Goal: Task Accomplishment & Management: Use online tool/utility

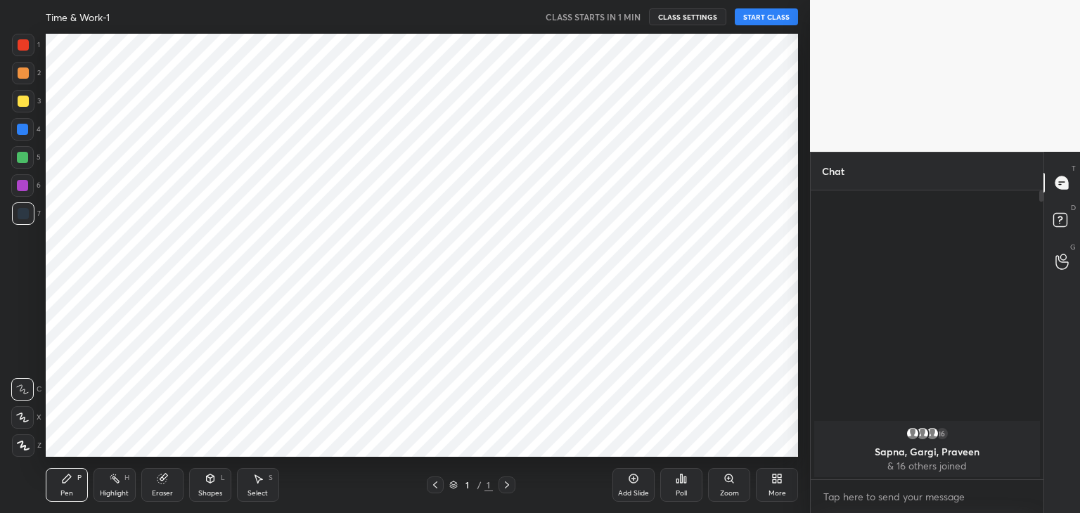
scroll to position [423, 754]
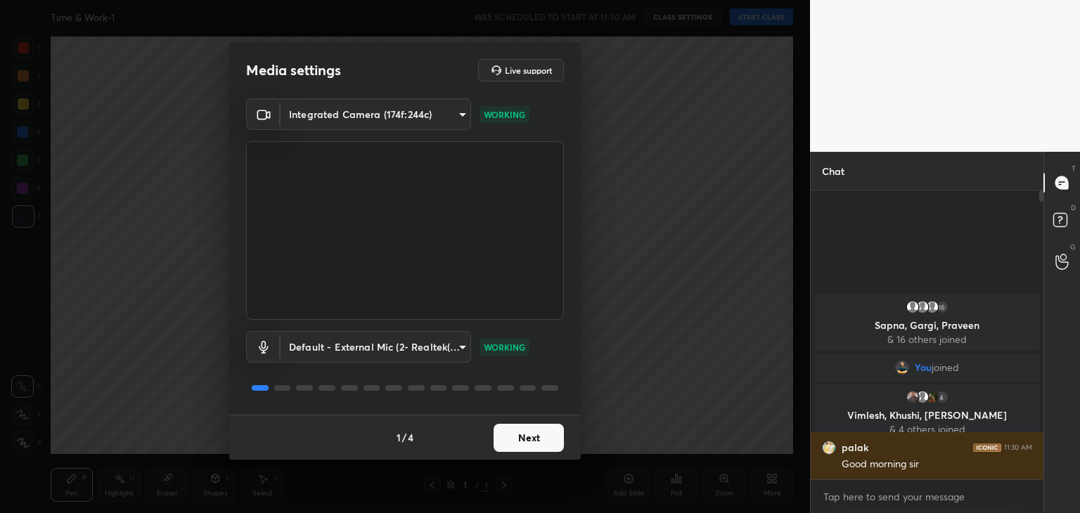
click at [526, 446] on button "Next" at bounding box center [528, 438] width 70 height 28
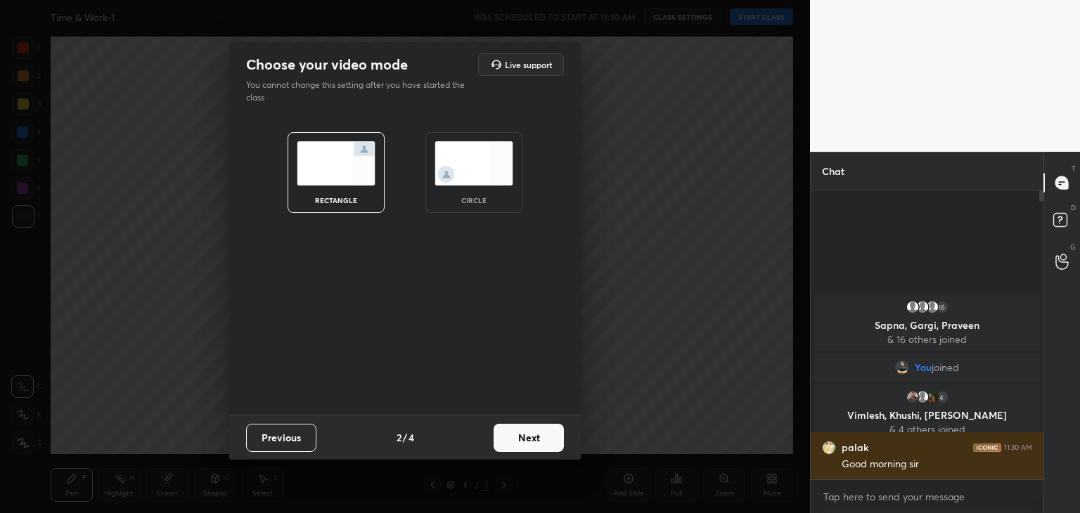
click at [526, 446] on button "Next" at bounding box center [528, 438] width 70 height 28
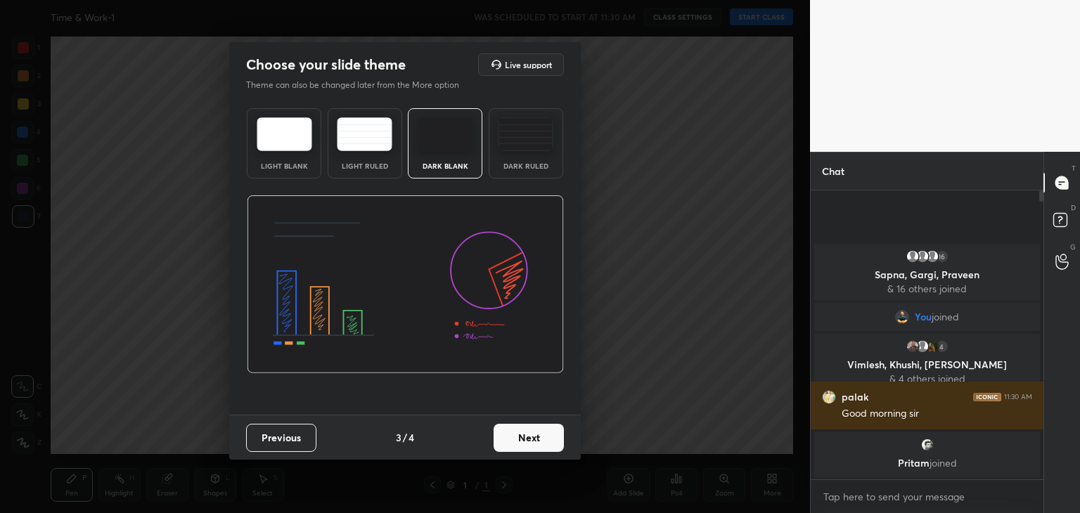
click at [302, 141] on img at bounding box center [285, 134] width 56 height 34
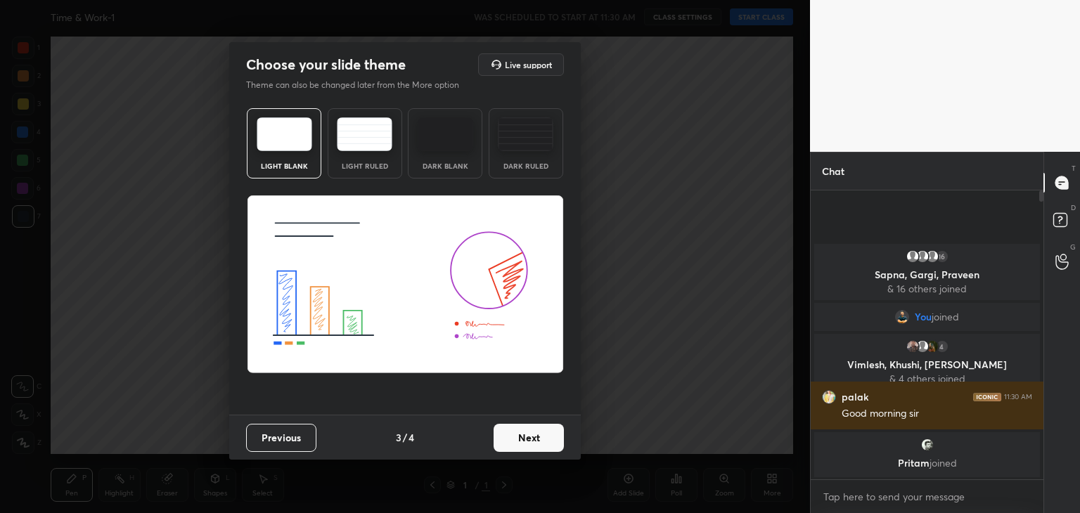
click at [529, 437] on button "Next" at bounding box center [528, 438] width 70 height 28
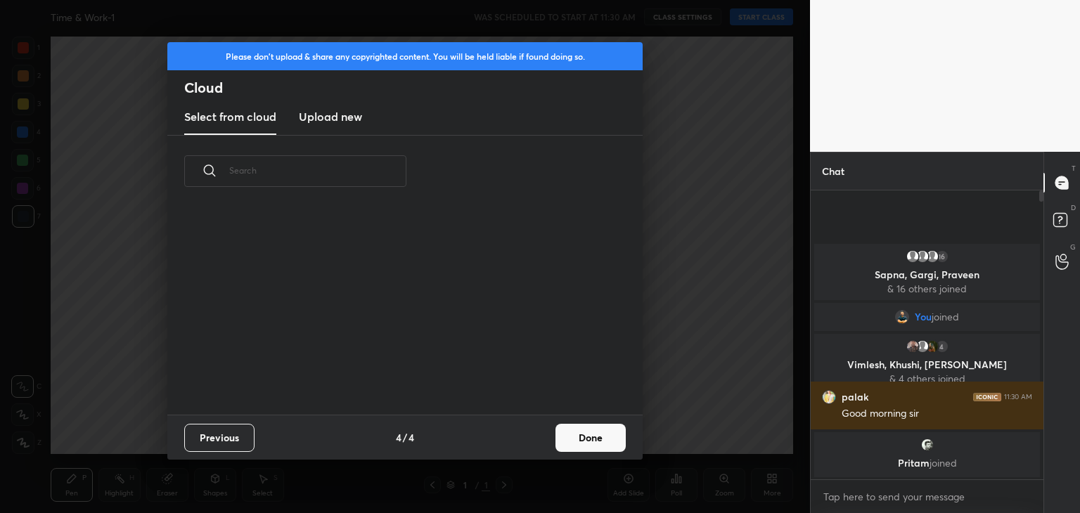
scroll to position [208, 451]
click at [357, 124] on h3 "Upload new" at bounding box center [330, 116] width 63 height 17
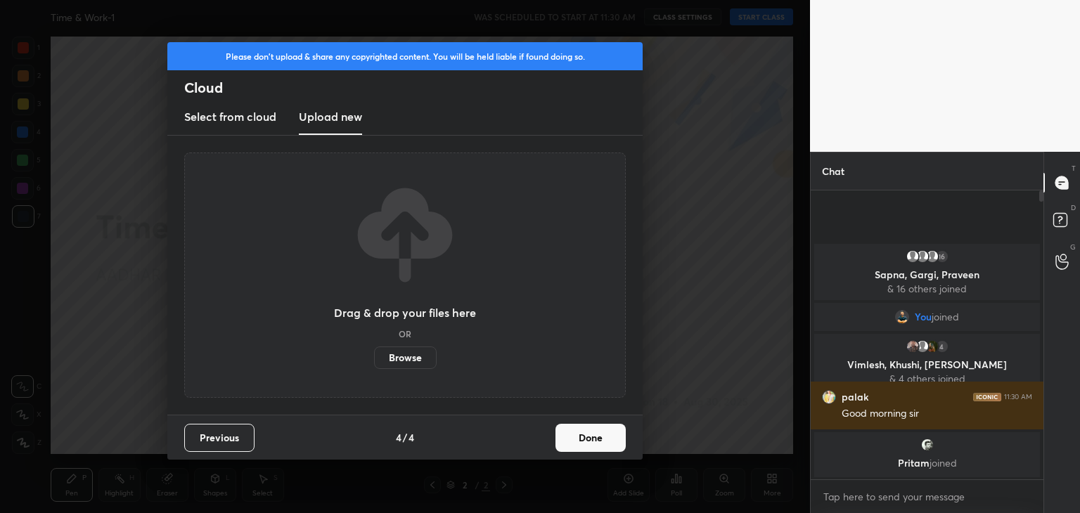
click at [399, 367] on label "Browse" at bounding box center [405, 358] width 63 height 22
click at [374, 367] on input "Browse" at bounding box center [374, 358] width 0 height 22
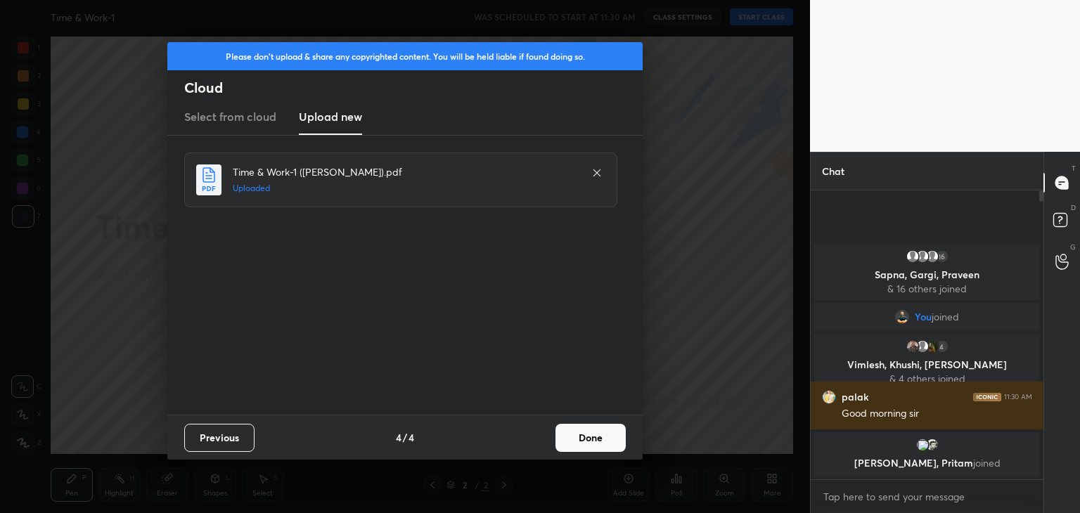
click at [602, 431] on button "Done" at bounding box center [590, 438] width 70 height 28
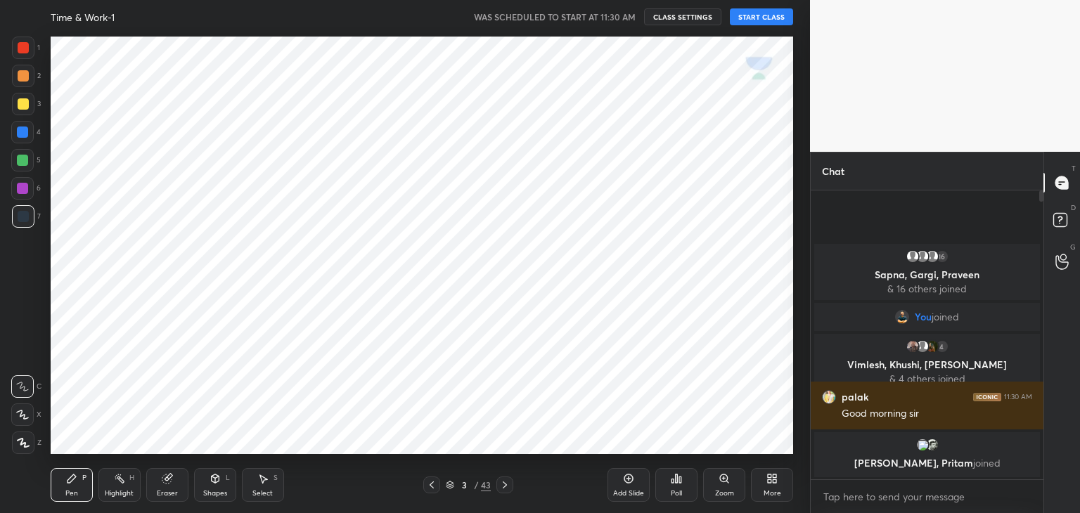
click at [756, 20] on button "START CLASS" at bounding box center [761, 16] width 63 height 17
click at [19, 52] on div at bounding box center [23, 47] width 11 height 11
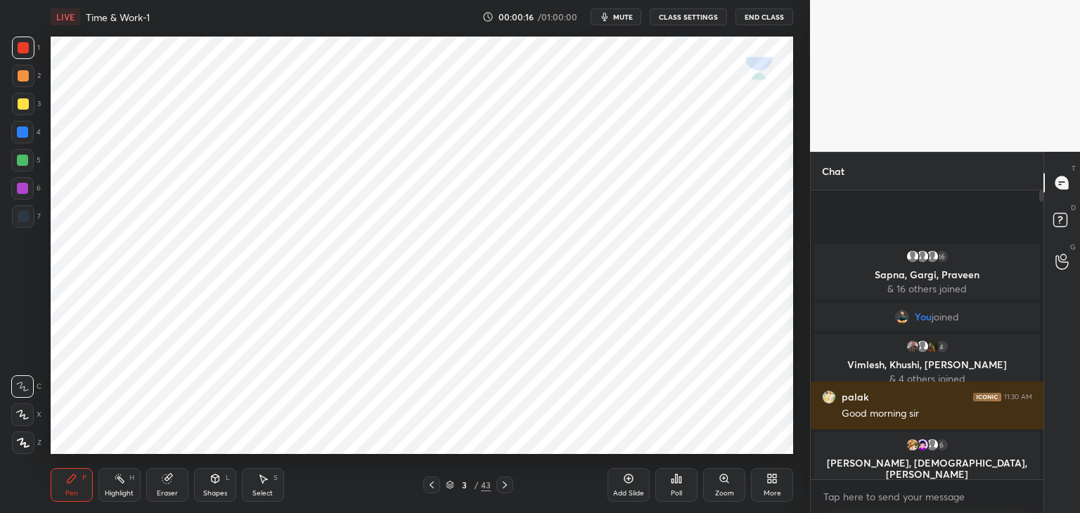
click at [14, 422] on div at bounding box center [22, 415] width 22 height 22
click at [26, 446] on icon at bounding box center [23, 443] width 13 height 10
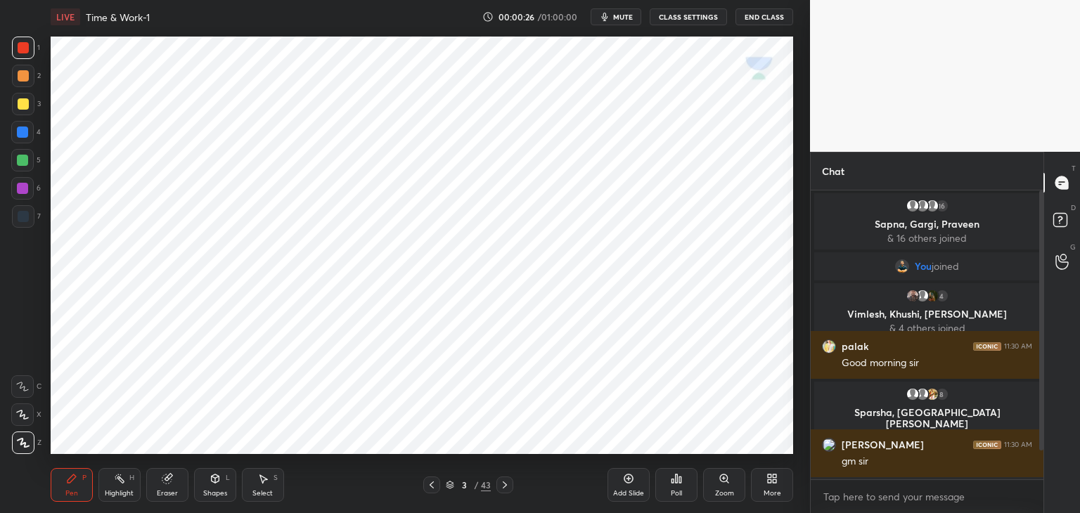
click at [215, 487] on div "Shapes L" at bounding box center [215, 485] width 42 height 34
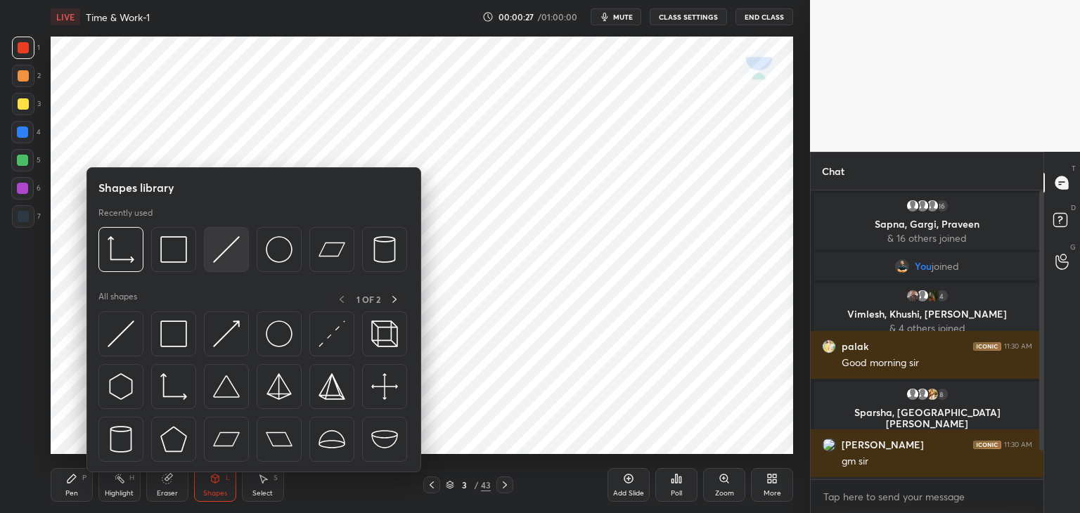
click at [224, 262] on img at bounding box center [226, 249] width 27 height 27
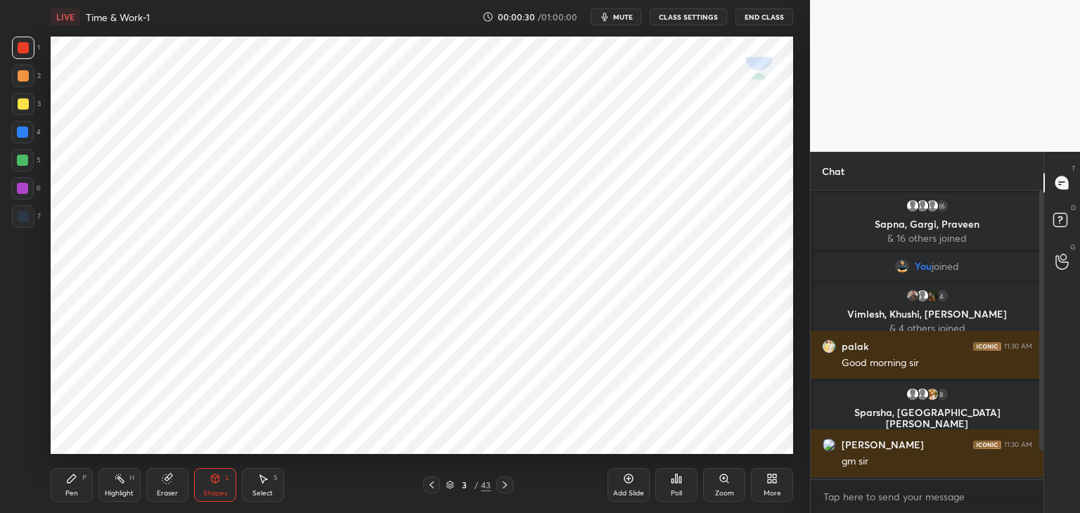
click at [76, 487] on div "Pen P" at bounding box center [72, 485] width 42 height 34
click at [24, 133] on div at bounding box center [22, 132] width 11 height 11
click at [1042, 417] on div at bounding box center [1039, 335] width 8 height 289
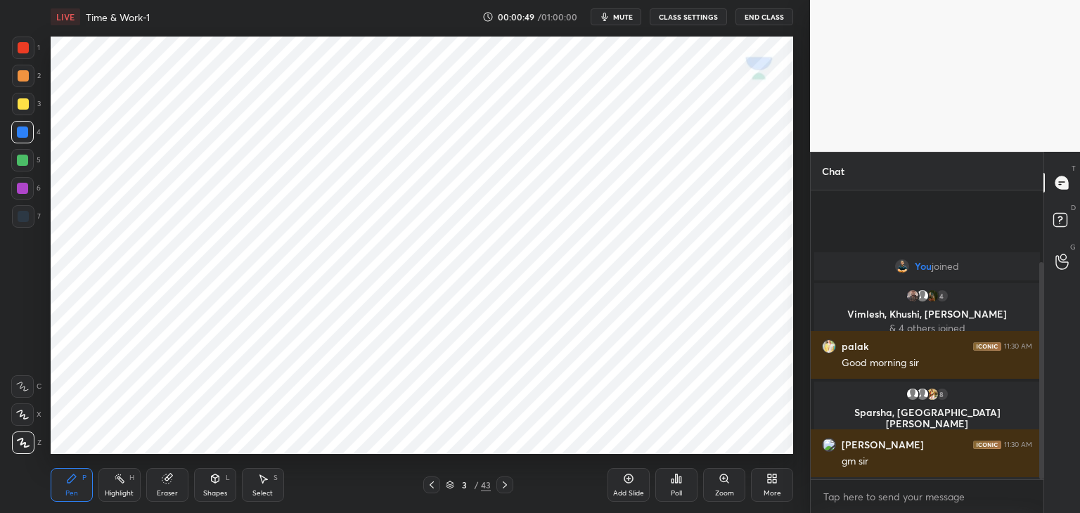
scroll to position [96, 0]
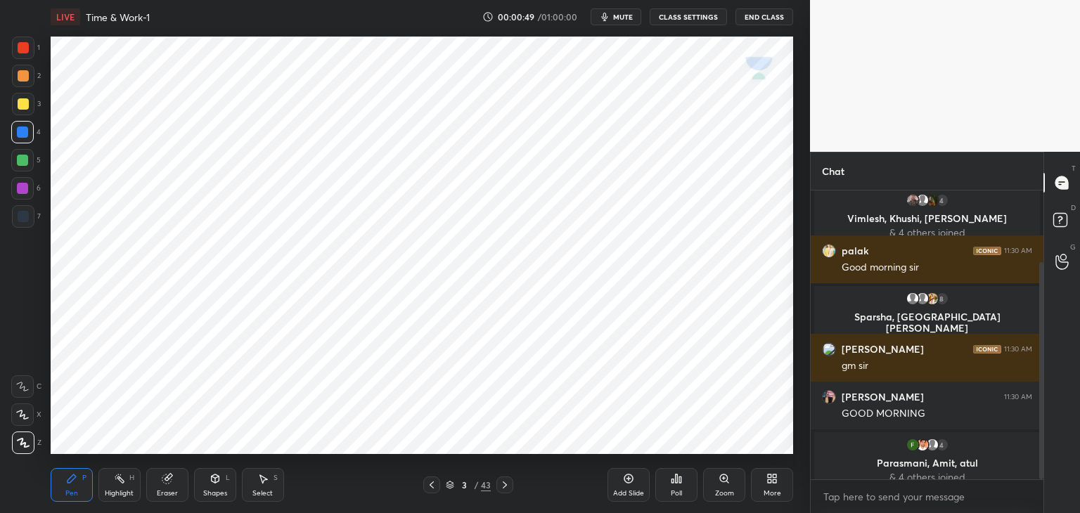
drag, startPoint x: 1038, startPoint y: 390, endPoint x: 1054, endPoint y: 460, distance: 71.4
click at [1054, 460] on div "Chat You joined 4 Vimlesh, [PERSON_NAME], [PERSON_NAME] & 4 others joined palak…" at bounding box center [945, 332] width 270 height 361
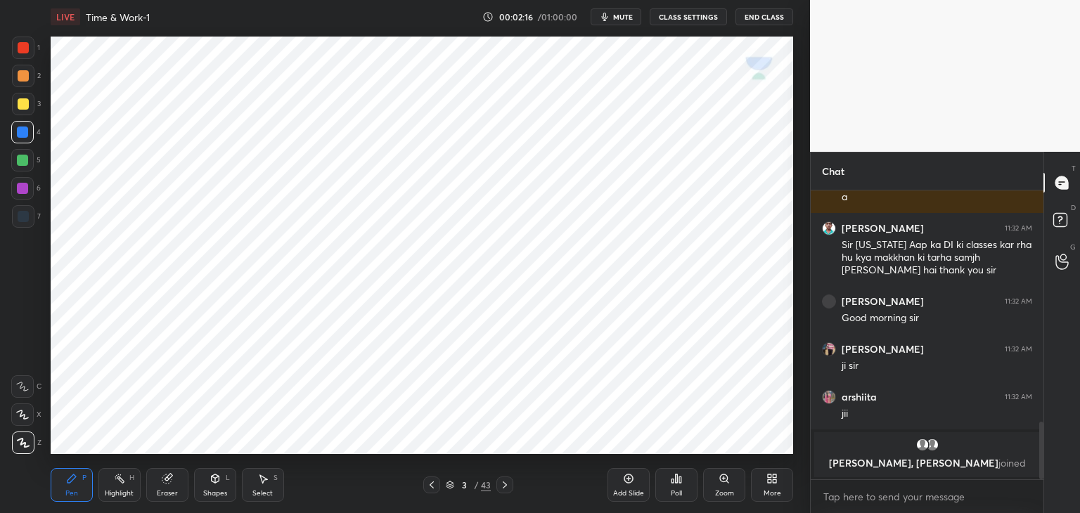
scroll to position [1085, 0]
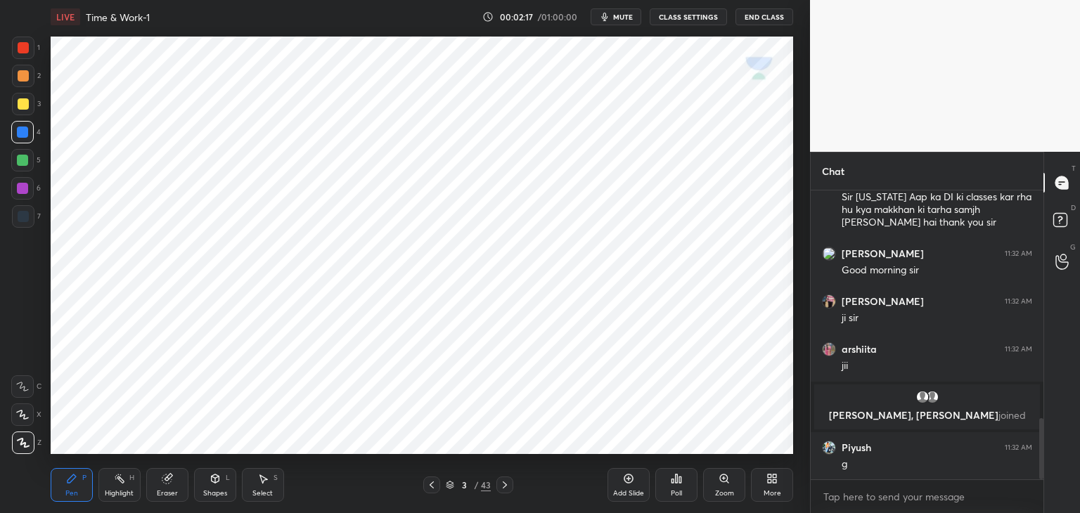
click at [26, 217] on div at bounding box center [23, 216] width 11 height 11
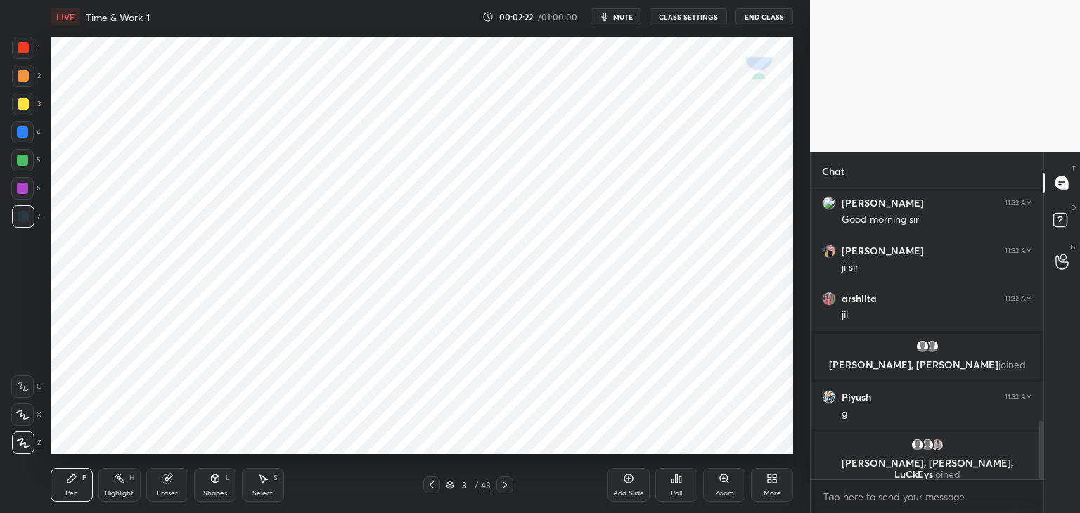
scroll to position [1147, 0]
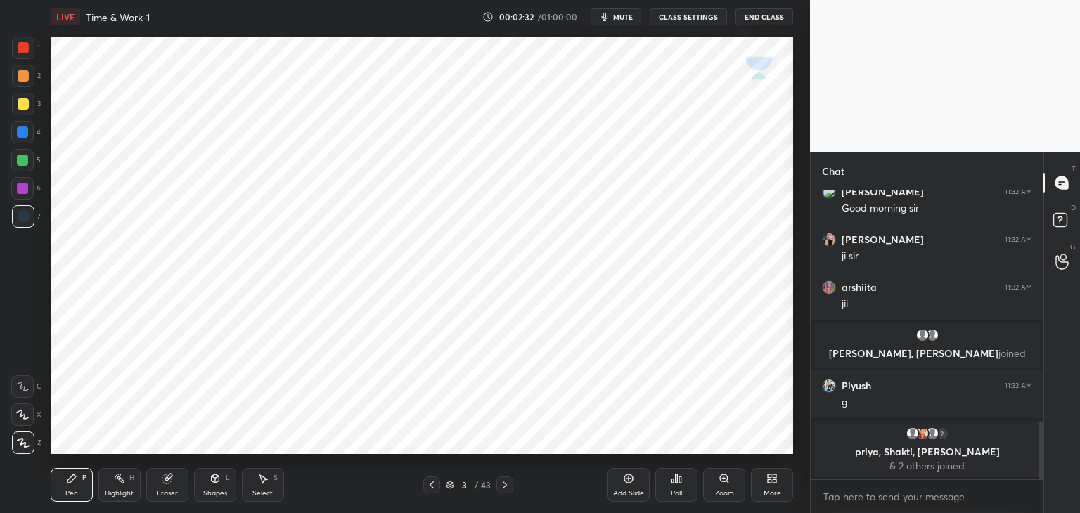
click at [218, 480] on icon at bounding box center [216, 479] width 8 height 8
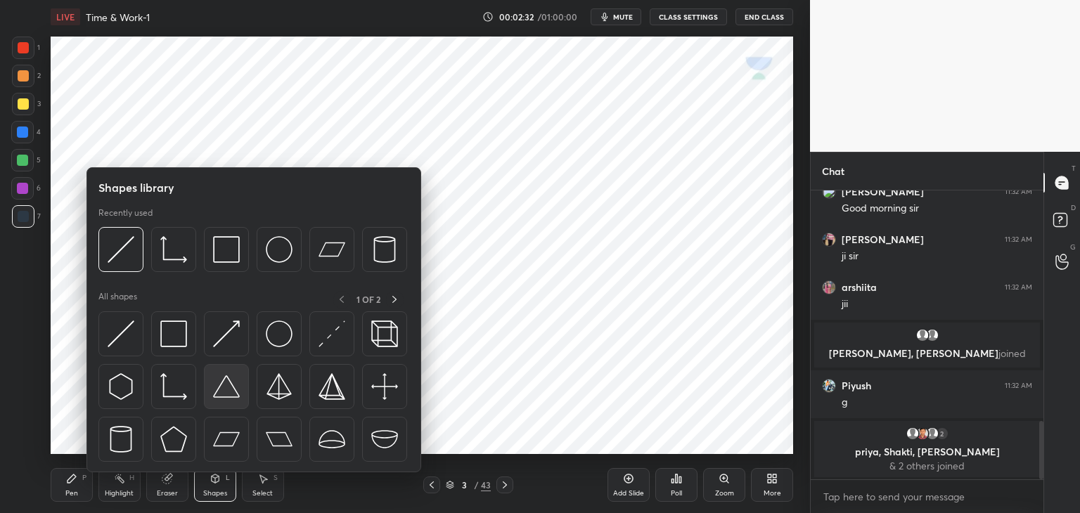
scroll to position [1143, 0]
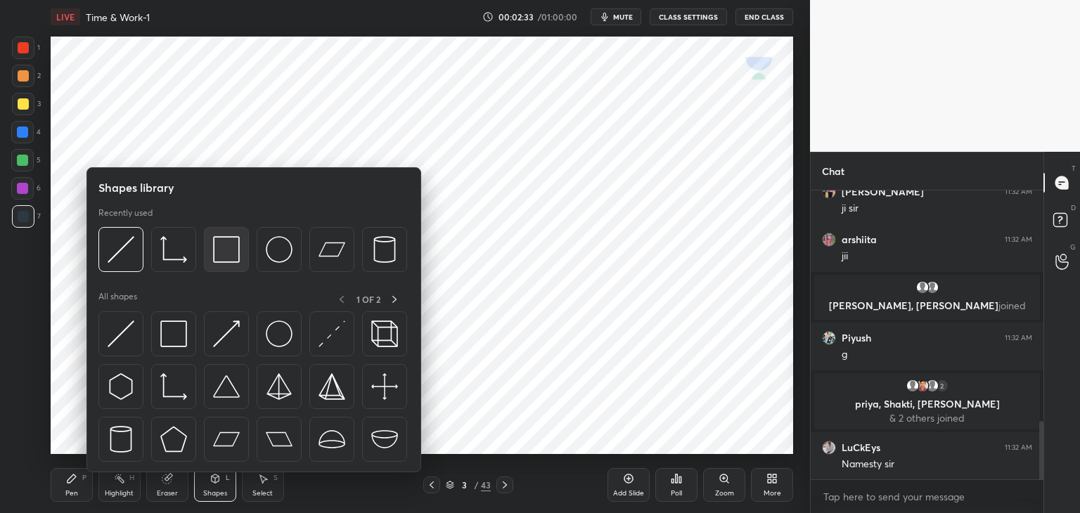
click at [225, 255] on img at bounding box center [226, 249] width 27 height 27
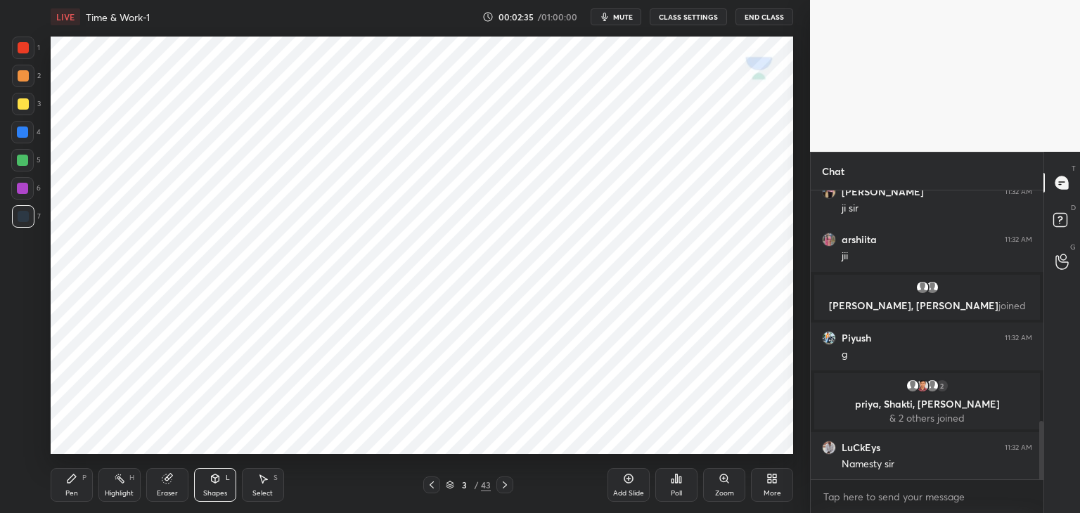
click at [81, 489] on div "Pen P" at bounding box center [72, 485] width 42 height 34
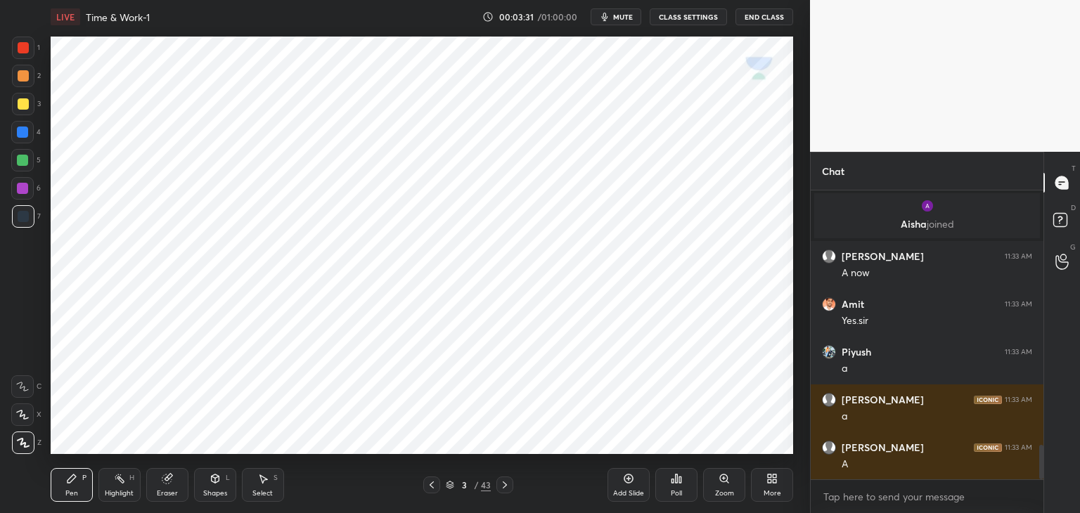
scroll to position [2117, 0]
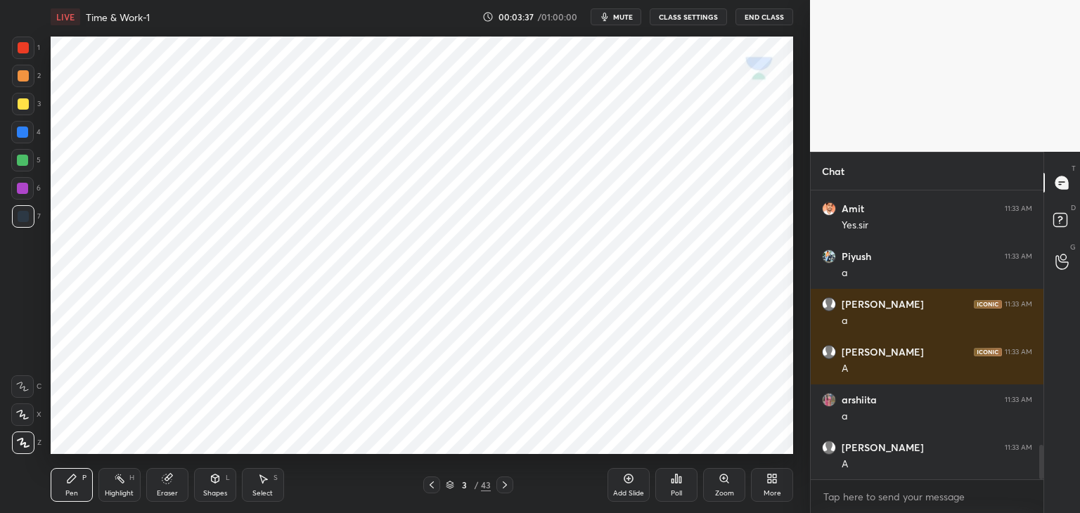
click at [28, 53] on div at bounding box center [23, 48] width 22 height 22
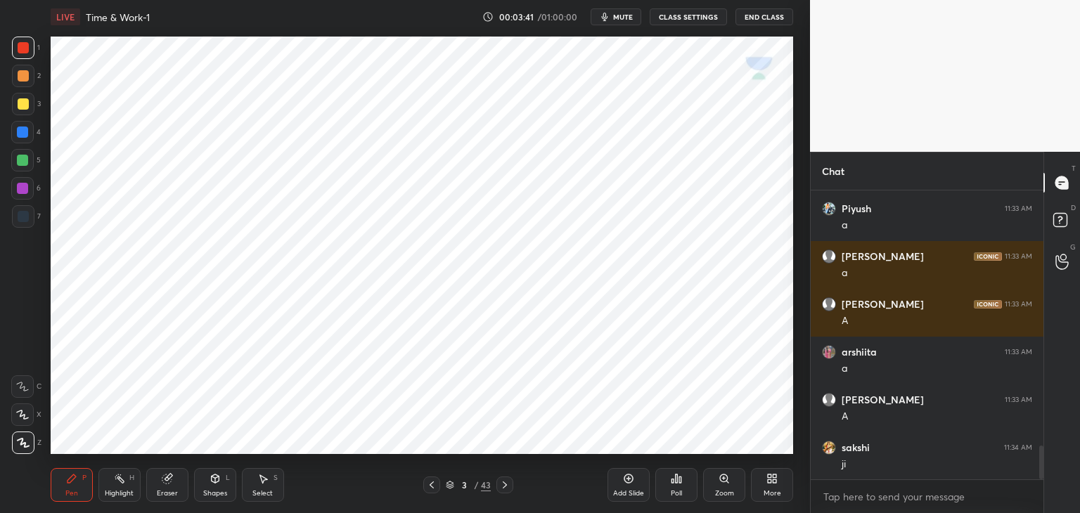
scroll to position [2216, 0]
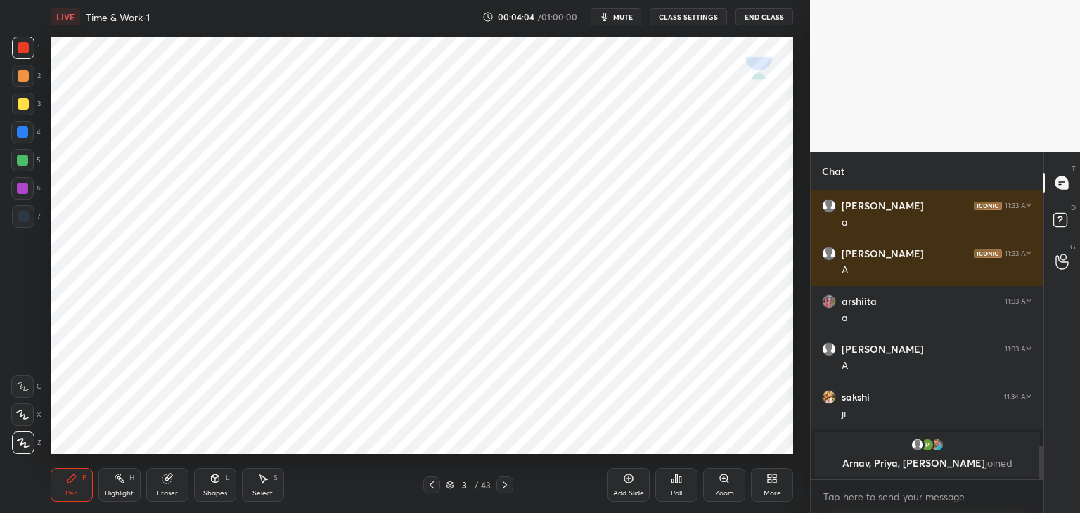
click at [222, 469] on div "Shapes L" at bounding box center [215, 485] width 42 height 34
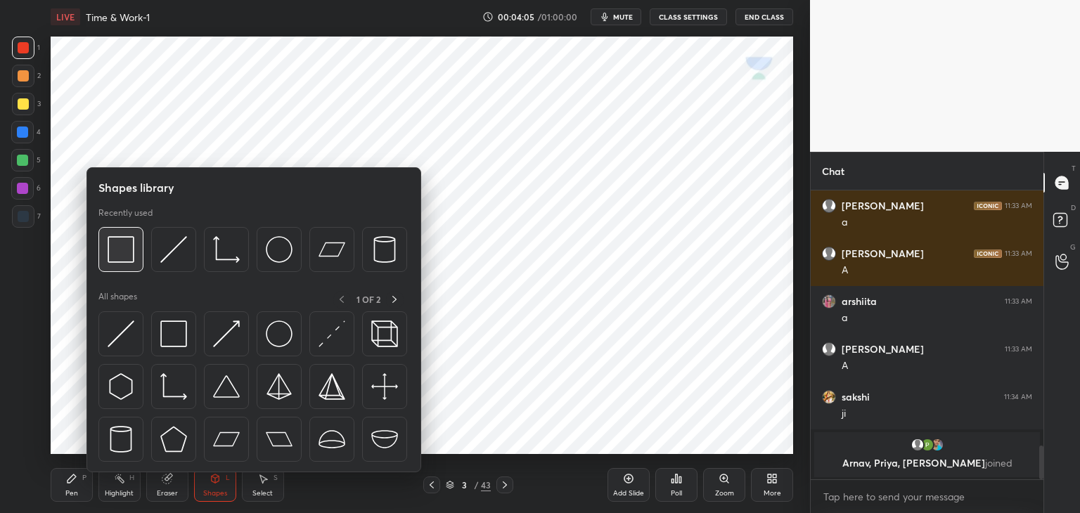
click at [135, 259] on div at bounding box center [120, 249] width 45 height 45
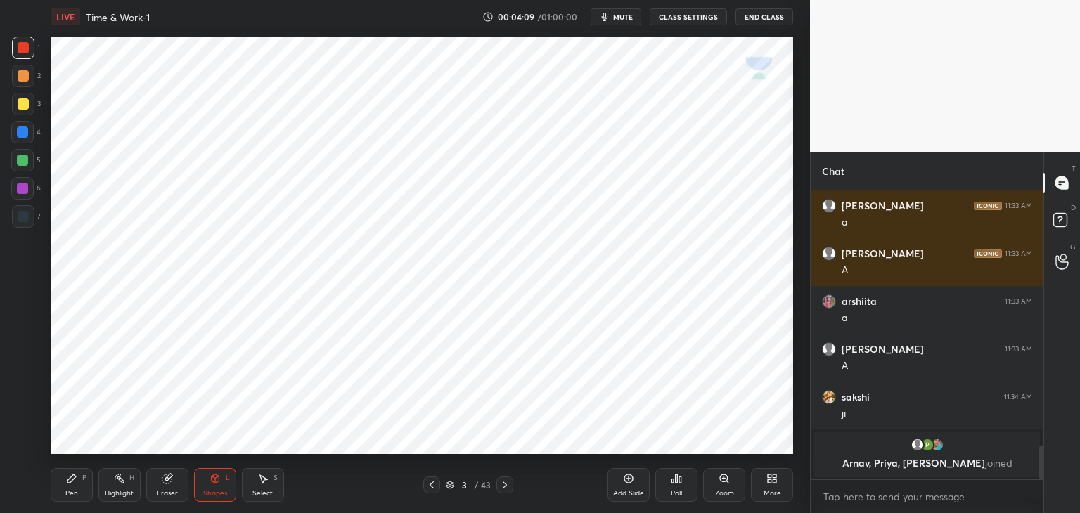
click at [17, 129] on div at bounding box center [22, 132] width 11 height 11
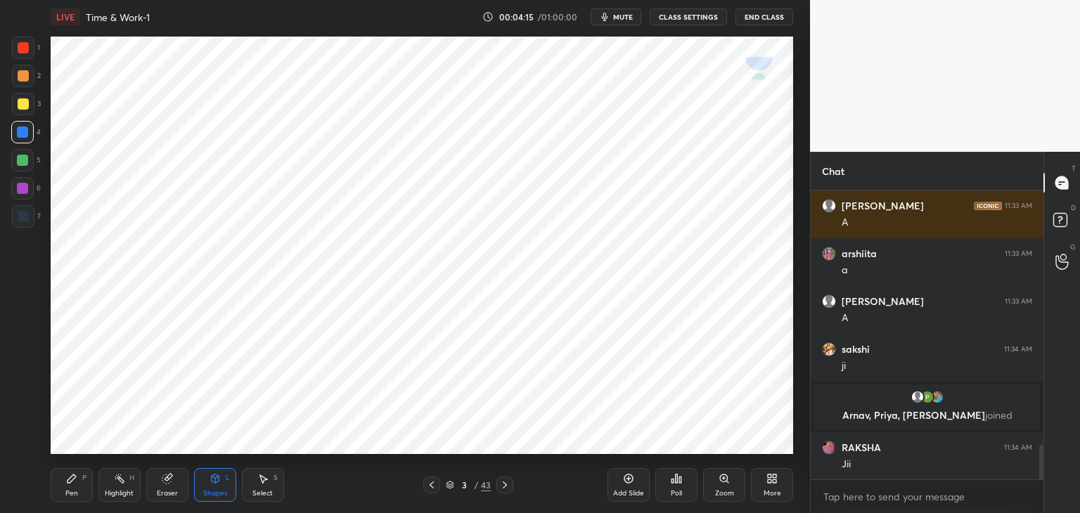
click at [507, 489] on icon at bounding box center [504, 484] width 11 height 11
click at [71, 488] on div "Pen P" at bounding box center [72, 485] width 42 height 34
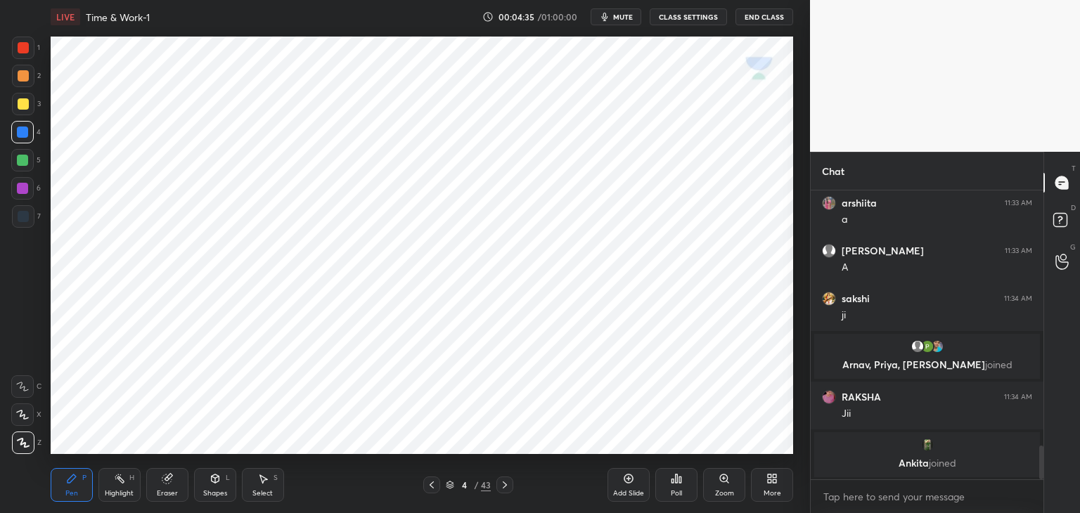
scroll to position [2202, 0]
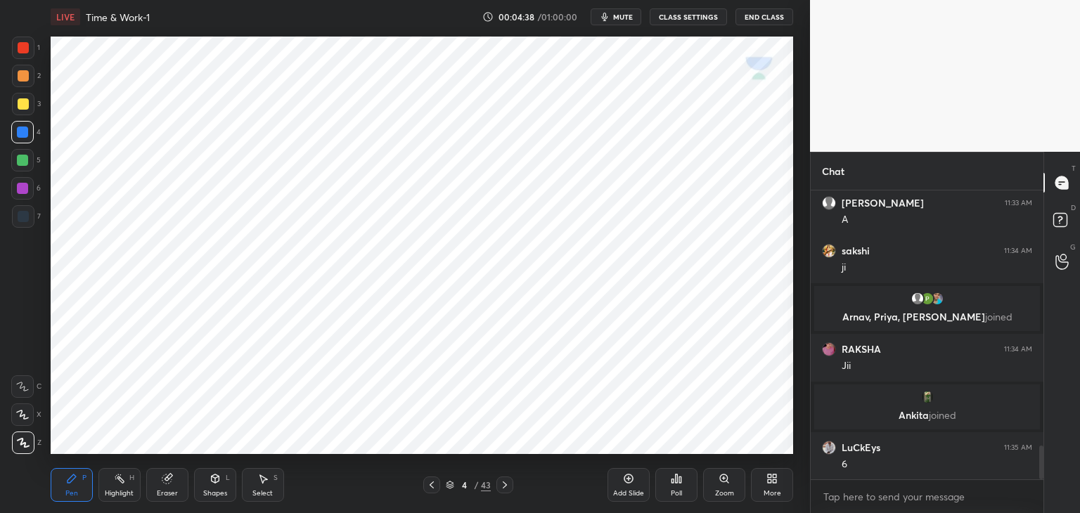
click at [218, 484] on div "Shapes L" at bounding box center [215, 485] width 42 height 34
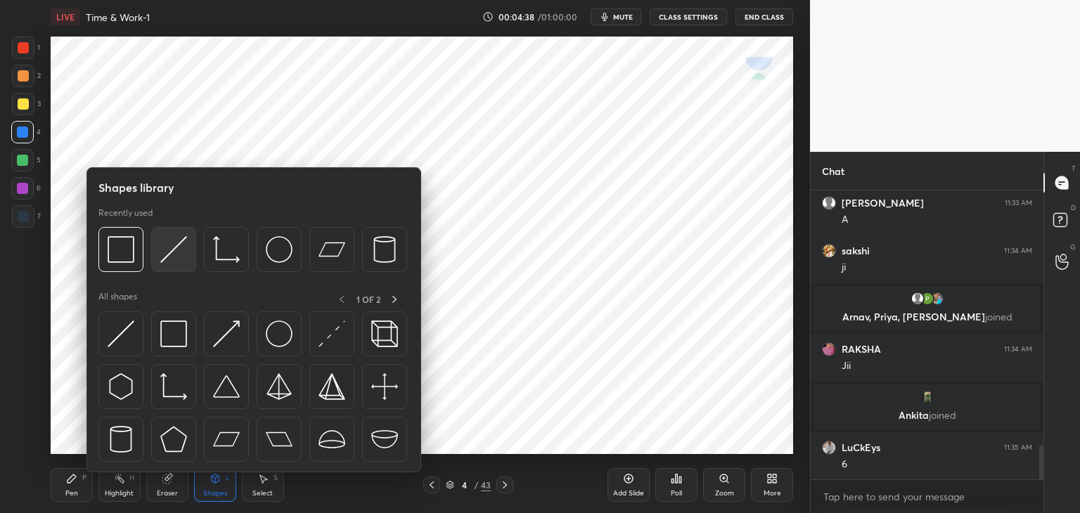
click at [171, 264] on div at bounding box center [173, 249] width 45 height 45
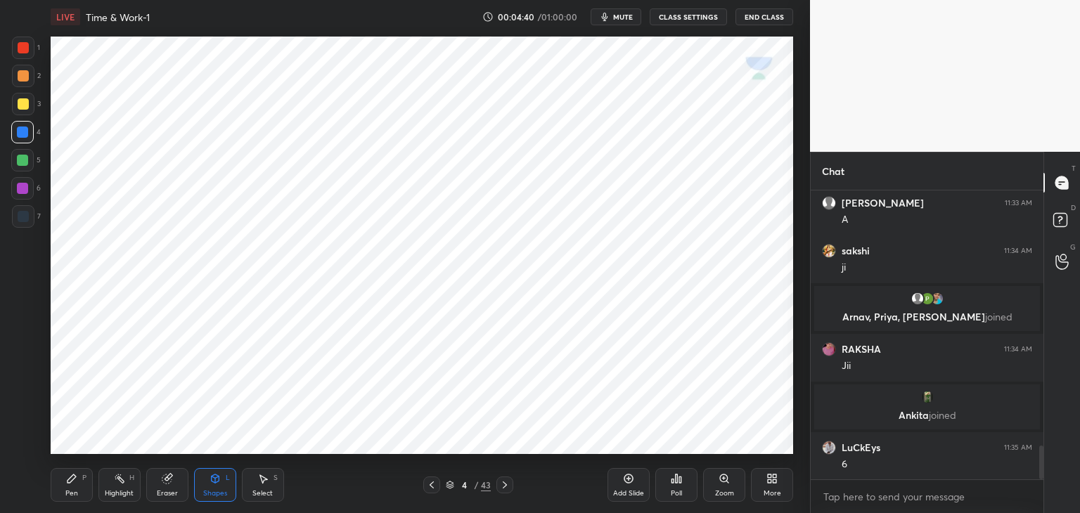
scroll to position [2252, 0]
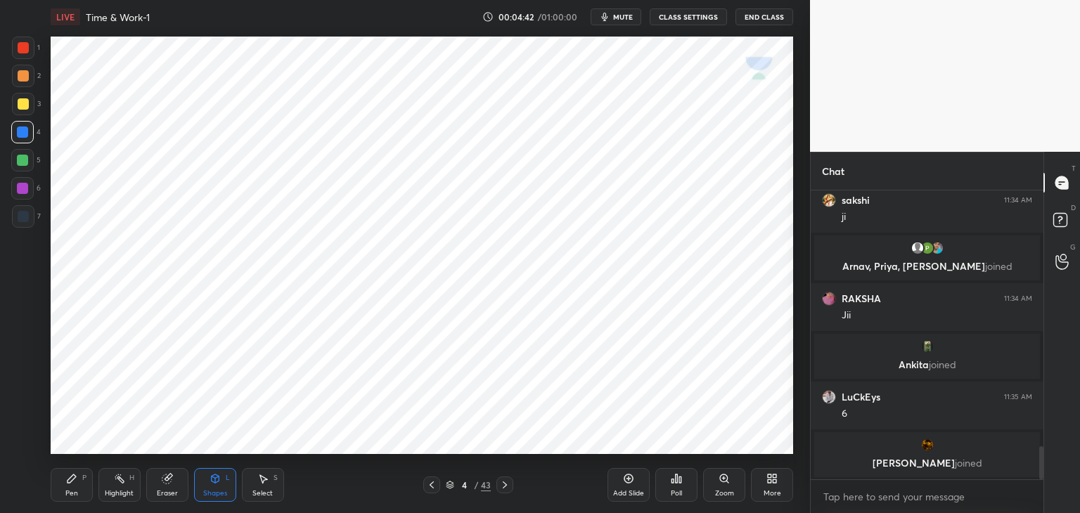
click at [29, 46] on div at bounding box center [23, 48] width 22 height 22
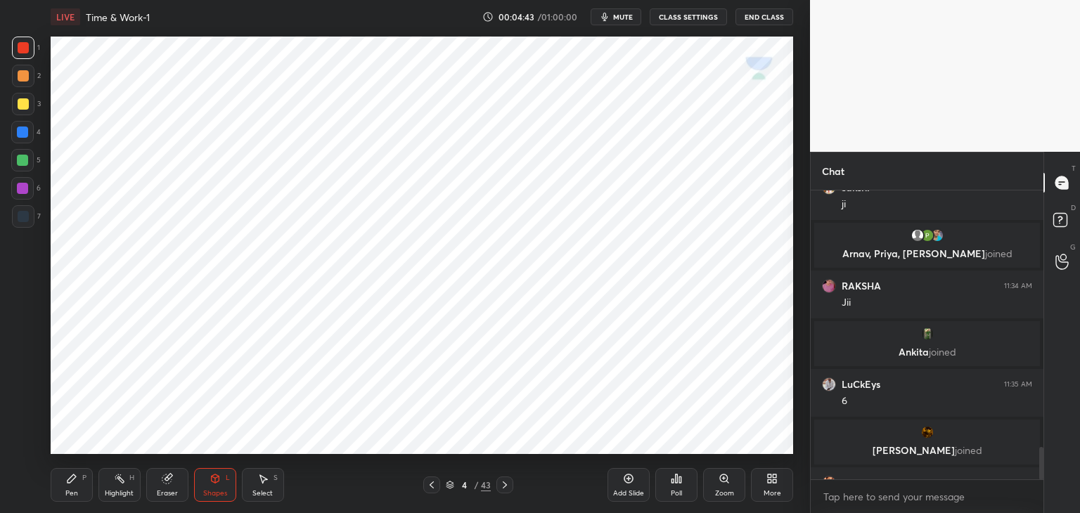
scroll to position [2288, 0]
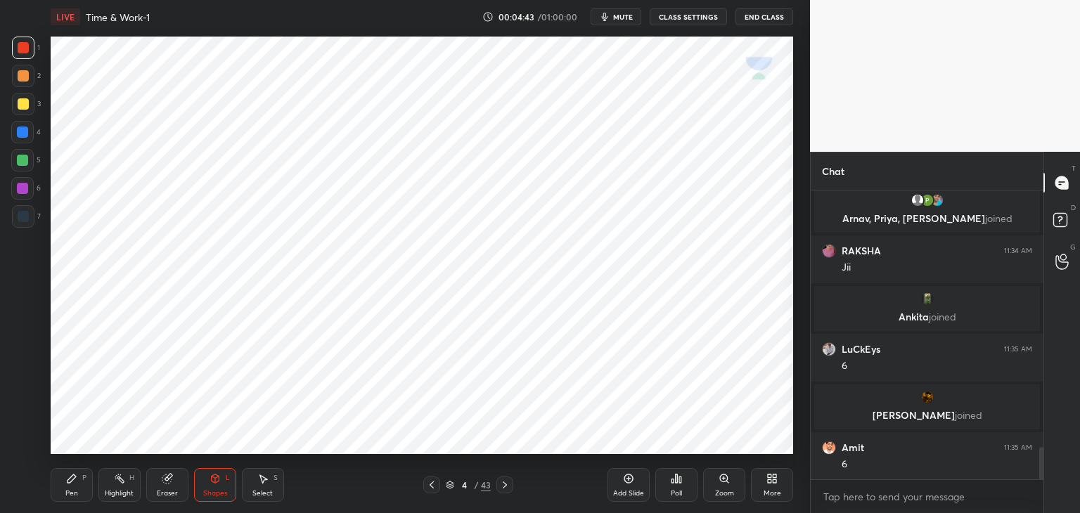
click at [65, 479] on div "Pen P" at bounding box center [72, 485] width 42 height 34
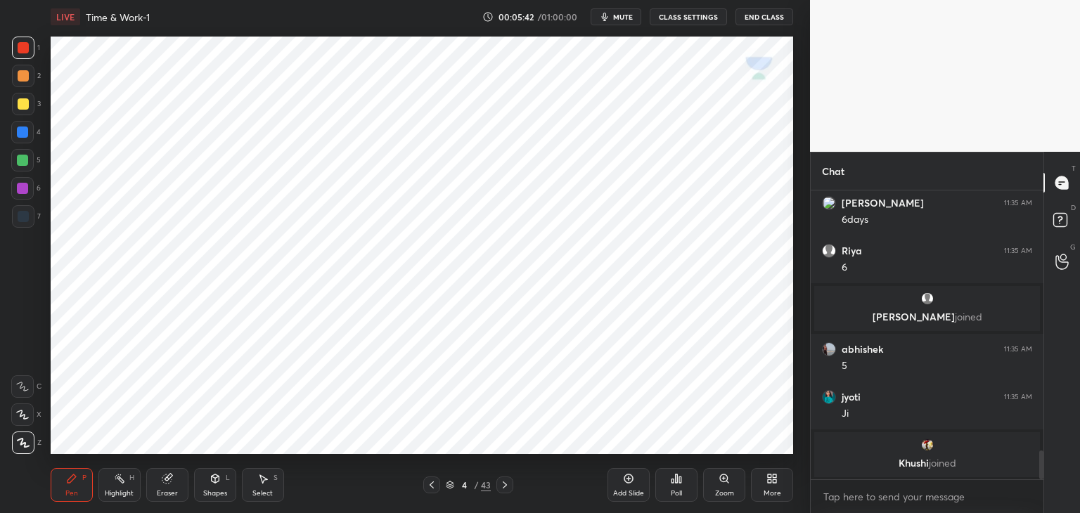
scroll to position [2636, 0]
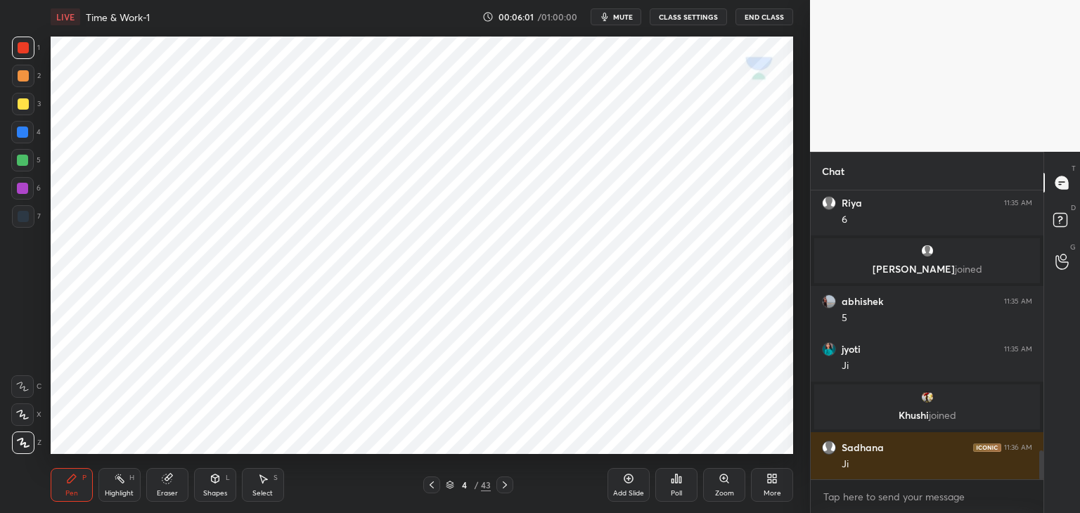
click at [169, 486] on div "Eraser" at bounding box center [167, 485] width 42 height 34
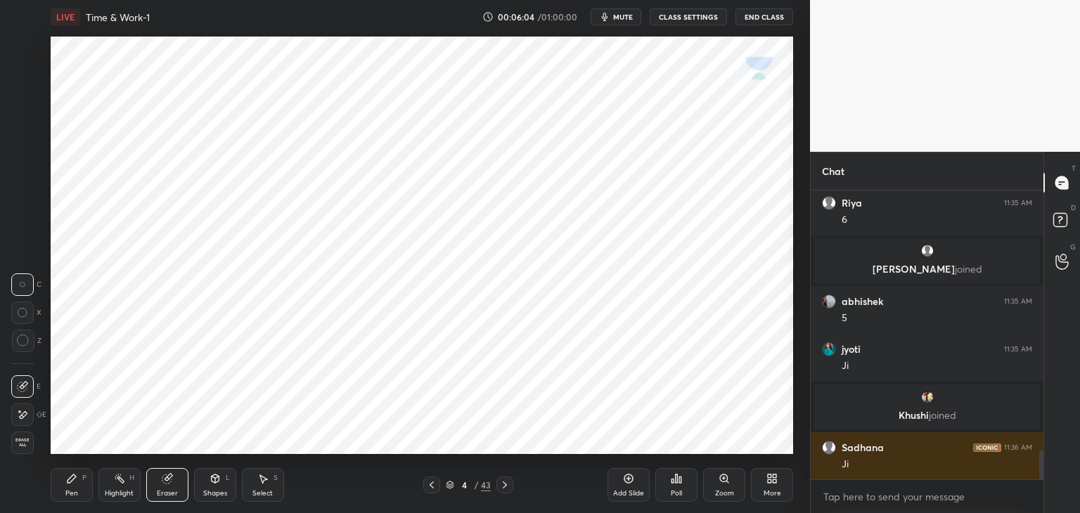
click at [23, 350] on div at bounding box center [23, 341] width 22 height 22
click at [426, 484] on icon at bounding box center [431, 484] width 11 height 11
click at [75, 486] on div "Pen P" at bounding box center [72, 485] width 42 height 34
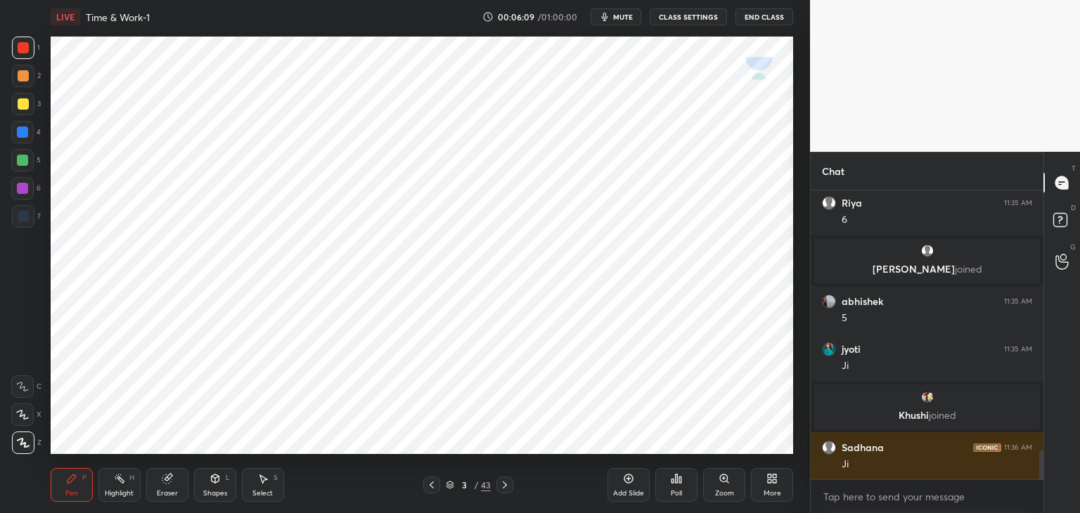
click at [28, 162] on div at bounding box center [22, 160] width 11 height 11
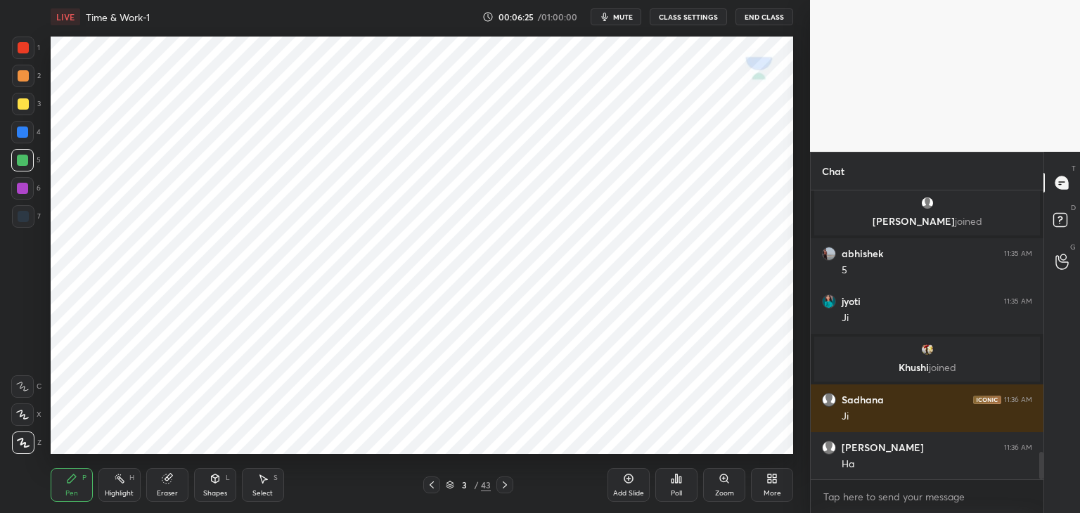
scroll to position [2732, 0]
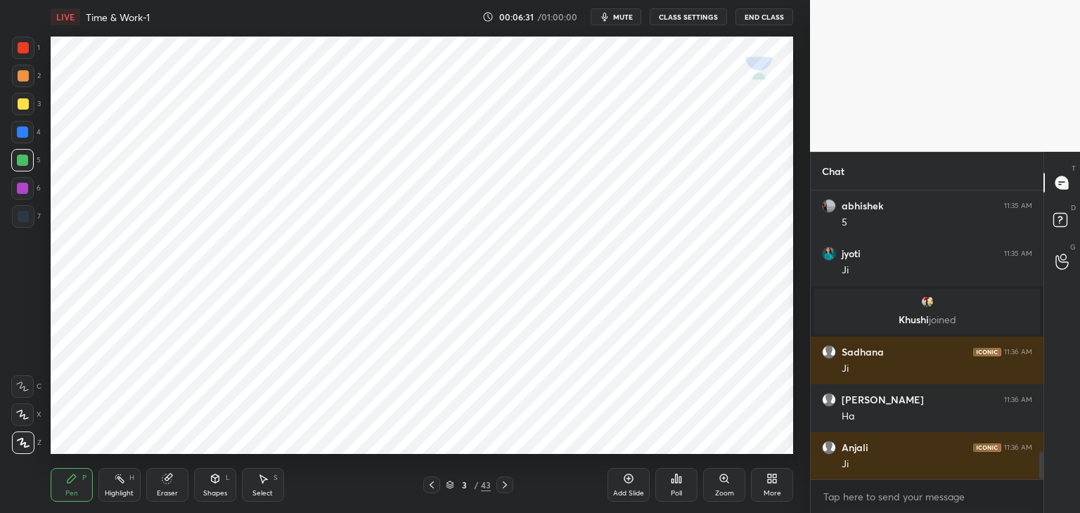
click at [505, 489] on icon at bounding box center [504, 484] width 11 height 11
click at [25, 214] on div at bounding box center [23, 216] width 11 height 11
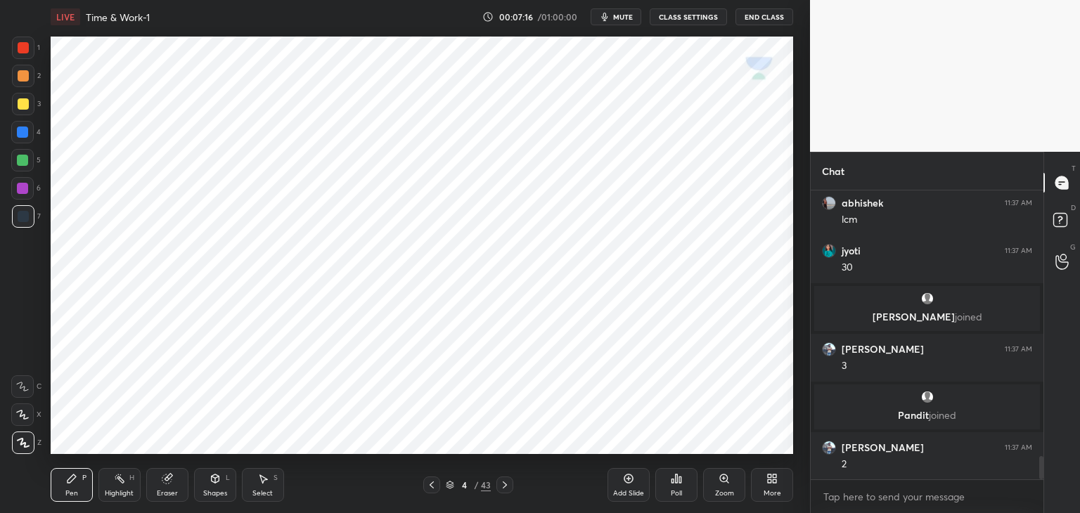
scroll to position [3374, 0]
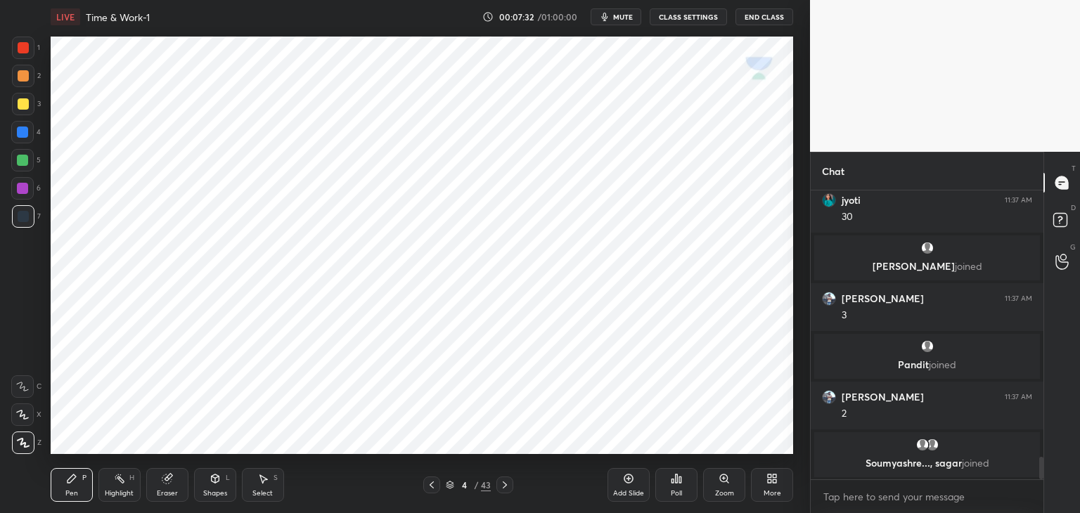
click at [430, 492] on div at bounding box center [431, 485] width 17 height 17
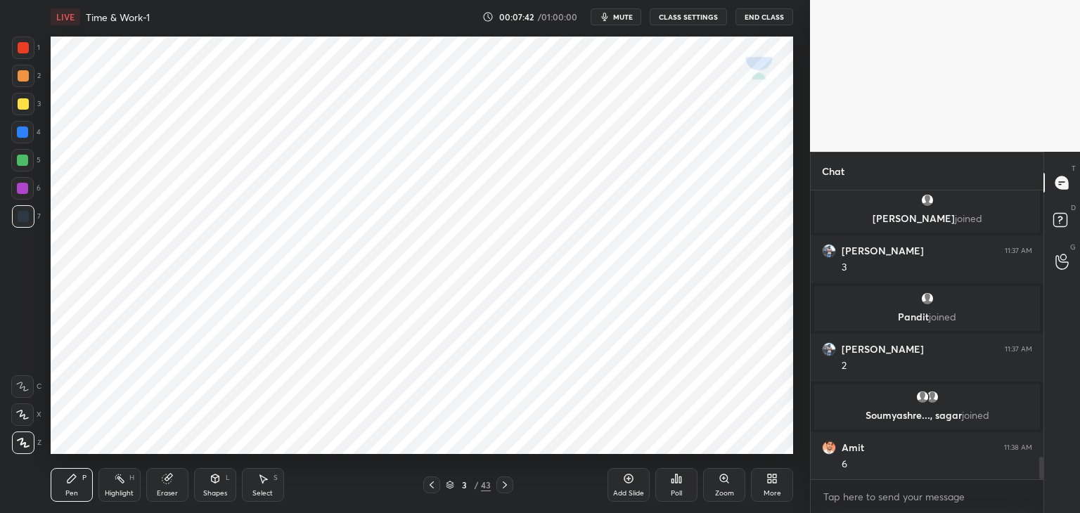
click at [507, 484] on icon at bounding box center [504, 484] width 11 height 11
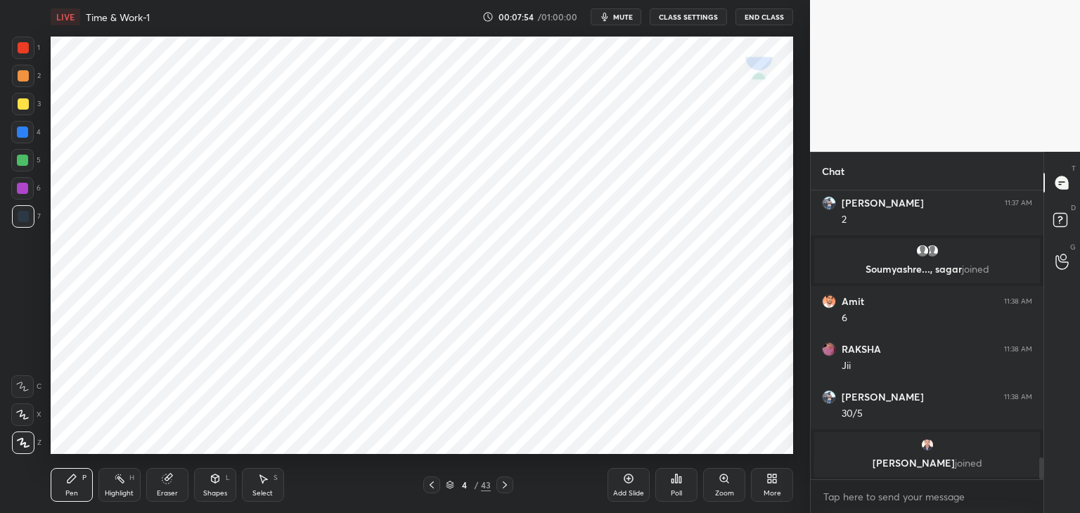
scroll to position [3537, 0]
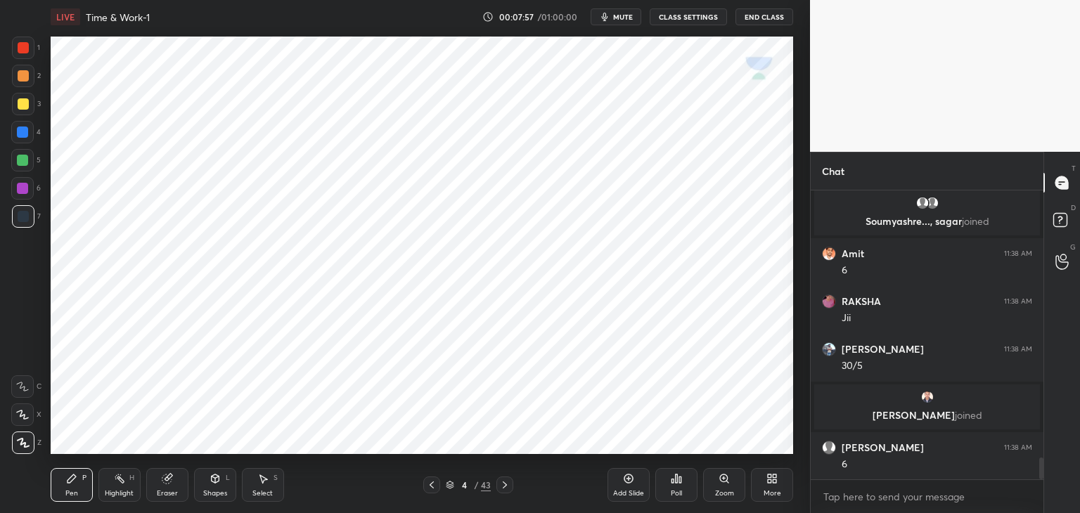
click at [217, 477] on icon at bounding box center [216, 478] width 8 height 2
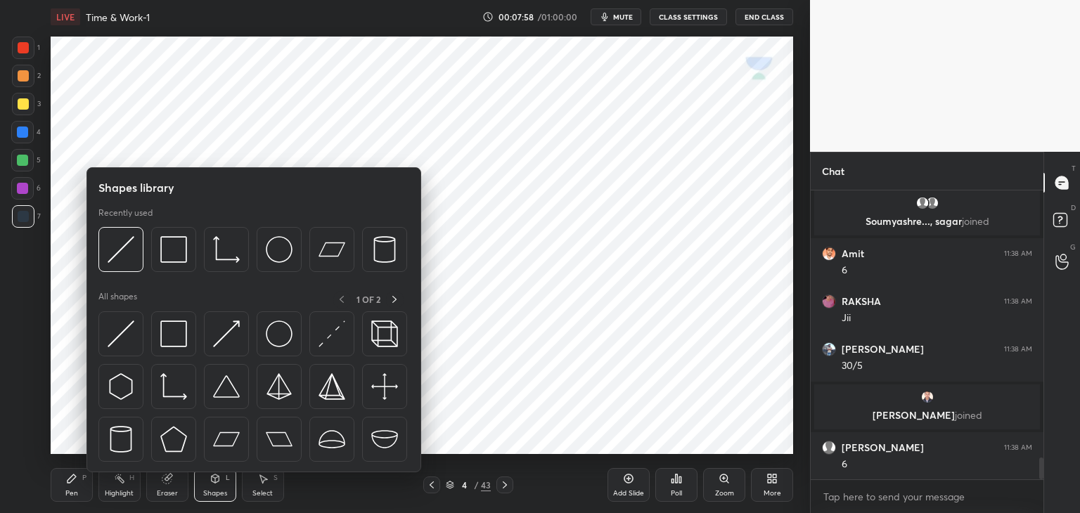
scroll to position [3585, 0]
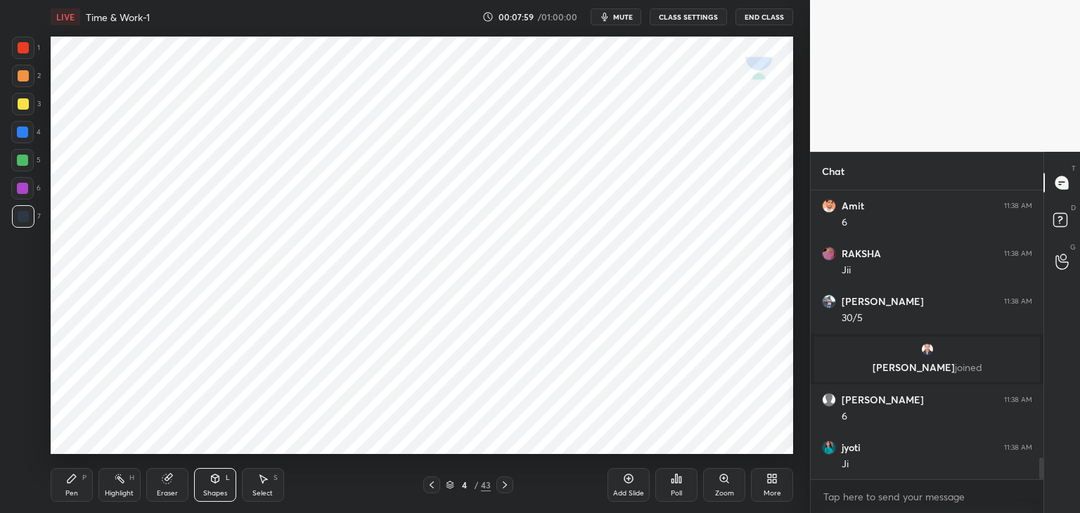
click at [28, 127] on div at bounding box center [22, 132] width 22 height 22
click at [209, 484] on div "Shapes L" at bounding box center [215, 485] width 42 height 34
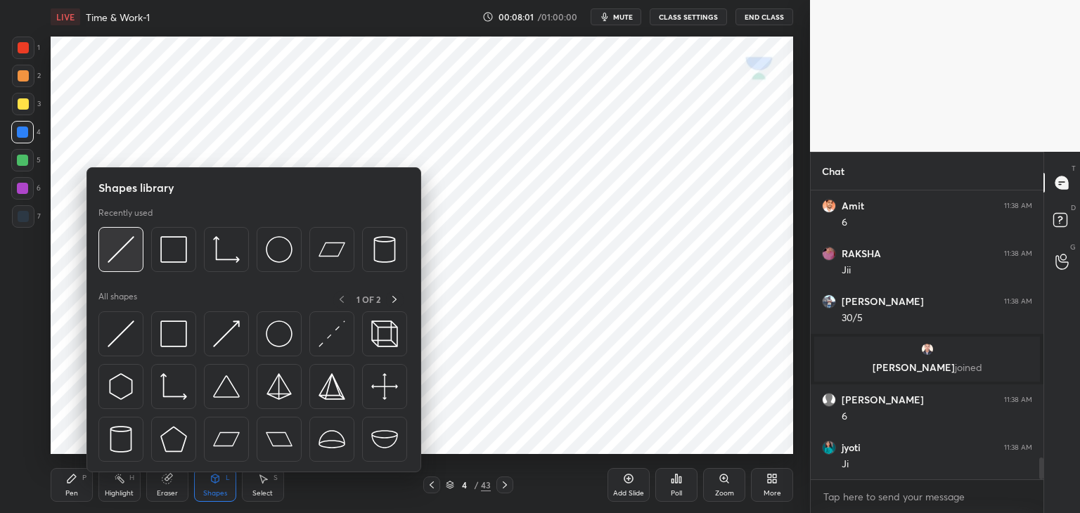
click at [129, 260] on img at bounding box center [121, 249] width 27 height 27
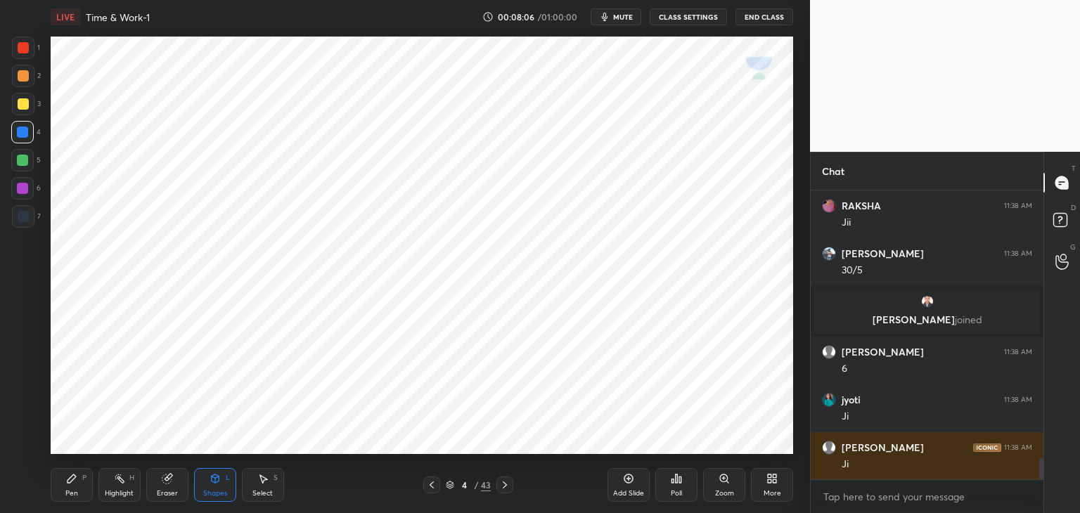
scroll to position [3684, 0]
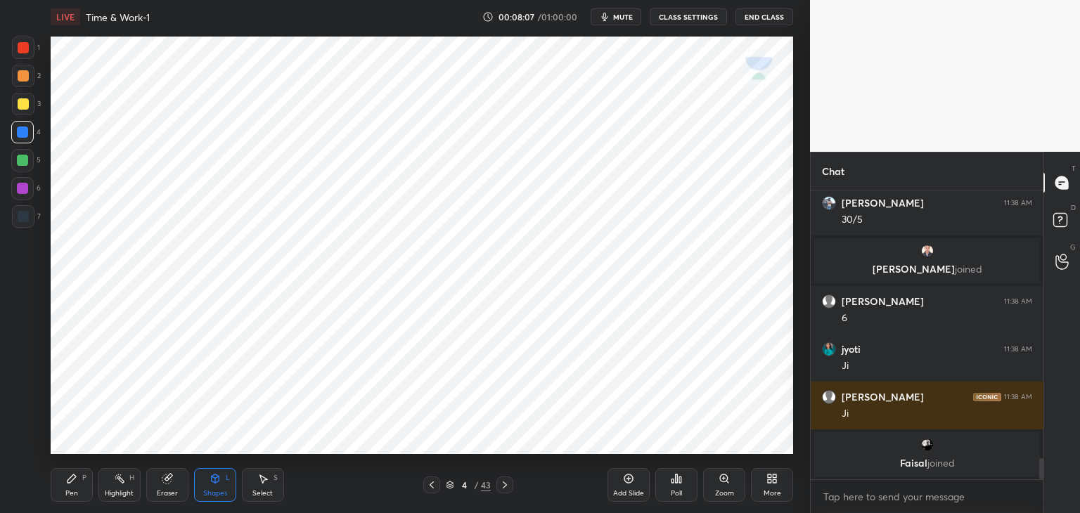
click at [25, 51] on div at bounding box center [23, 47] width 11 height 11
click at [25, 207] on div at bounding box center [23, 216] width 22 height 22
click at [77, 489] on div "Pen P" at bounding box center [72, 485] width 42 height 34
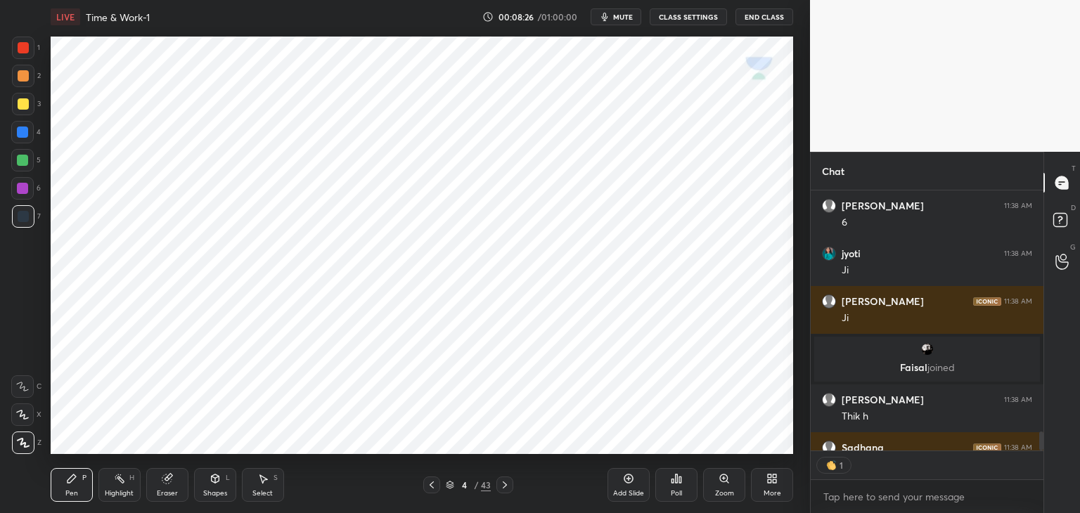
scroll to position [3818, 0]
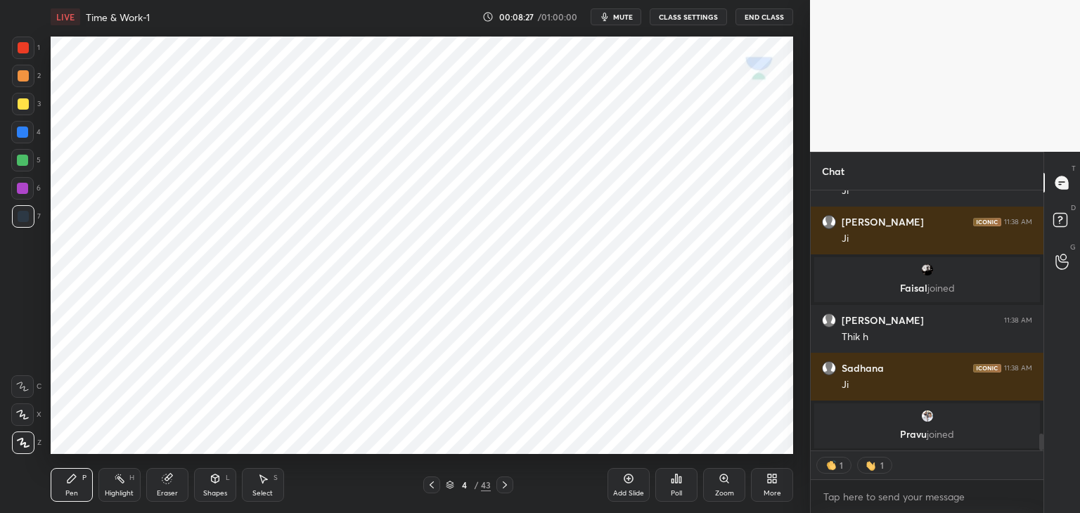
click at [25, 48] on div at bounding box center [23, 47] width 11 height 11
click at [31, 137] on div at bounding box center [22, 132] width 22 height 22
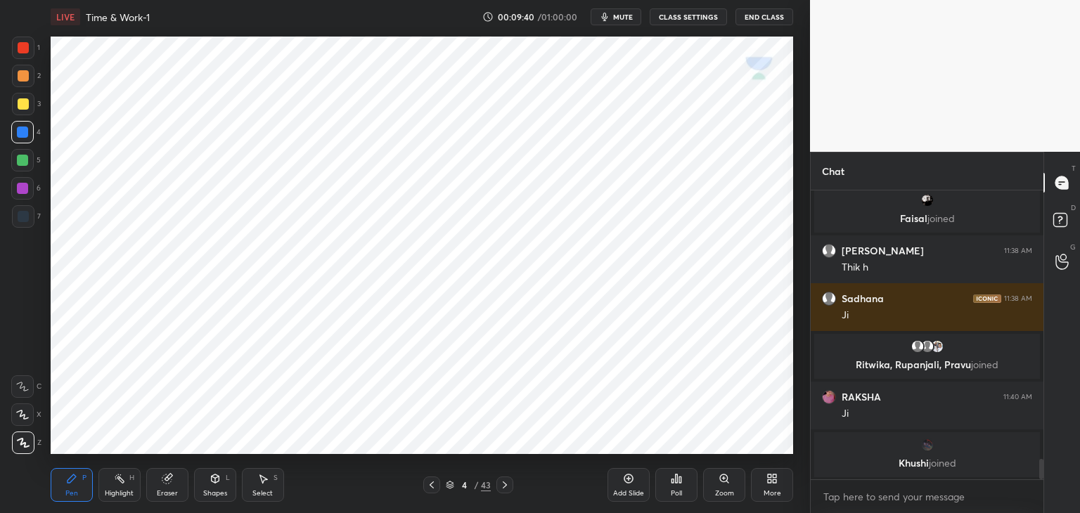
scroll to position [3872, 0]
click at [506, 482] on icon at bounding box center [504, 484] width 11 height 11
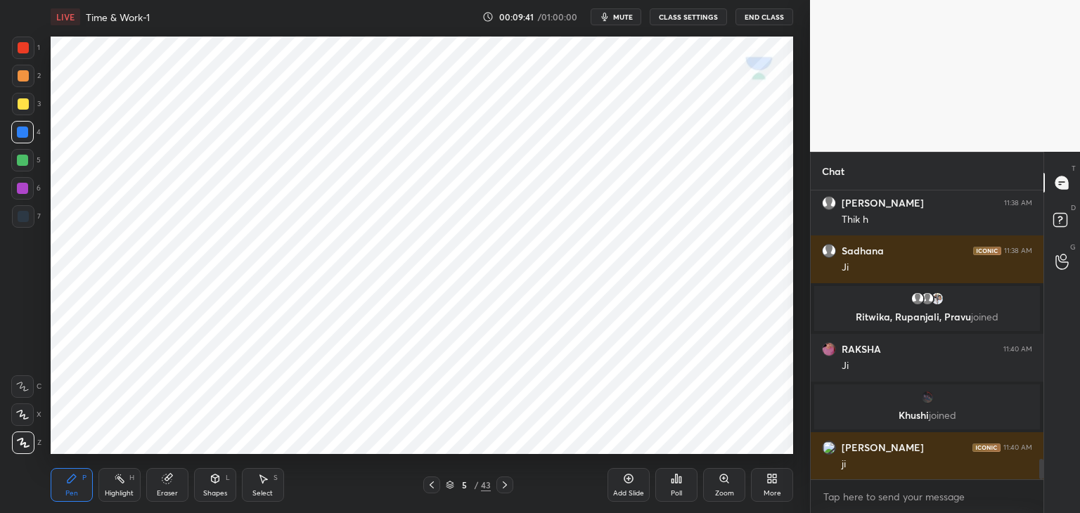
click at [32, 46] on div at bounding box center [23, 48] width 22 height 22
click at [23, 216] on div at bounding box center [23, 216] width 11 height 11
click at [22, 136] on div at bounding box center [22, 132] width 11 height 11
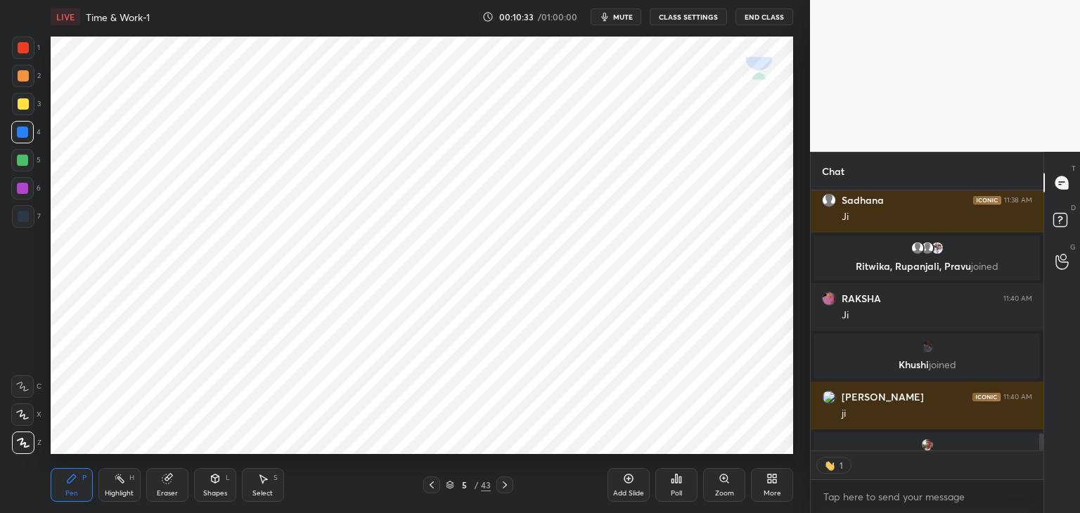
scroll to position [5, 4]
click at [30, 49] on div at bounding box center [23, 48] width 22 height 22
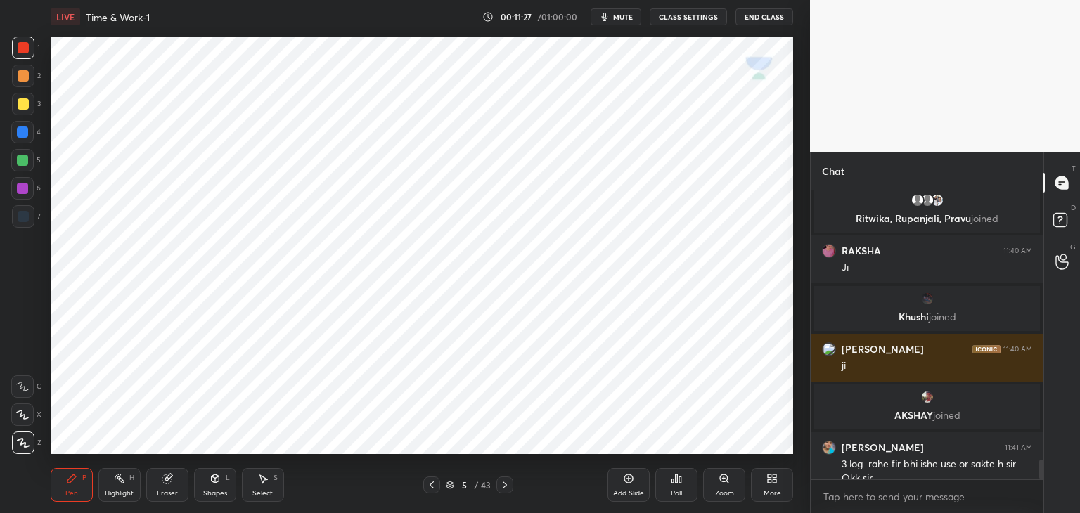
scroll to position [3928, 0]
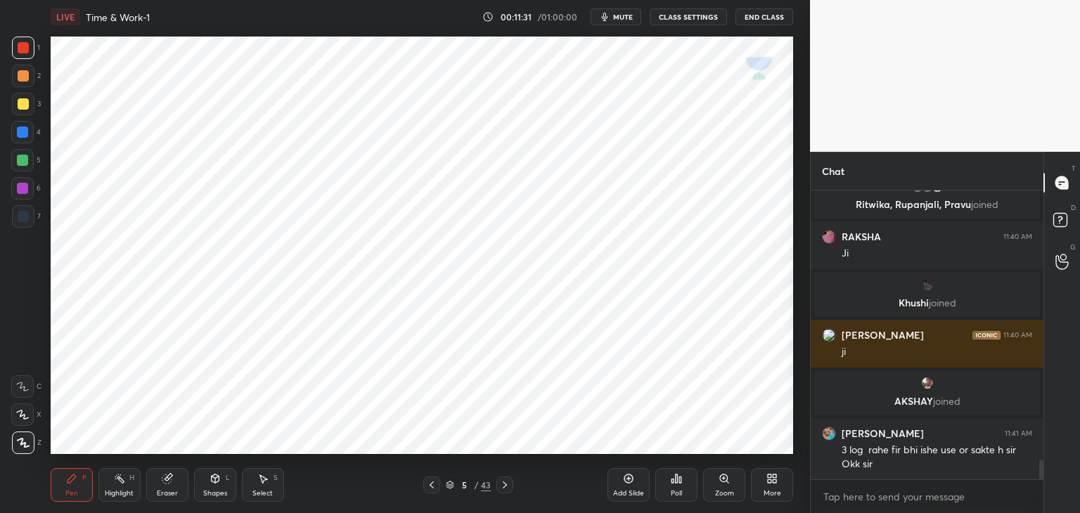
click at [503, 484] on icon at bounding box center [504, 484] width 11 height 11
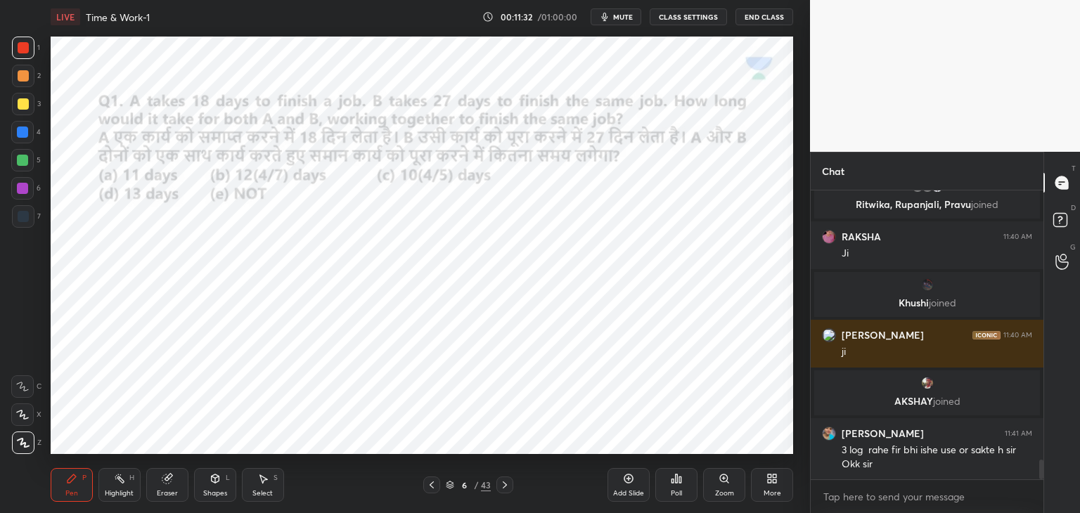
click at [430, 481] on icon at bounding box center [431, 484] width 11 height 11
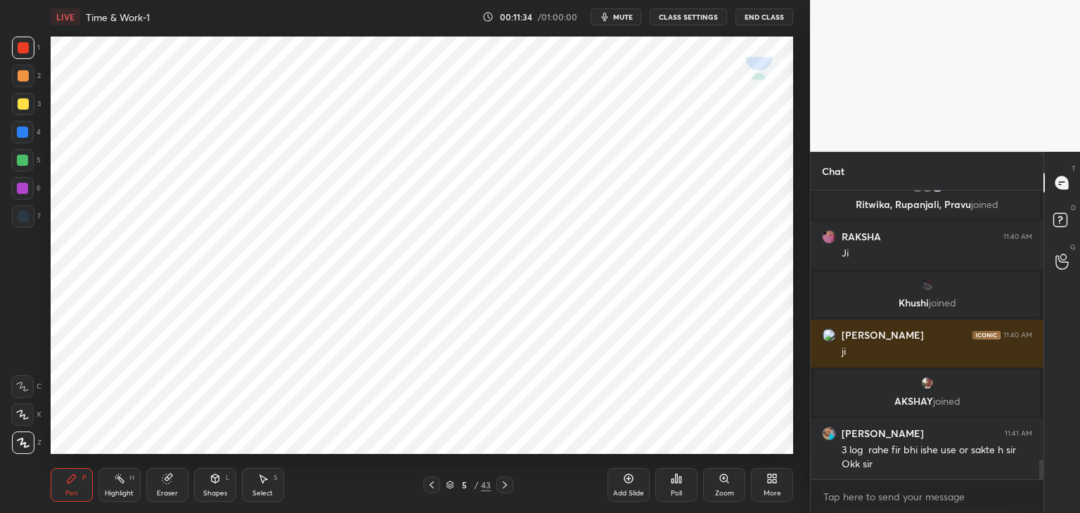
click at [624, 479] on icon at bounding box center [628, 479] width 9 height 9
click at [24, 217] on div at bounding box center [23, 216] width 11 height 11
click at [27, 50] on div at bounding box center [23, 47] width 11 height 11
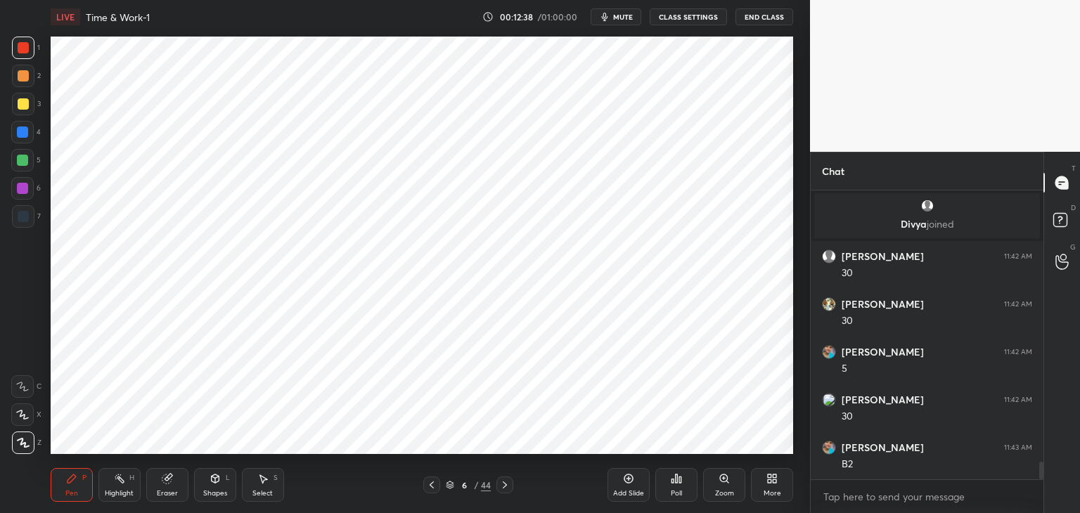
scroll to position [4436, 0]
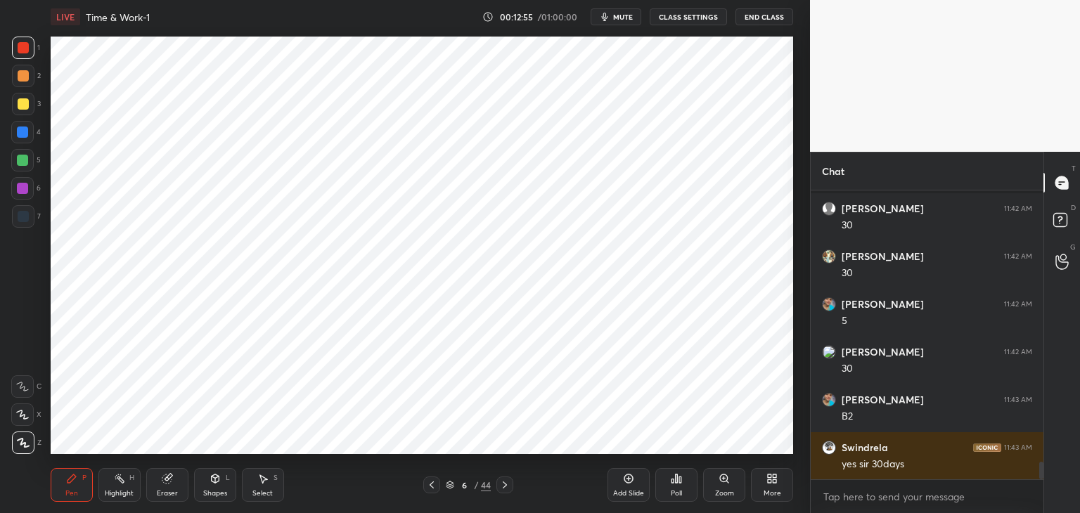
click at [30, 136] on div at bounding box center [22, 132] width 22 height 22
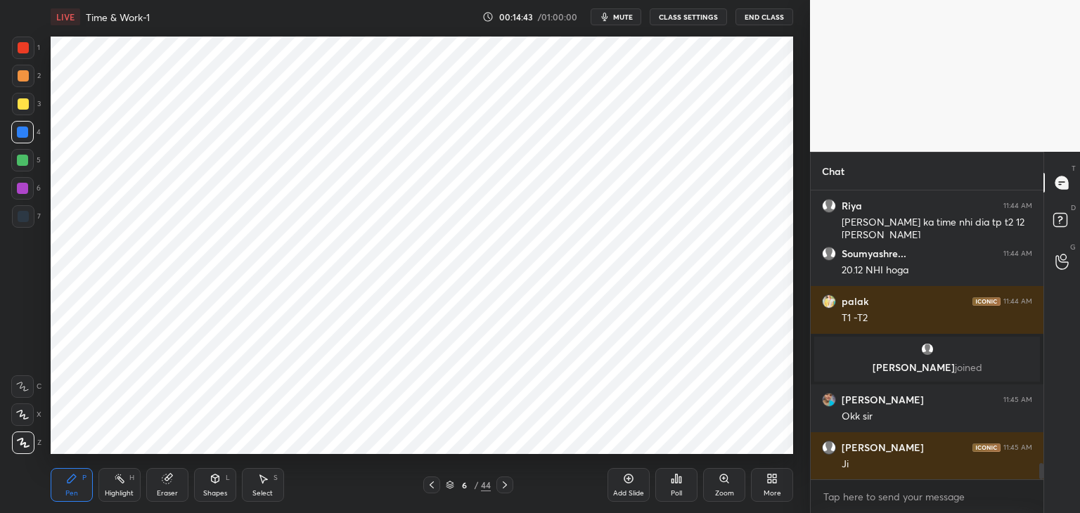
scroll to position [4797, 0]
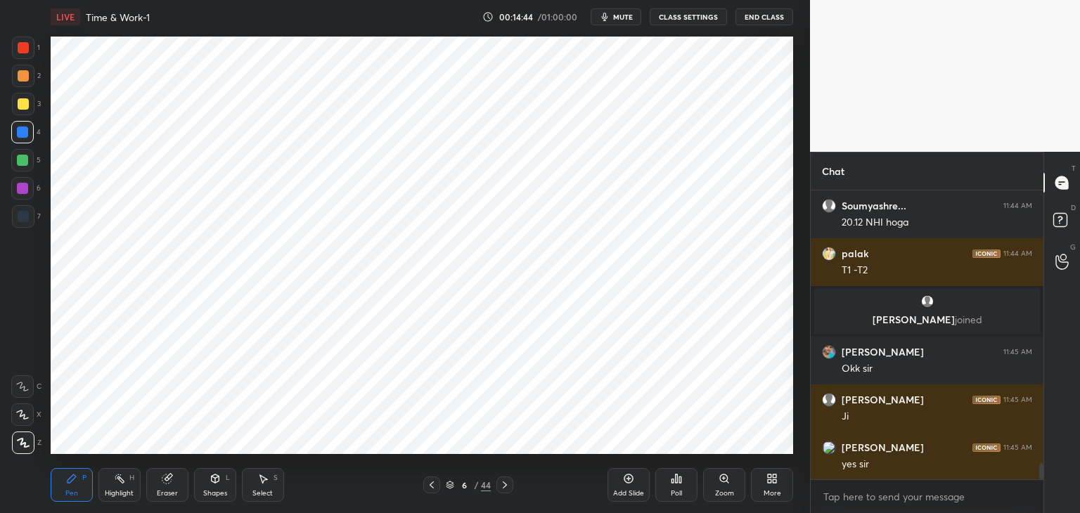
click at [621, 485] on div "Add Slide" at bounding box center [628, 485] width 42 height 34
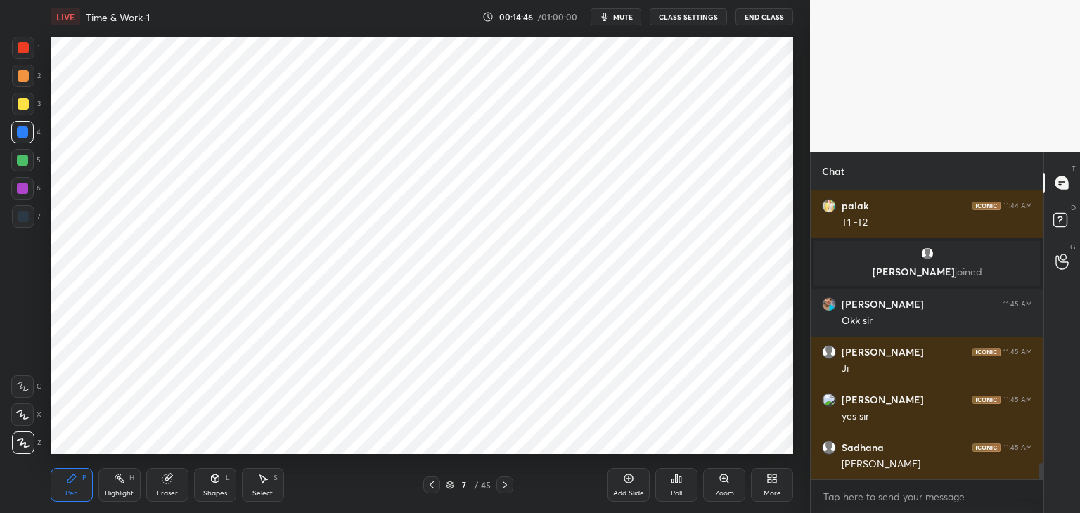
click at [30, 50] on div at bounding box center [23, 48] width 22 height 22
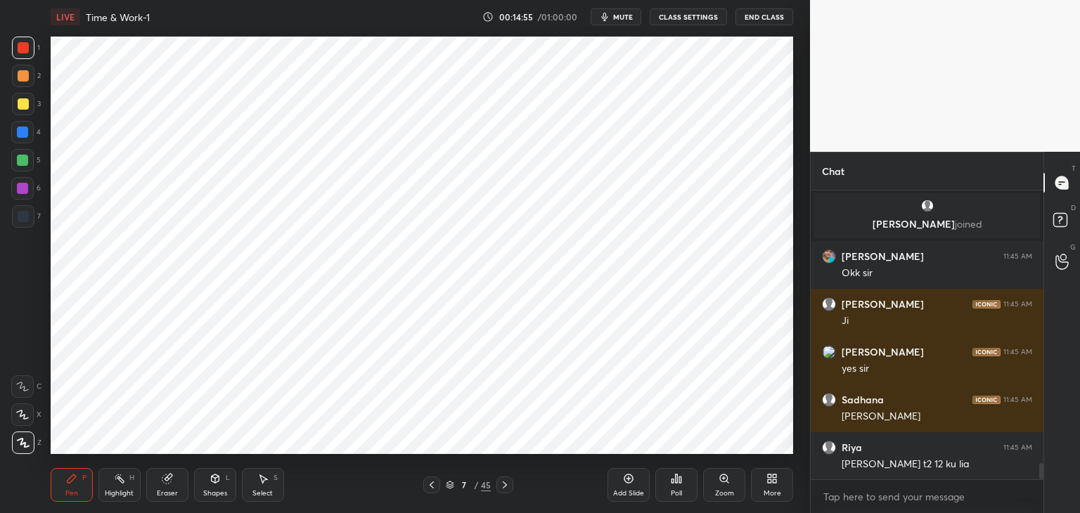
click at [436, 487] on icon at bounding box center [431, 484] width 11 height 11
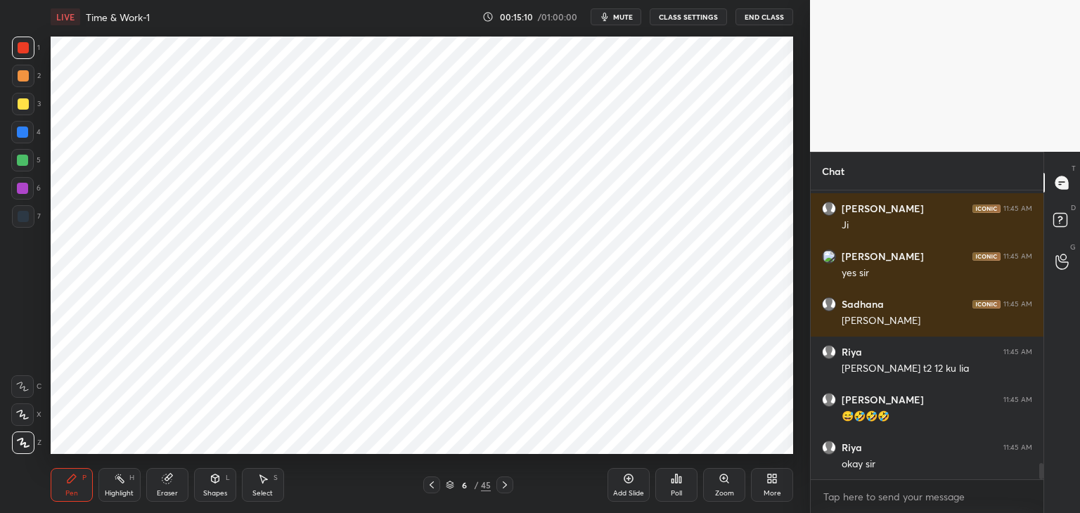
click at [501, 490] on icon at bounding box center [504, 484] width 11 height 11
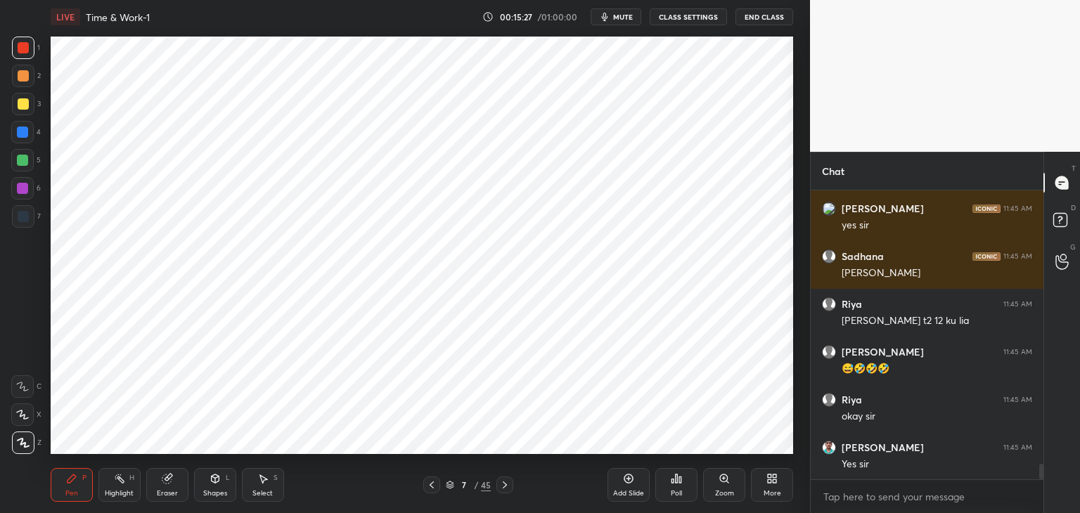
click at [212, 482] on icon at bounding box center [216, 479] width 8 height 8
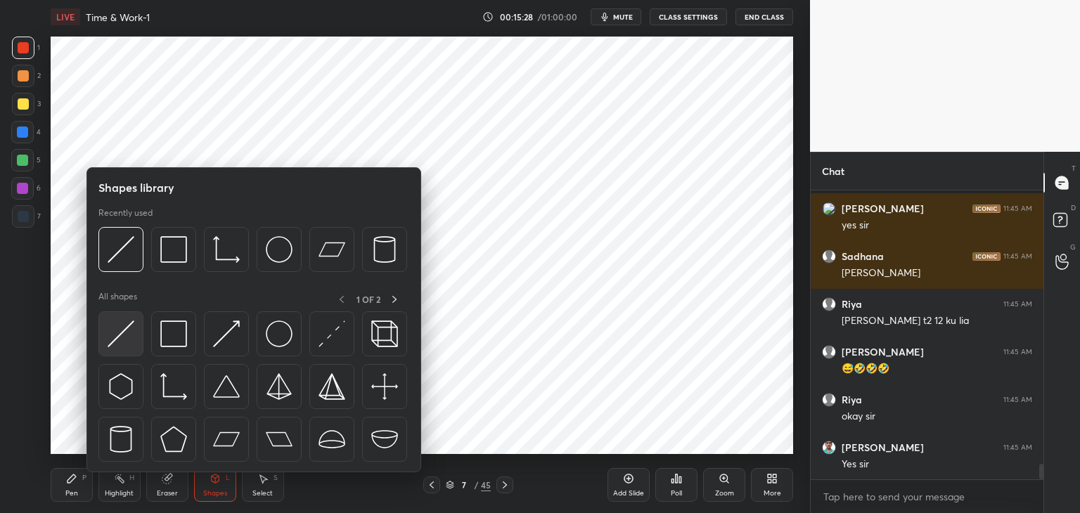
scroll to position [5087, 0]
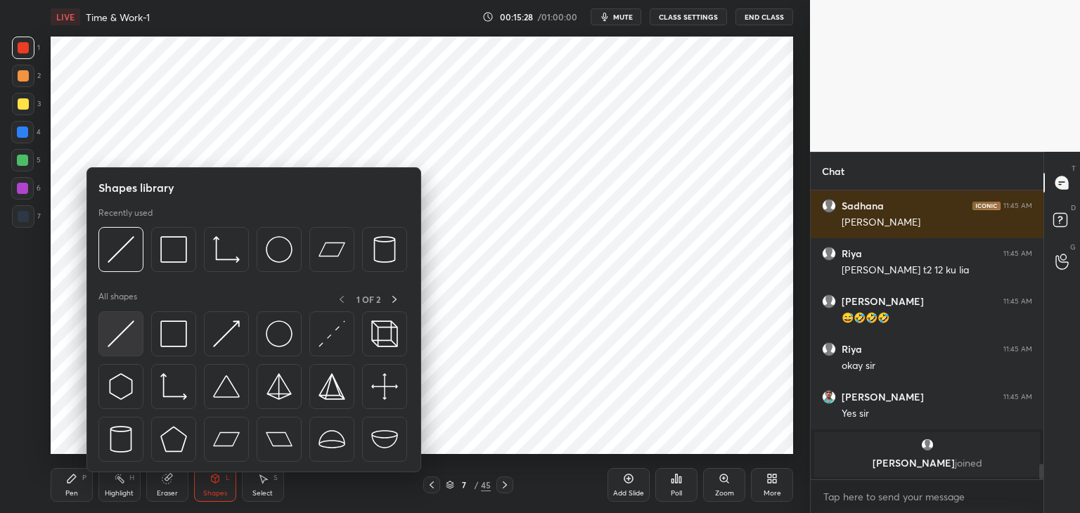
click at [124, 333] on img at bounding box center [121, 334] width 27 height 27
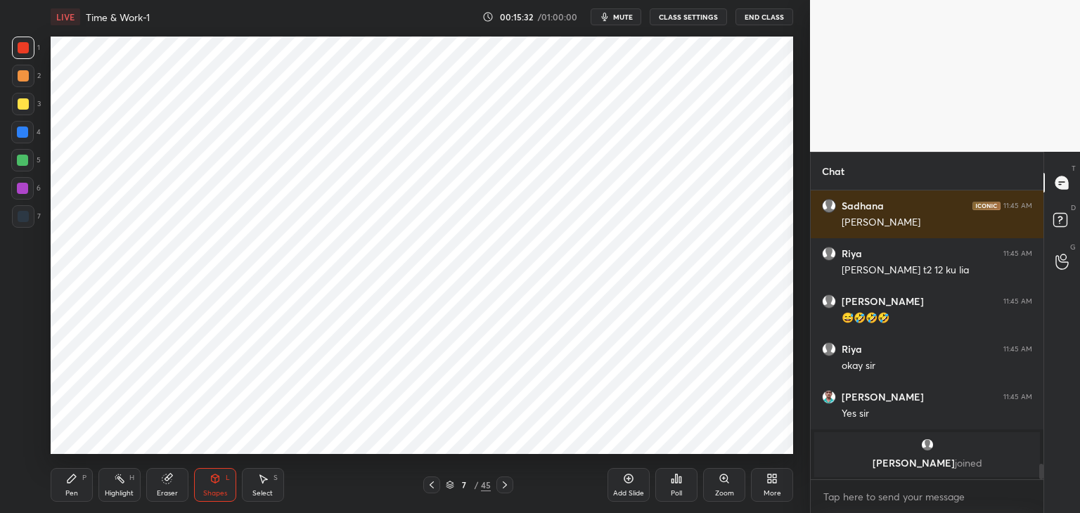
click at [25, 192] on div at bounding box center [22, 188] width 11 height 11
click at [79, 481] on div "Pen P" at bounding box center [72, 485] width 42 height 34
click at [27, 135] on div at bounding box center [22, 132] width 11 height 11
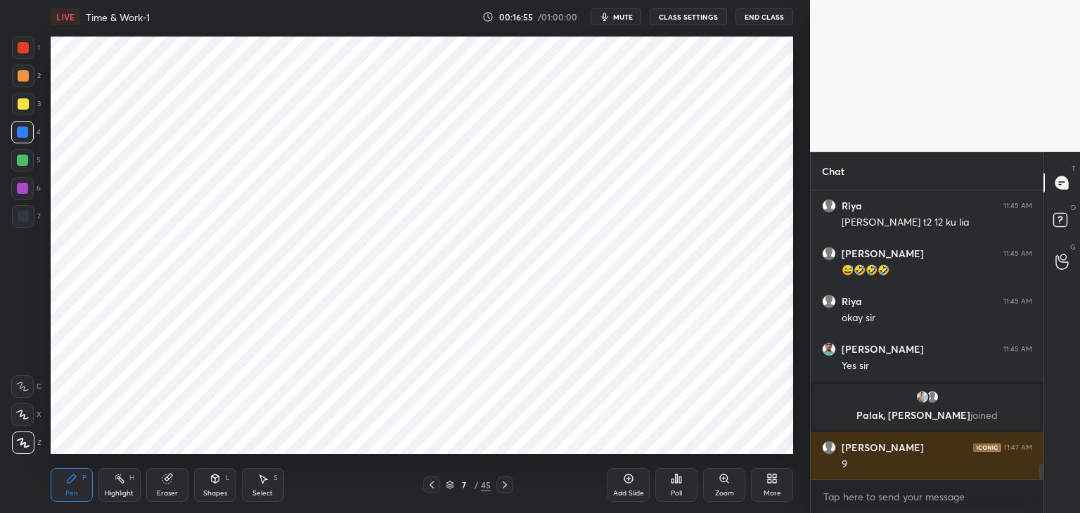
scroll to position [5116, 0]
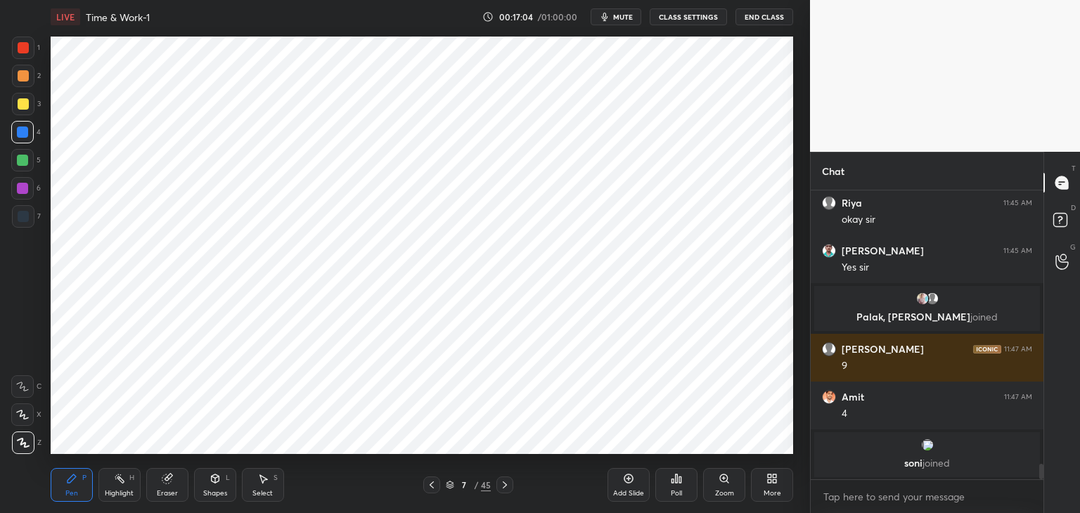
click at [25, 217] on div at bounding box center [23, 216] width 11 height 11
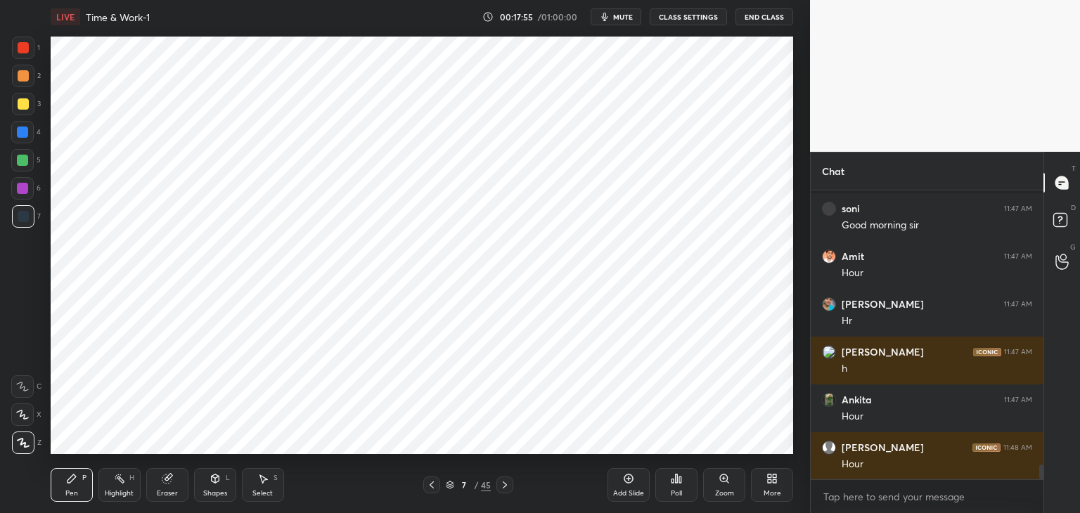
scroll to position [5388, 0]
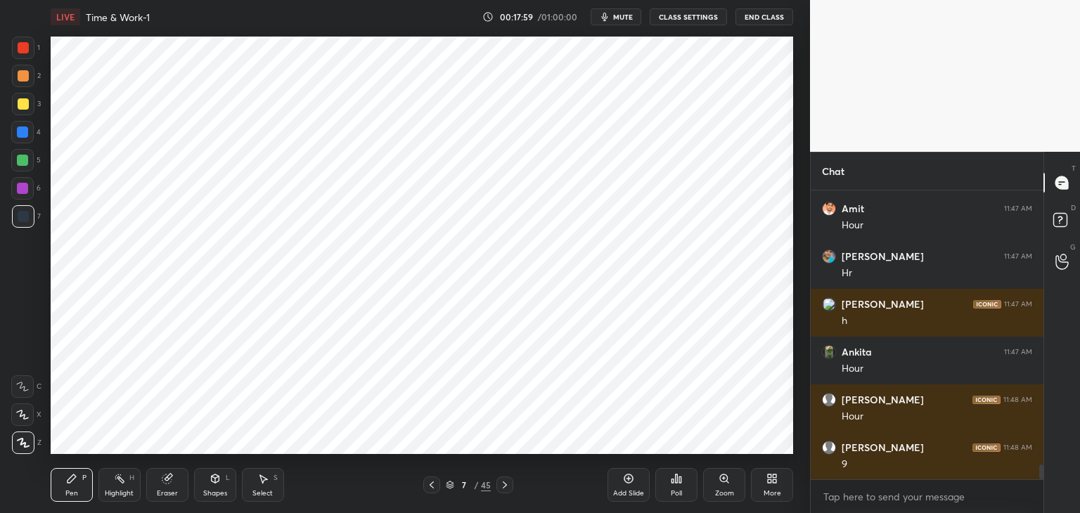
click at [25, 189] on div at bounding box center [22, 188] width 11 height 11
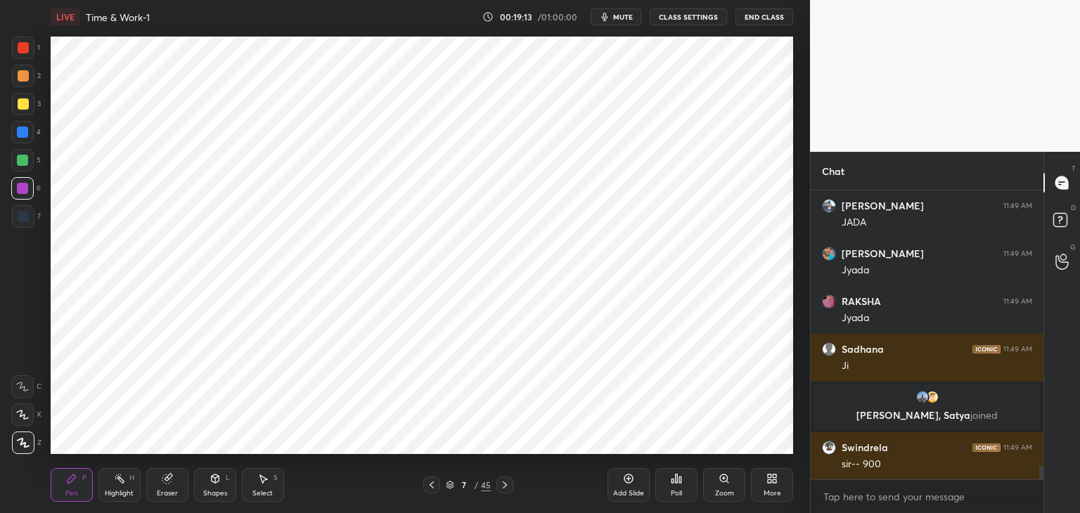
scroll to position [6117, 0]
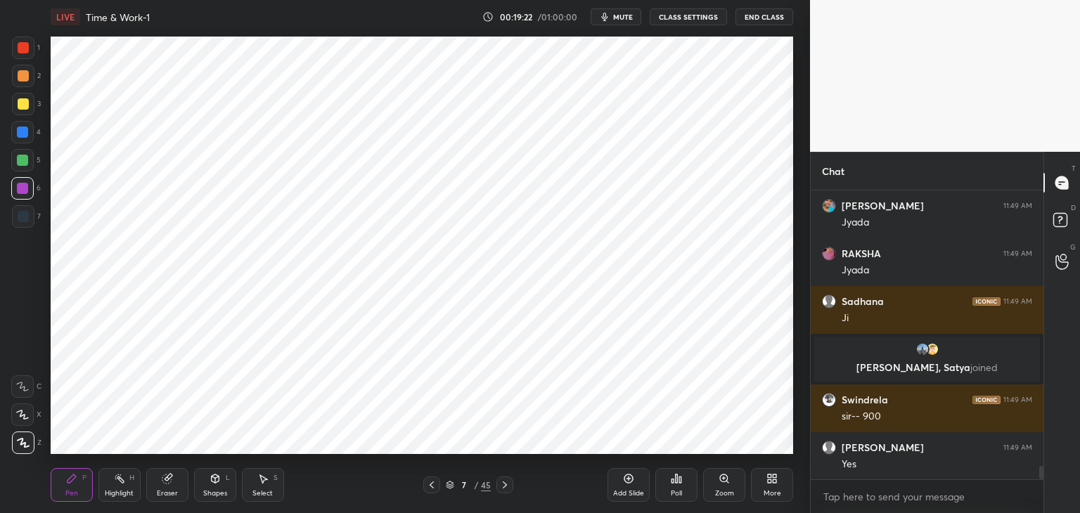
click at [218, 485] on div "Shapes L" at bounding box center [215, 485] width 42 height 34
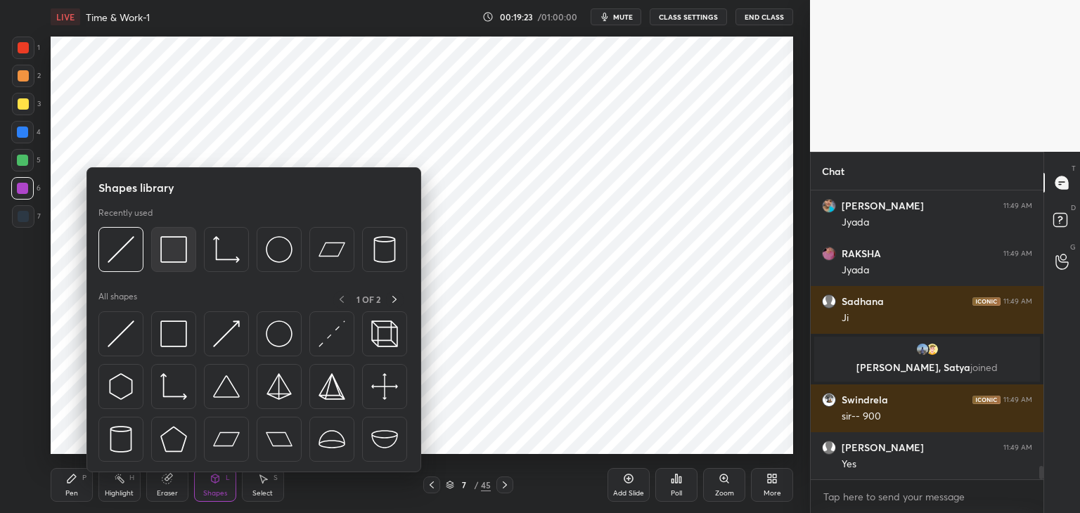
click at [174, 269] on div at bounding box center [173, 249] width 45 height 45
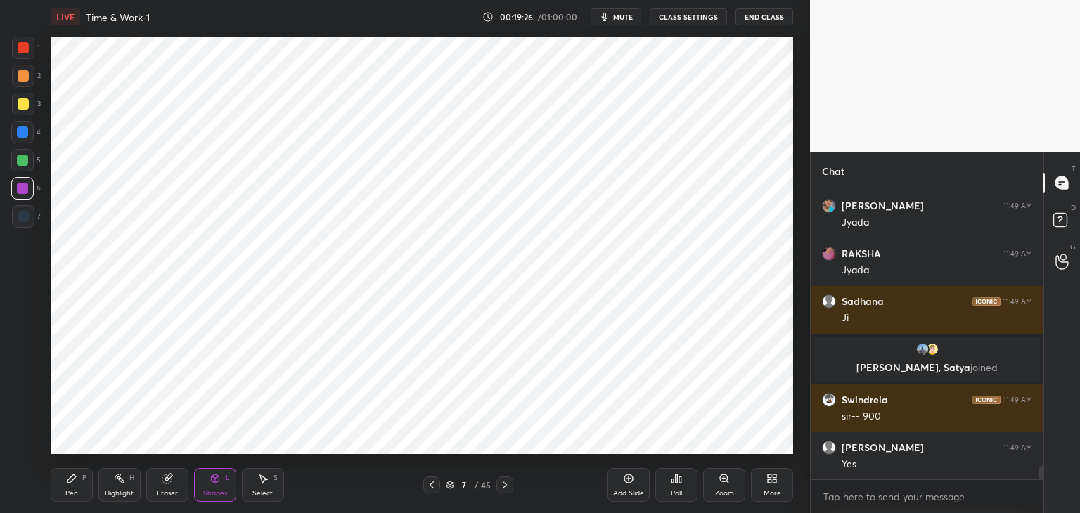
click at [81, 489] on div "Pen P" at bounding box center [72, 485] width 42 height 34
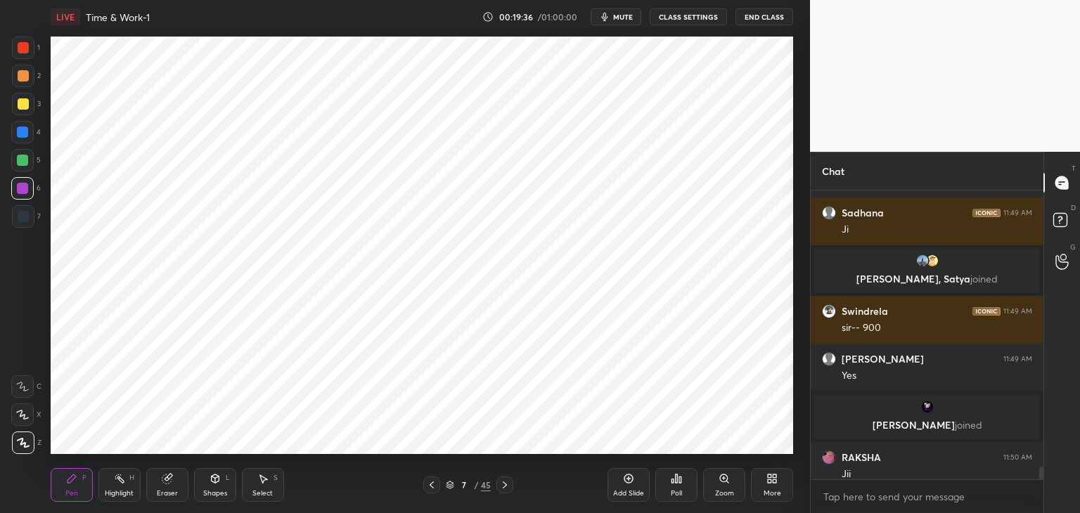
scroll to position [6178, 0]
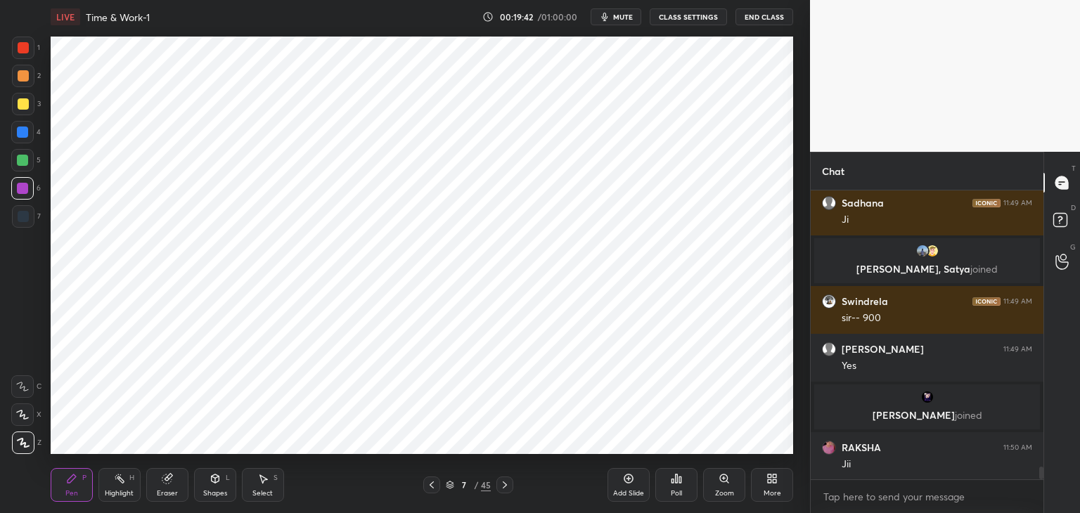
click at [624, 479] on icon at bounding box center [628, 479] width 9 height 9
click at [24, 50] on div at bounding box center [23, 47] width 11 height 11
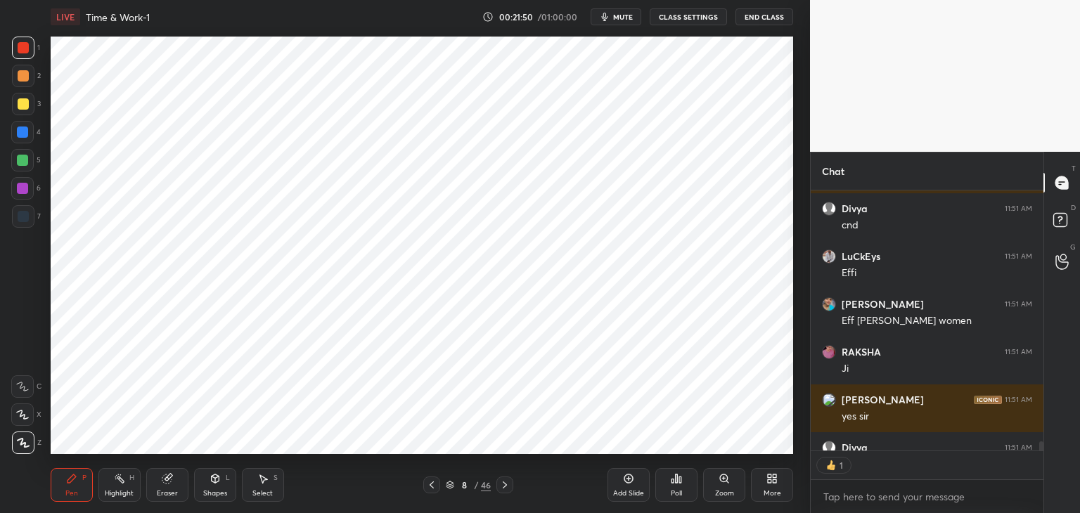
click at [211, 496] on div "Shapes" at bounding box center [215, 493] width 24 height 7
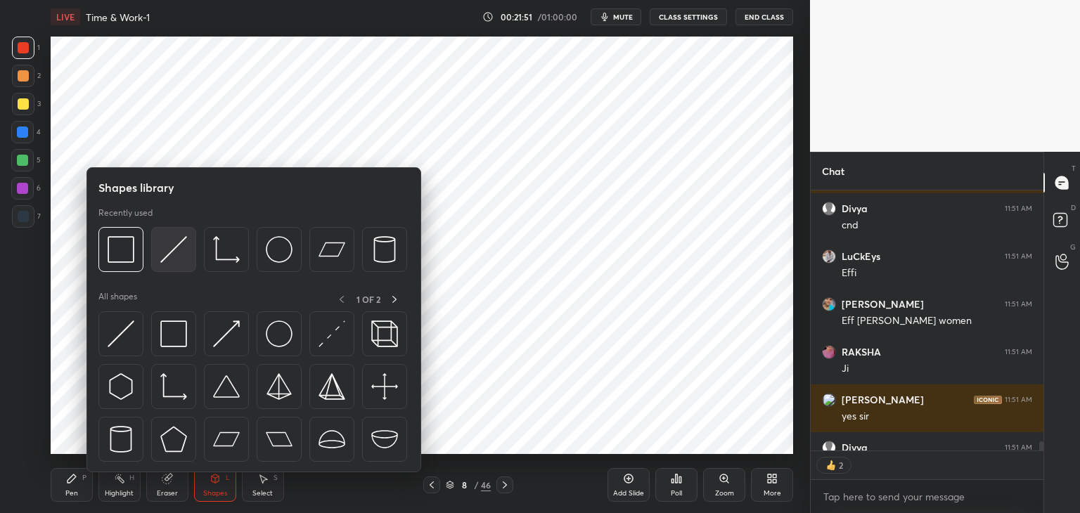
click at [176, 262] on img at bounding box center [173, 249] width 27 height 27
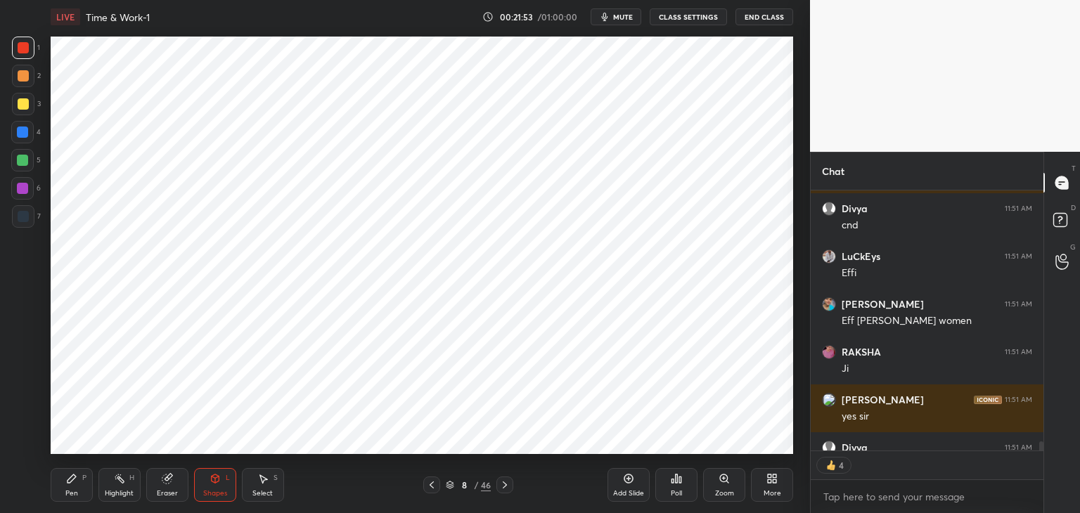
scroll to position [8118, 0]
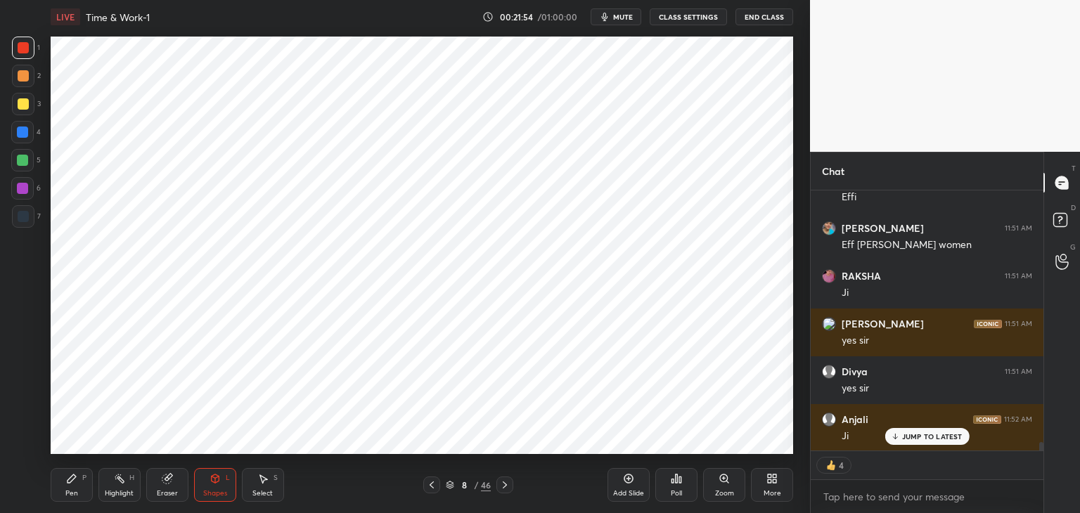
click at [75, 481] on icon at bounding box center [71, 478] width 11 height 11
click at [30, 137] on div at bounding box center [22, 132] width 22 height 22
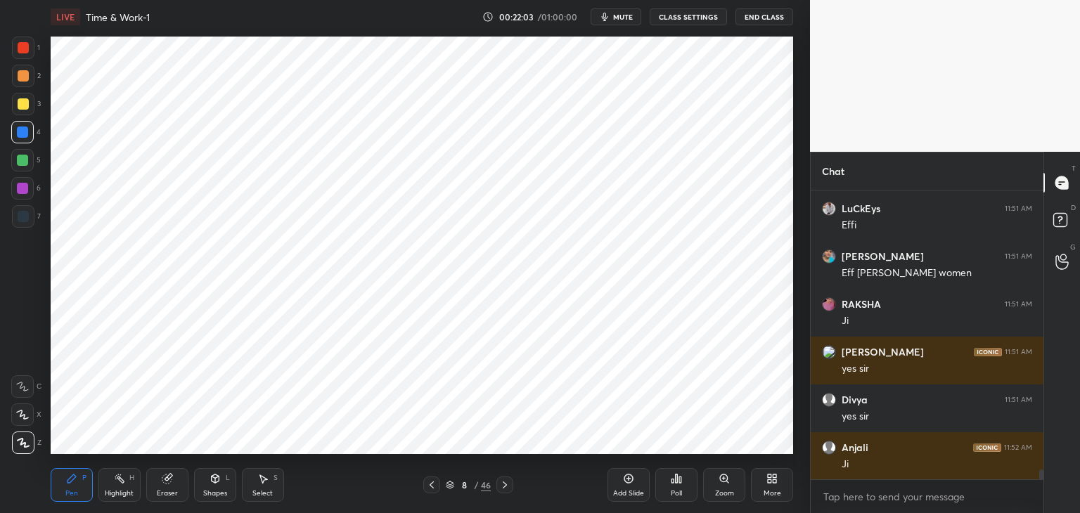
scroll to position [4, 4]
click at [426, 489] on icon at bounding box center [431, 484] width 11 height 11
click at [499, 486] on icon at bounding box center [504, 484] width 11 height 11
click at [22, 212] on div at bounding box center [23, 216] width 11 height 11
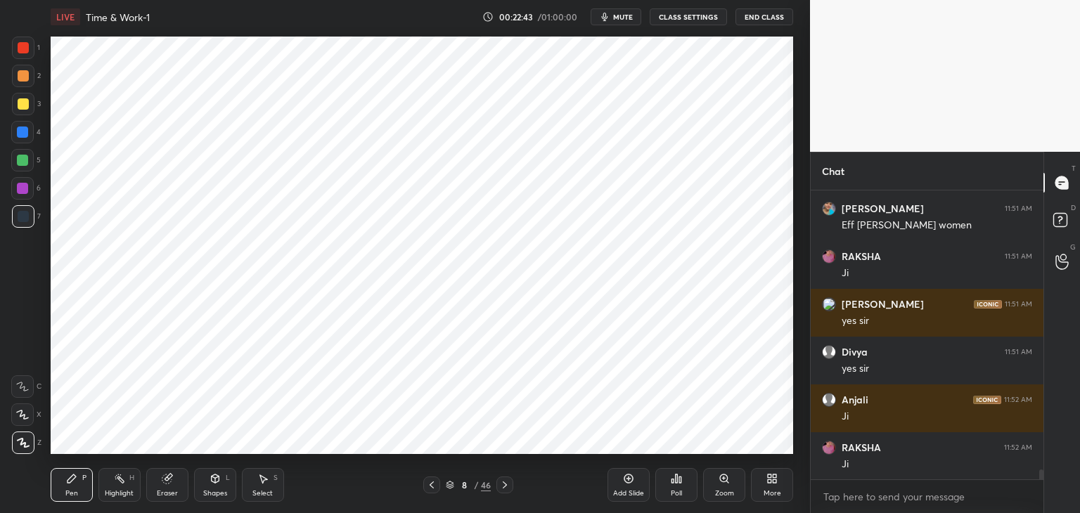
click at [628, 13] on span "mute" at bounding box center [623, 17] width 20 height 10
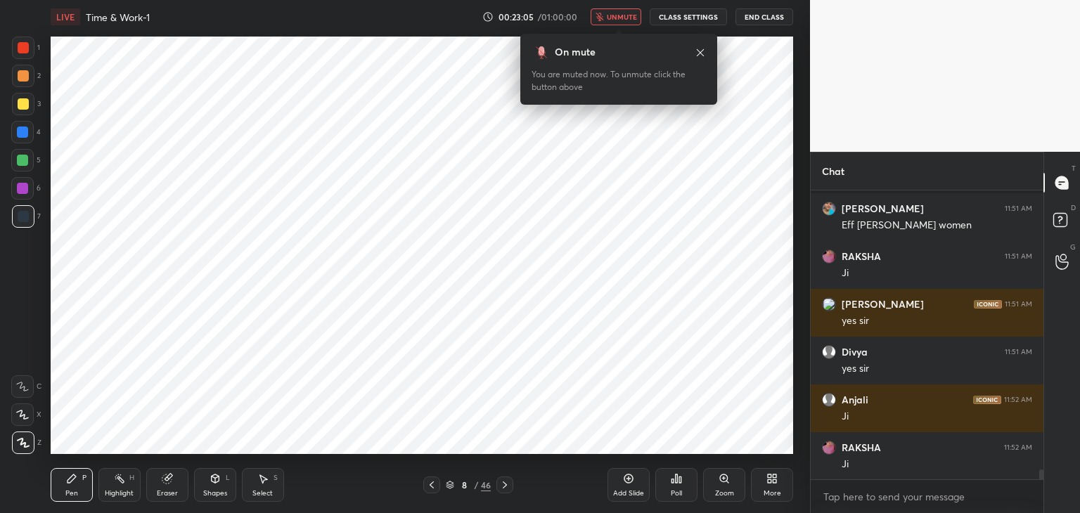
scroll to position [8188, 0]
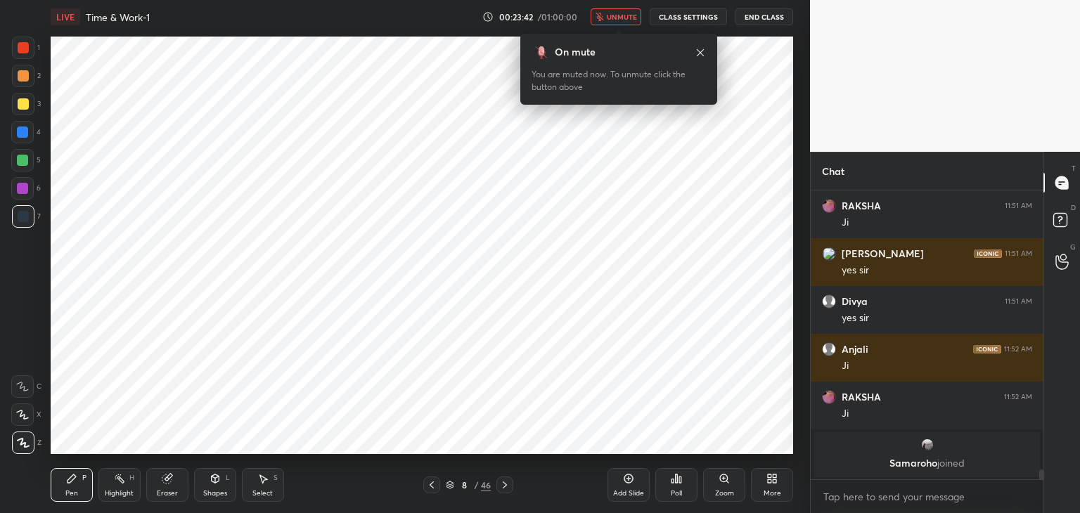
click at [621, 18] on span "unmute" at bounding box center [622, 17] width 30 height 10
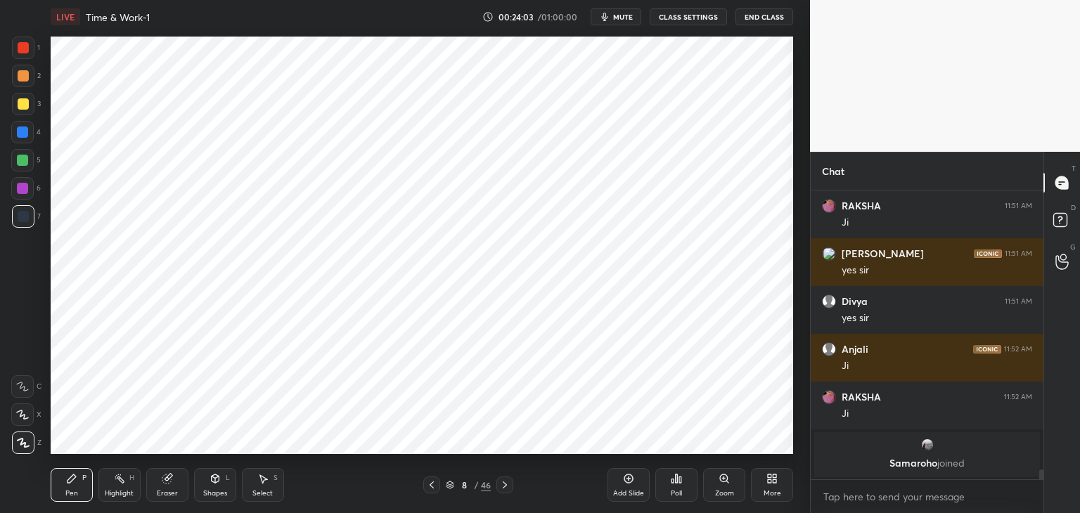
click at [219, 486] on div "Shapes L" at bounding box center [215, 485] width 42 height 34
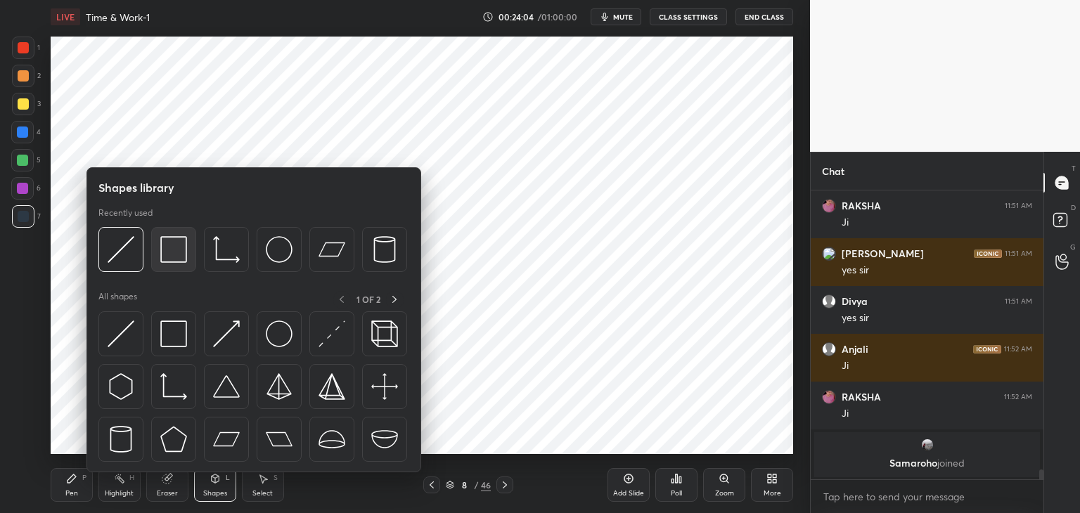
click at [175, 264] on div at bounding box center [173, 249] width 45 height 45
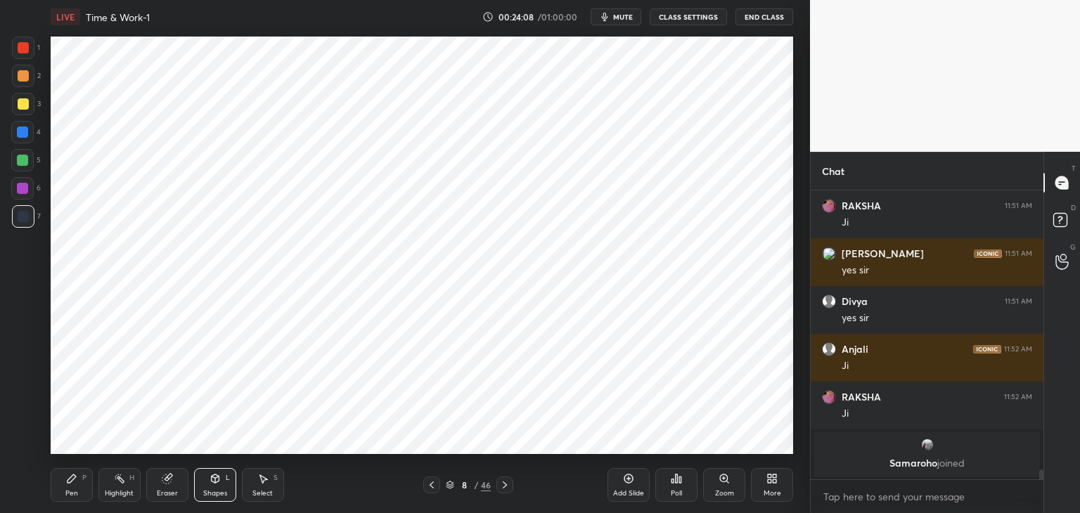
click at [74, 482] on icon at bounding box center [71, 478] width 11 height 11
click at [22, 131] on div at bounding box center [22, 132] width 11 height 11
click at [624, 491] on div "Add Slide" at bounding box center [628, 493] width 31 height 7
click at [23, 49] on div at bounding box center [23, 47] width 11 height 11
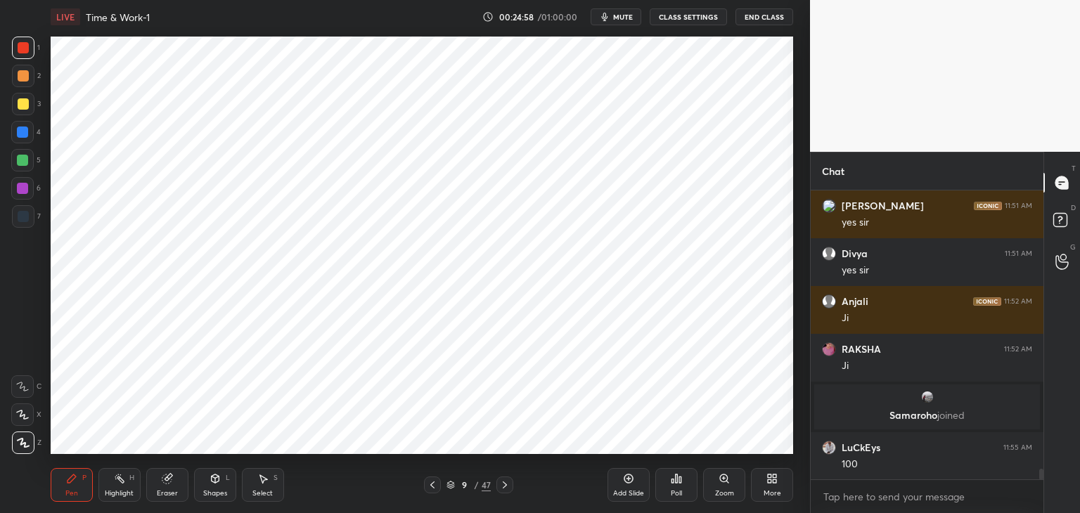
scroll to position [7734, 0]
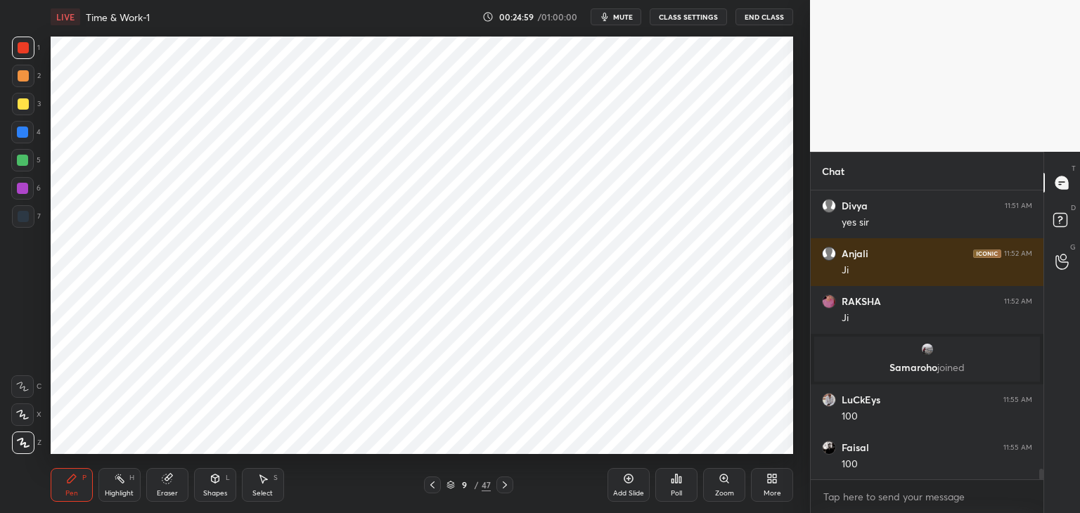
click at [26, 219] on div at bounding box center [23, 216] width 11 height 11
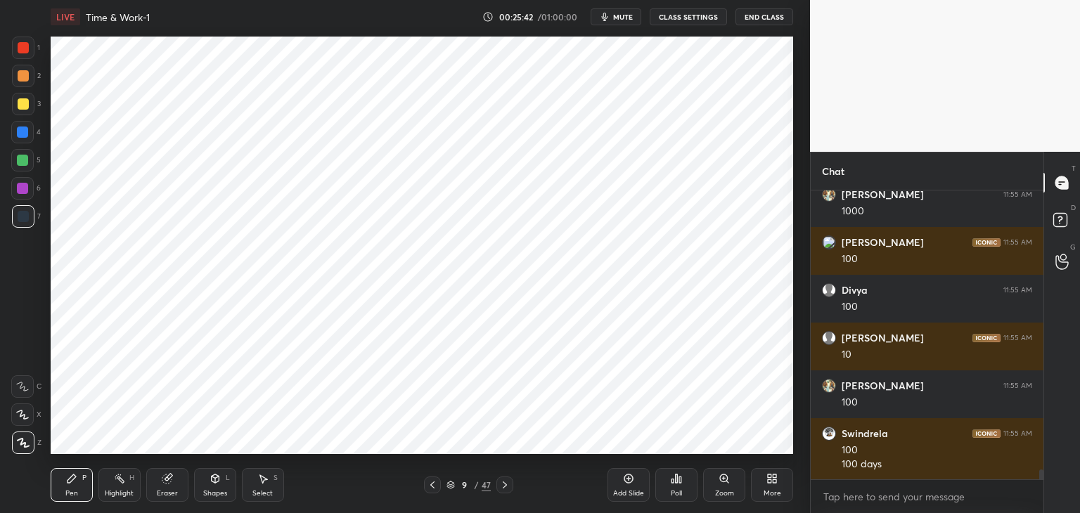
scroll to position [8370, 0]
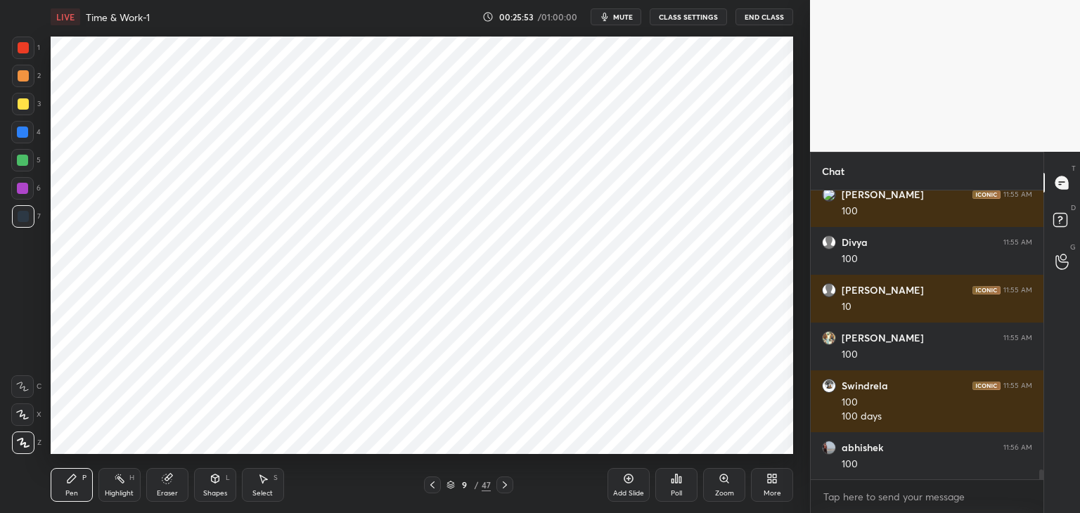
click at [22, 137] on div at bounding box center [22, 132] width 11 height 11
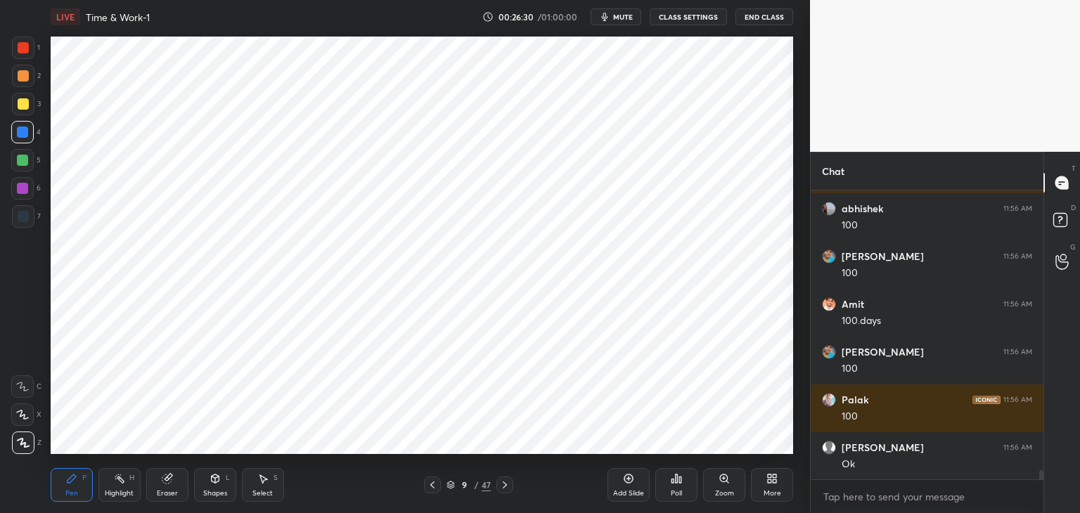
scroll to position [8657, 0]
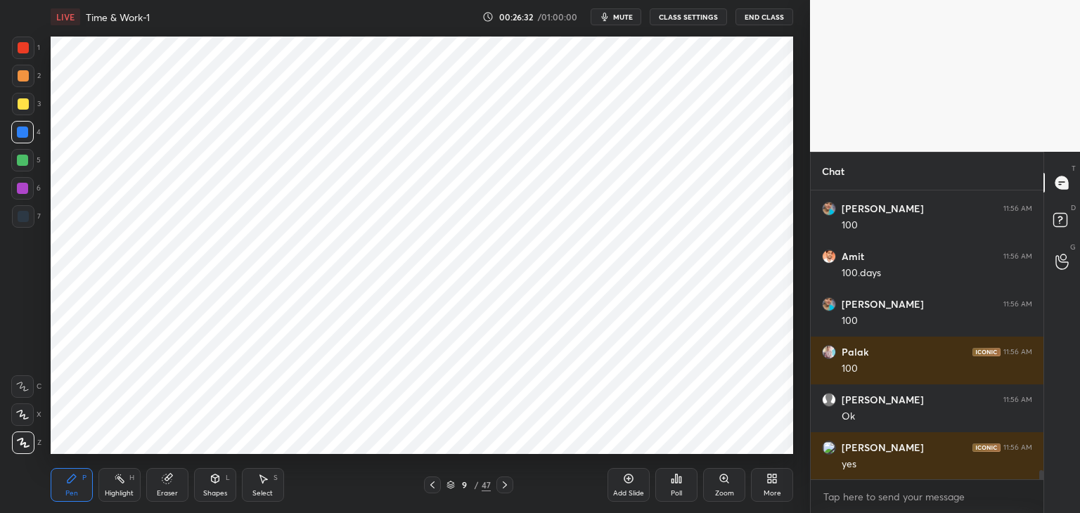
click at [506, 491] on div at bounding box center [504, 485] width 17 height 17
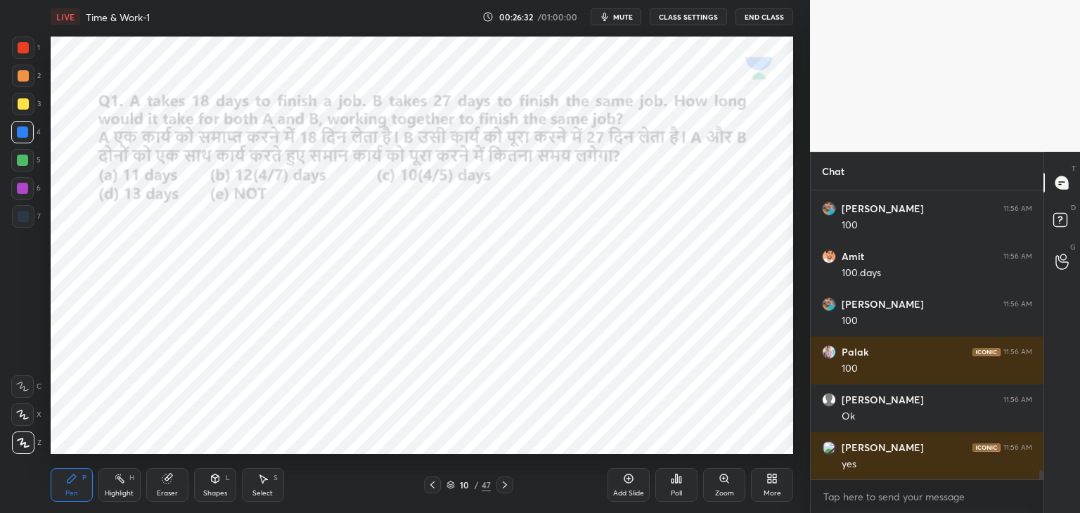
scroll to position [8704, 0]
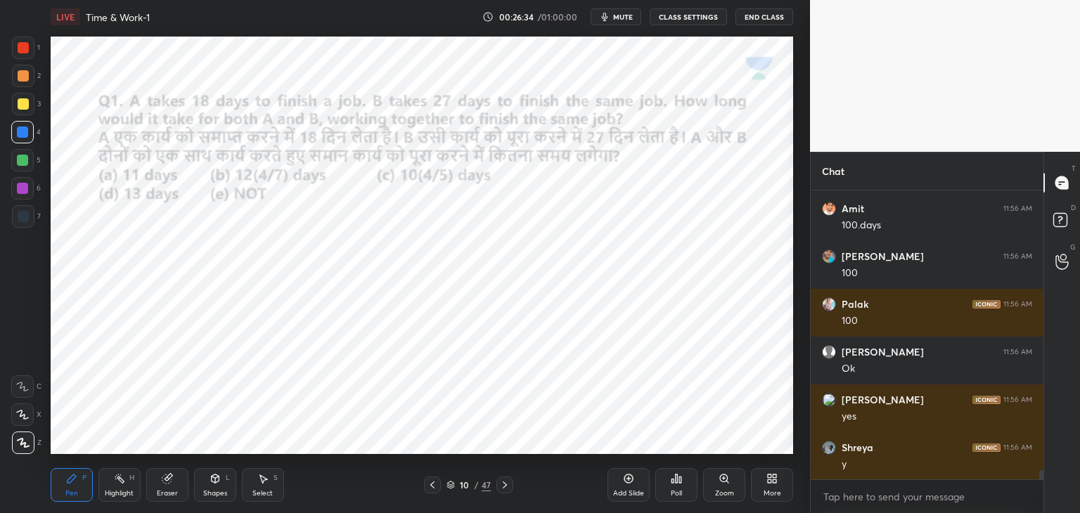
click at [27, 49] on div at bounding box center [23, 47] width 11 height 11
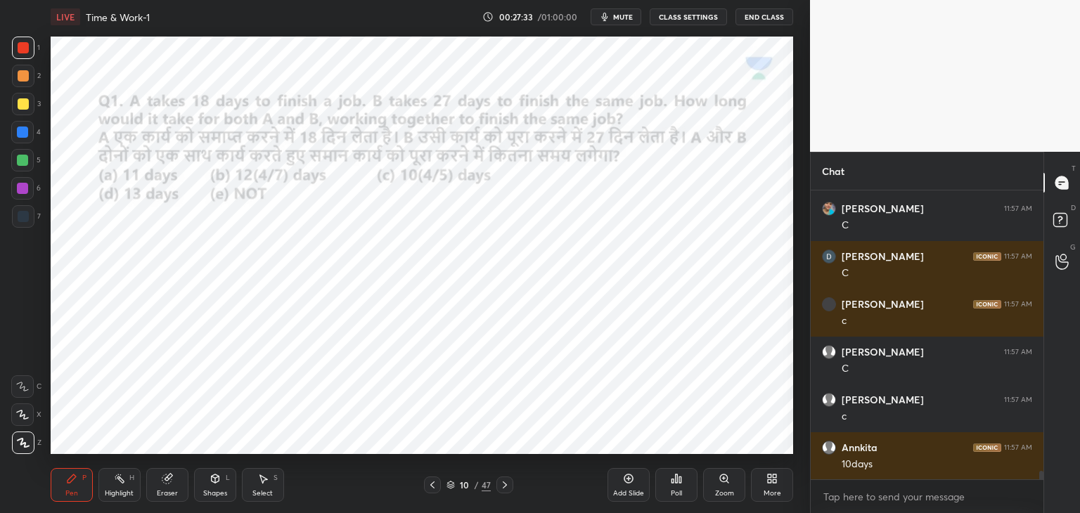
scroll to position [9421, 0]
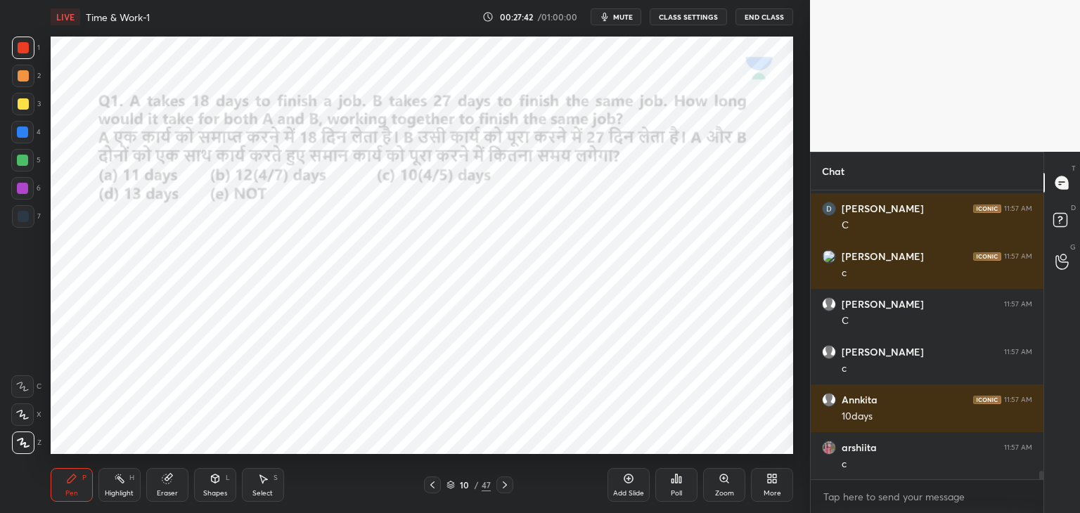
click at [505, 483] on icon at bounding box center [504, 484] width 11 height 11
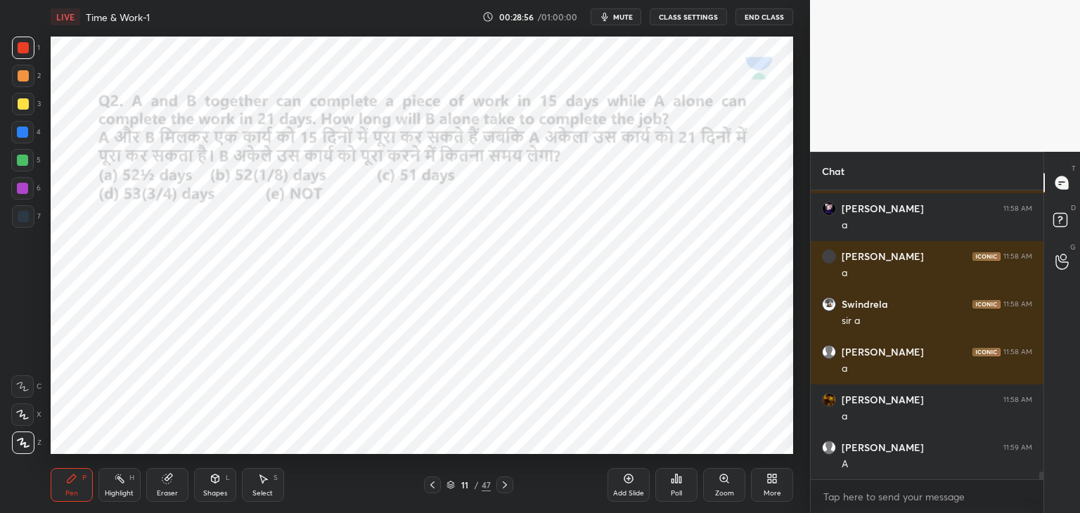
scroll to position [10377, 0]
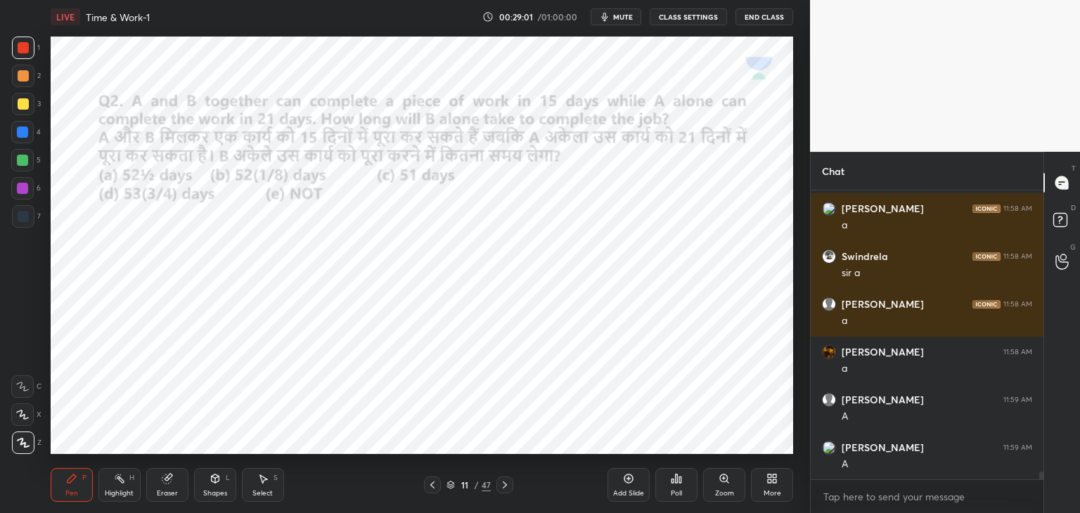
click at [505, 486] on icon at bounding box center [505, 485] width 4 height 7
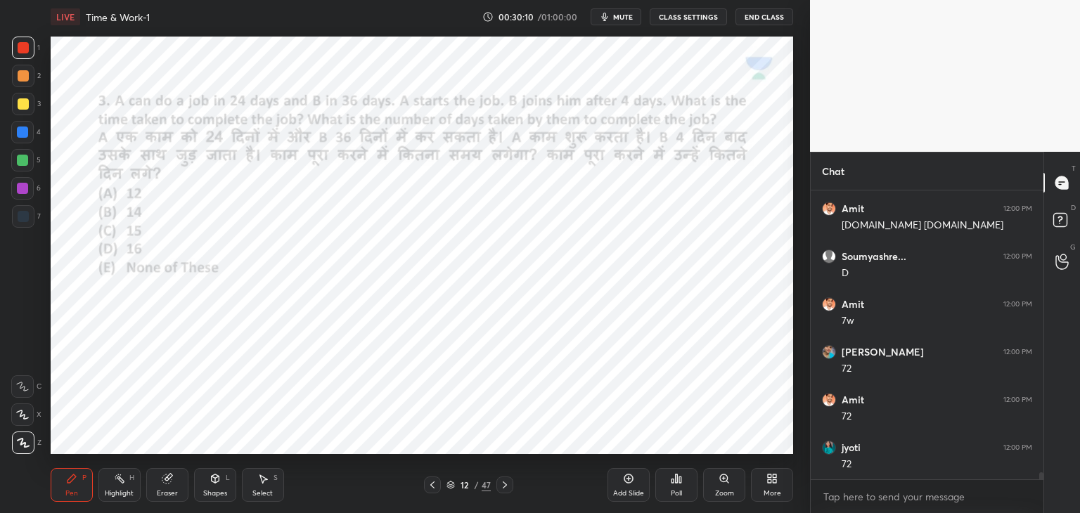
scroll to position [11286, 0]
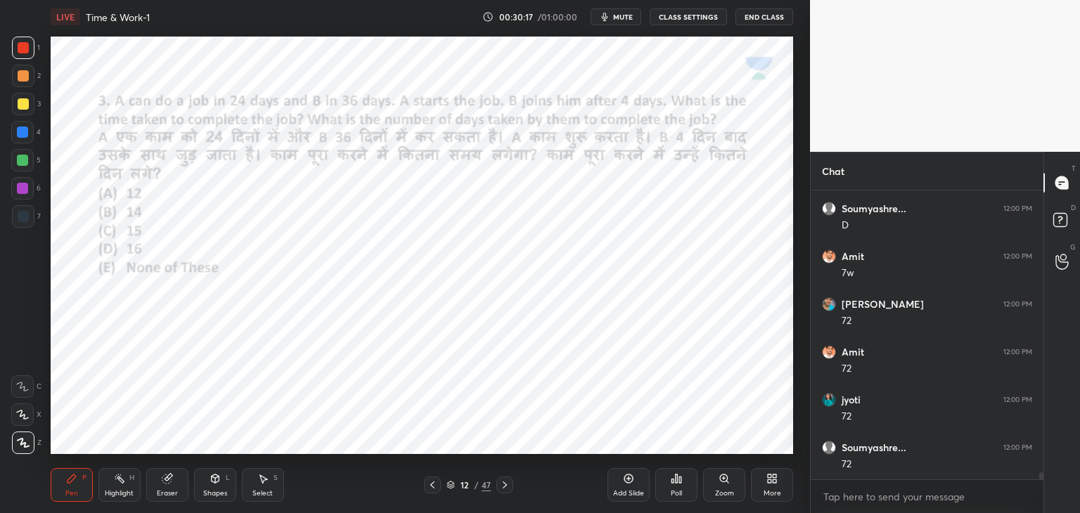
click at [28, 136] on div at bounding box center [22, 132] width 22 height 22
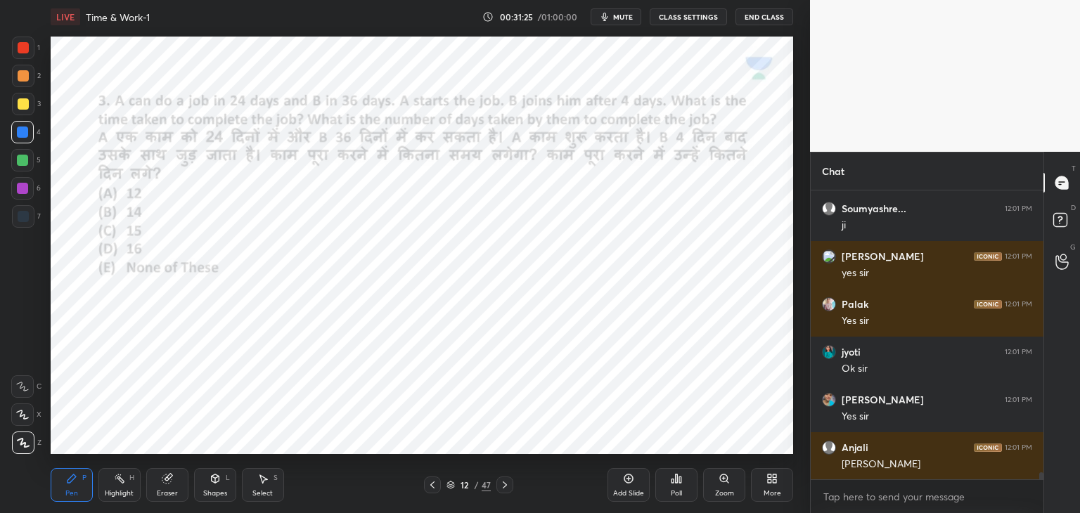
scroll to position [12006, 0]
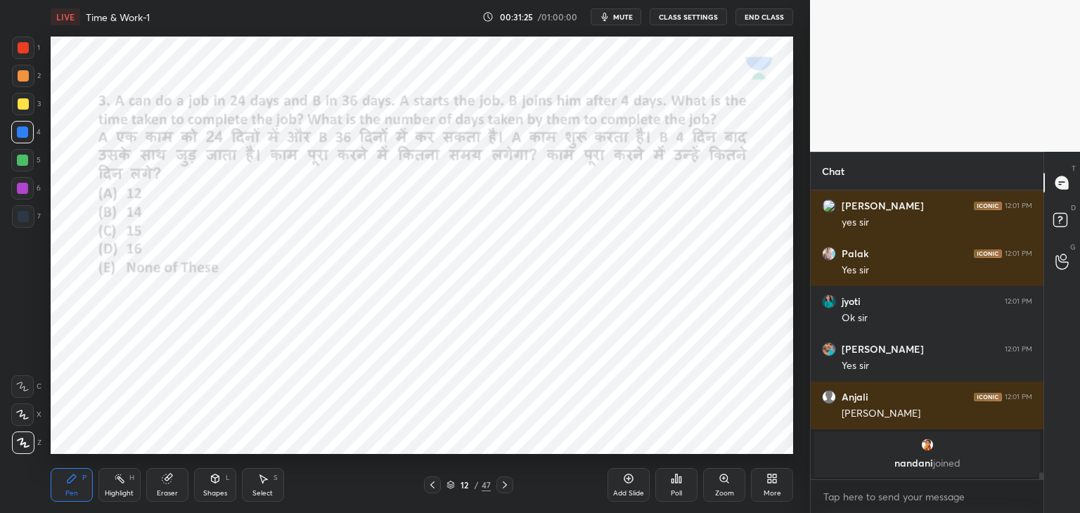
click at [503, 482] on icon at bounding box center [504, 484] width 11 height 11
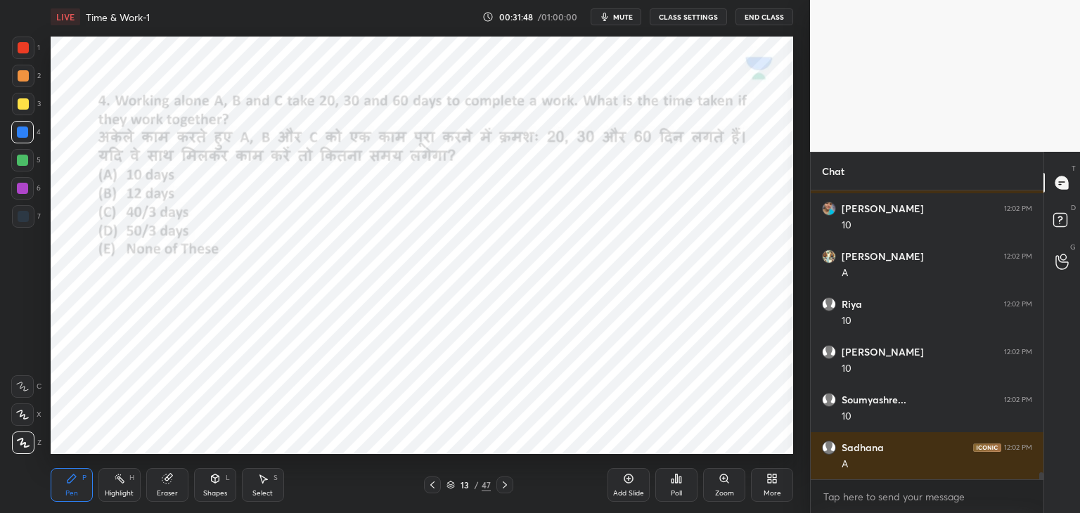
scroll to position [11605, 0]
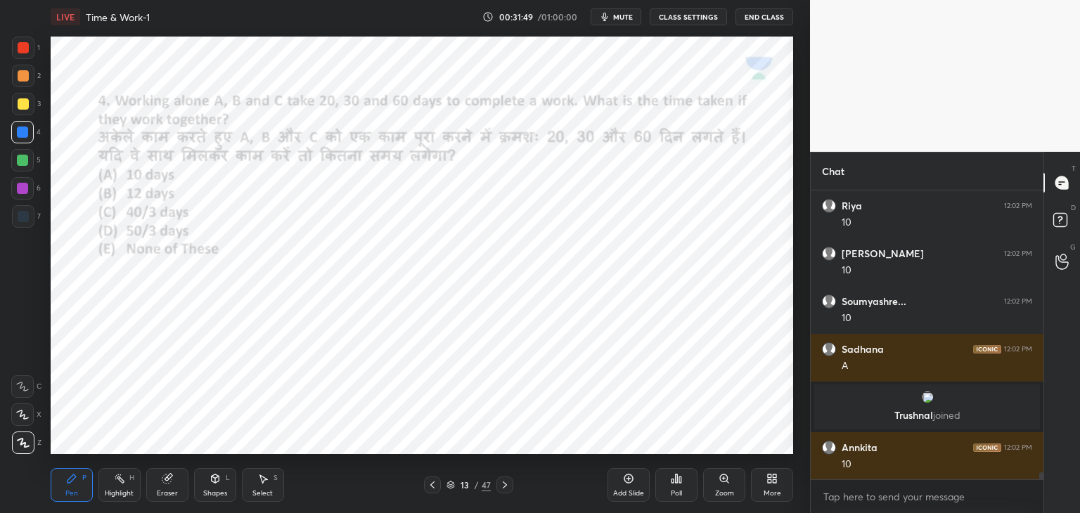
click at [25, 46] on div at bounding box center [23, 47] width 11 height 11
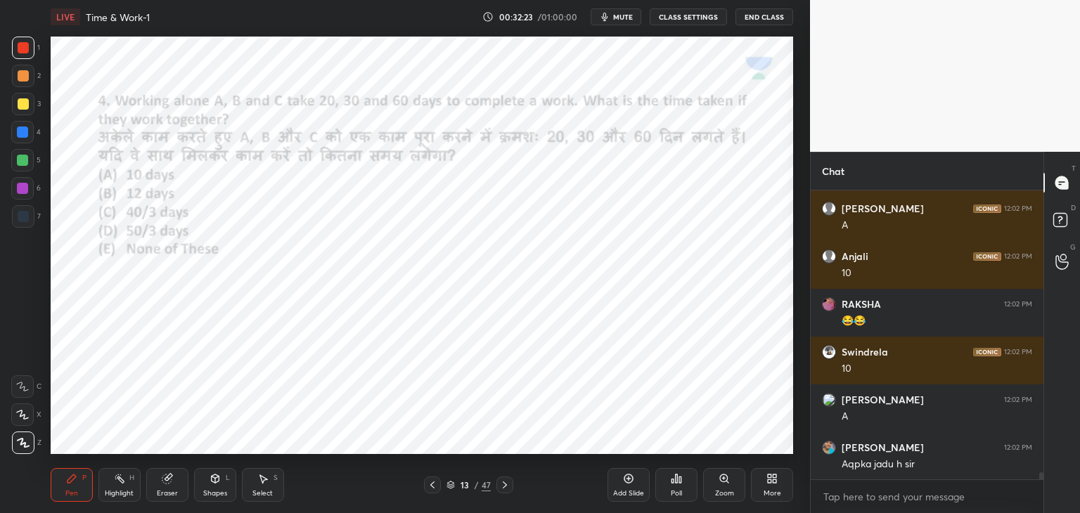
click at [504, 490] on icon at bounding box center [504, 484] width 11 height 11
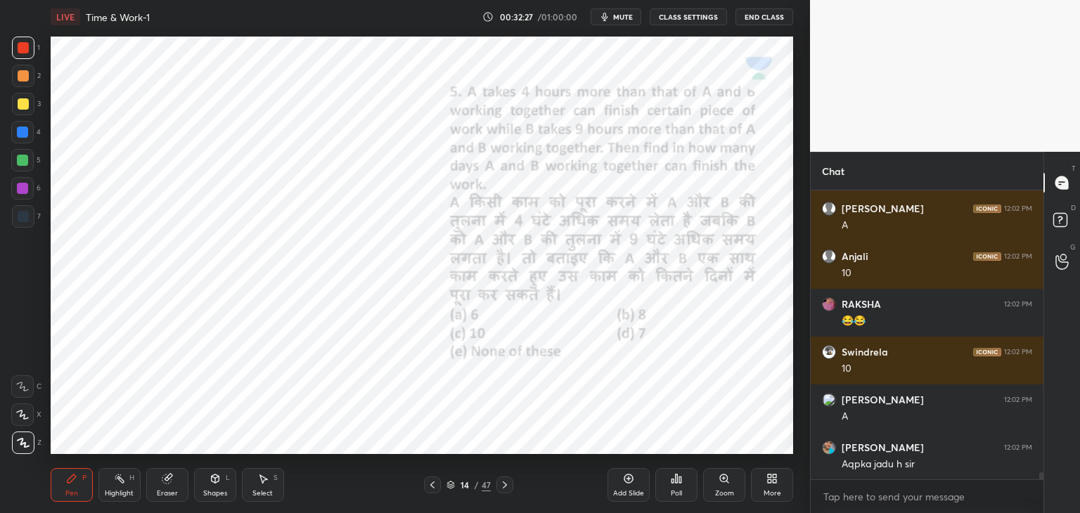
scroll to position [12274, 0]
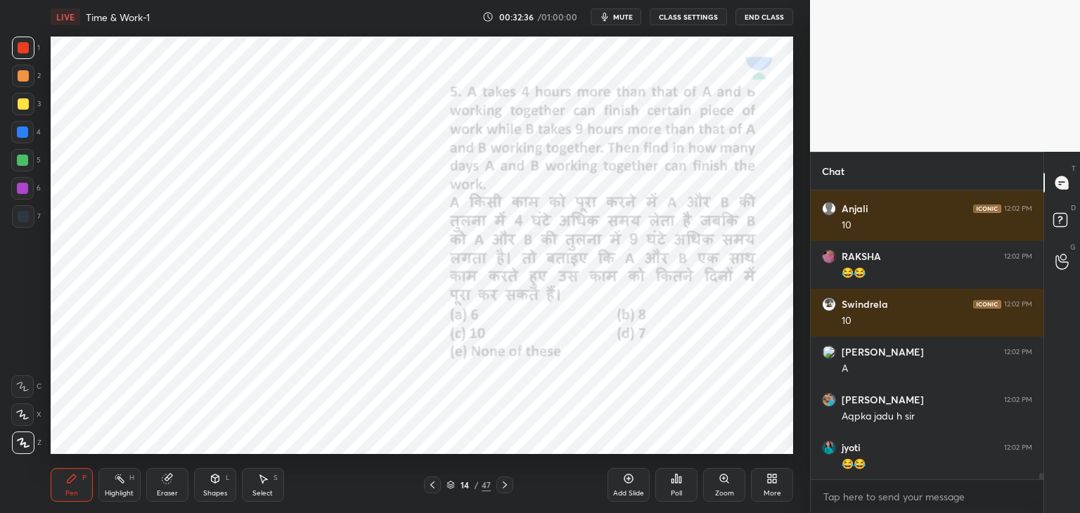
click at [9, 217] on div "1 2 3 4 5 6 7 C X Z C X Z E E Erase all H H" at bounding box center [22, 246] width 45 height 418
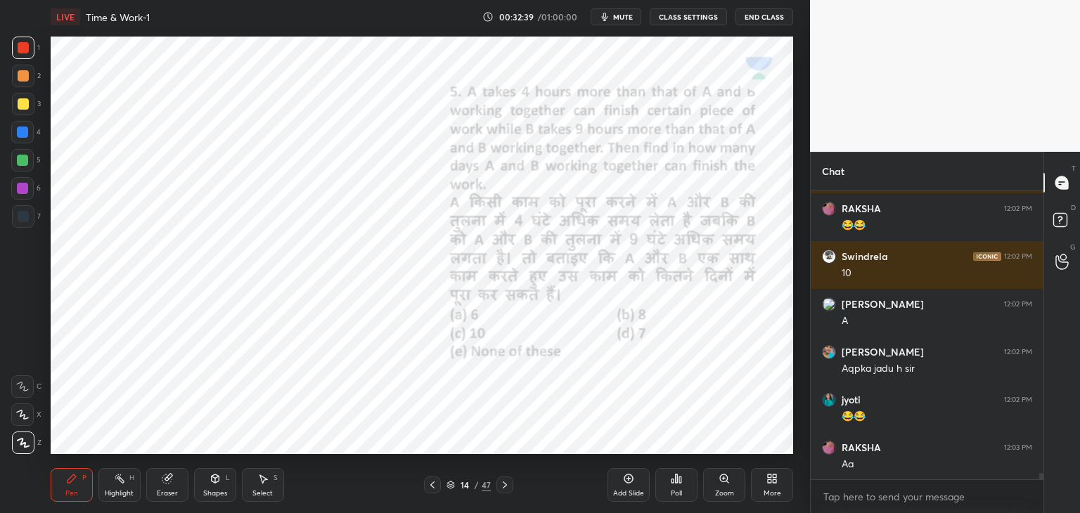
click at [22, 219] on div at bounding box center [23, 216] width 11 height 11
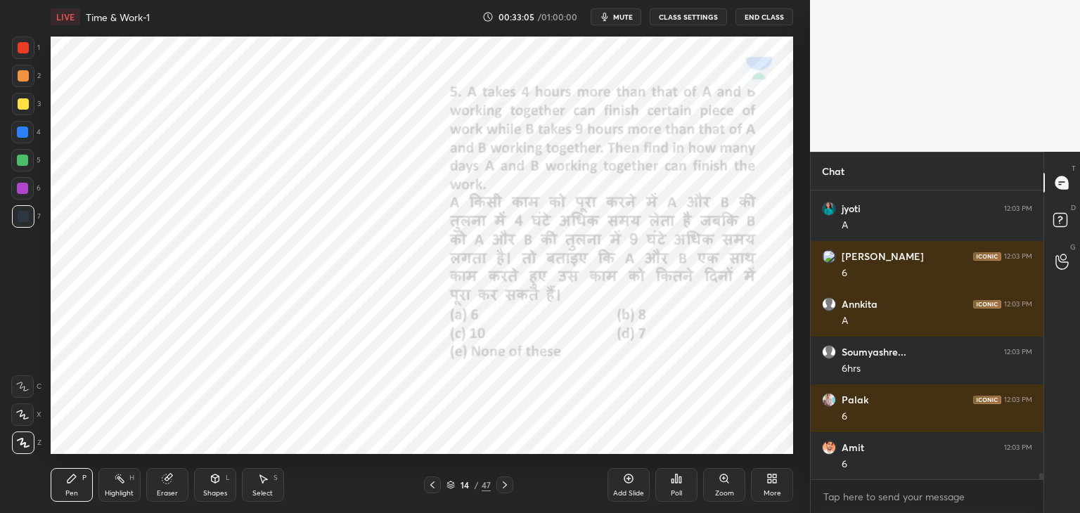
scroll to position [12704, 0]
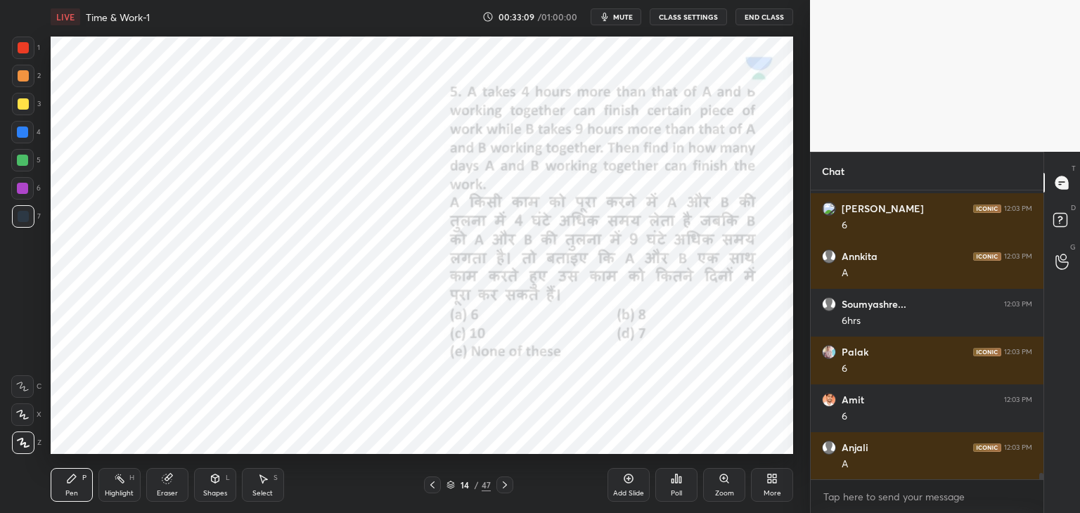
click at [434, 488] on icon at bounding box center [432, 484] width 11 height 11
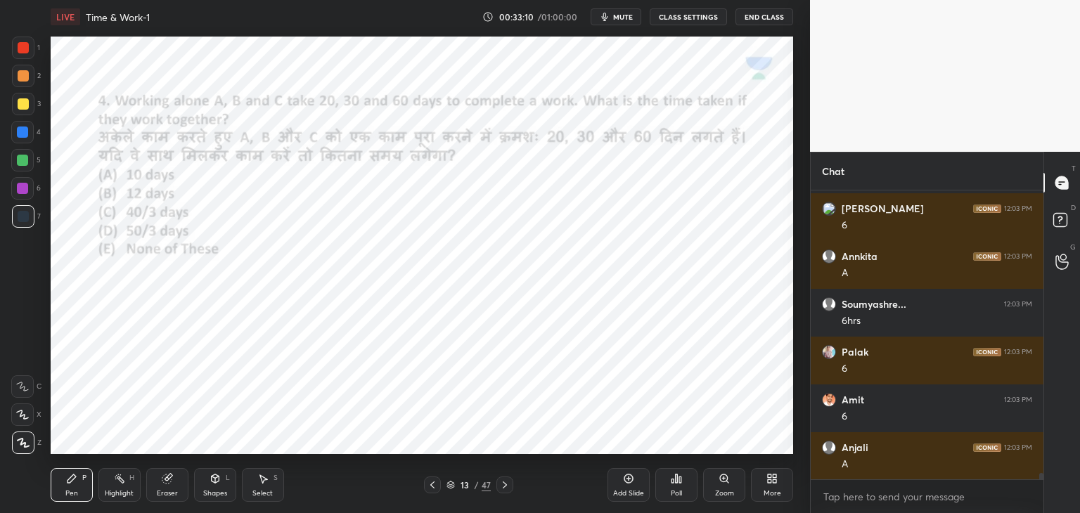
click at [630, 484] on div "Add Slide" at bounding box center [628, 485] width 42 height 34
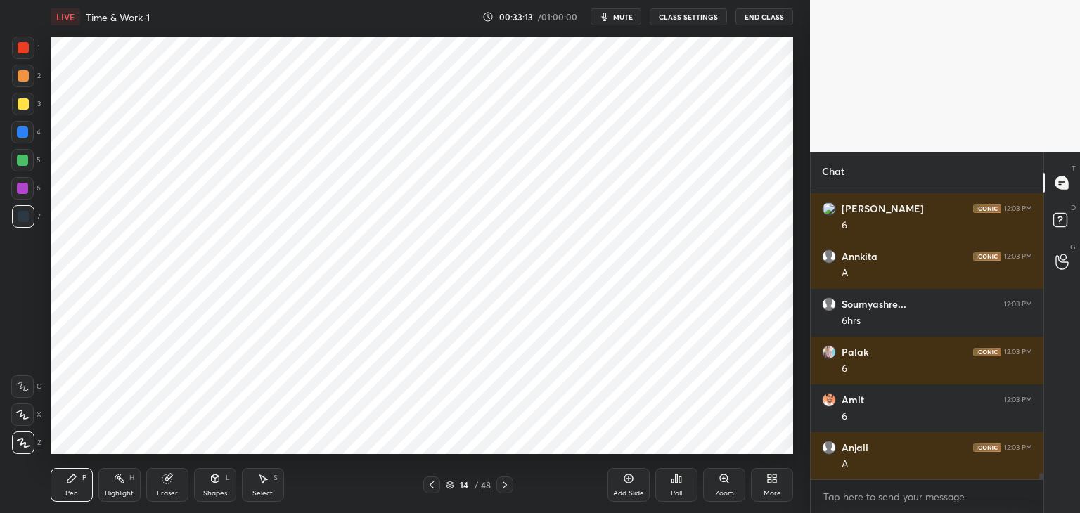
scroll to position [12752, 0]
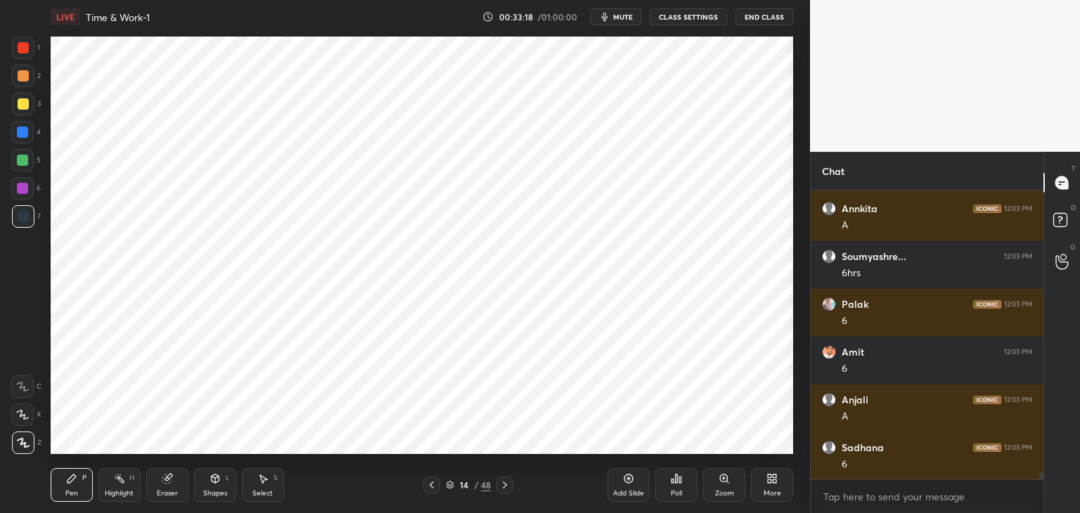
click at [22, 54] on div at bounding box center [23, 48] width 22 height 22
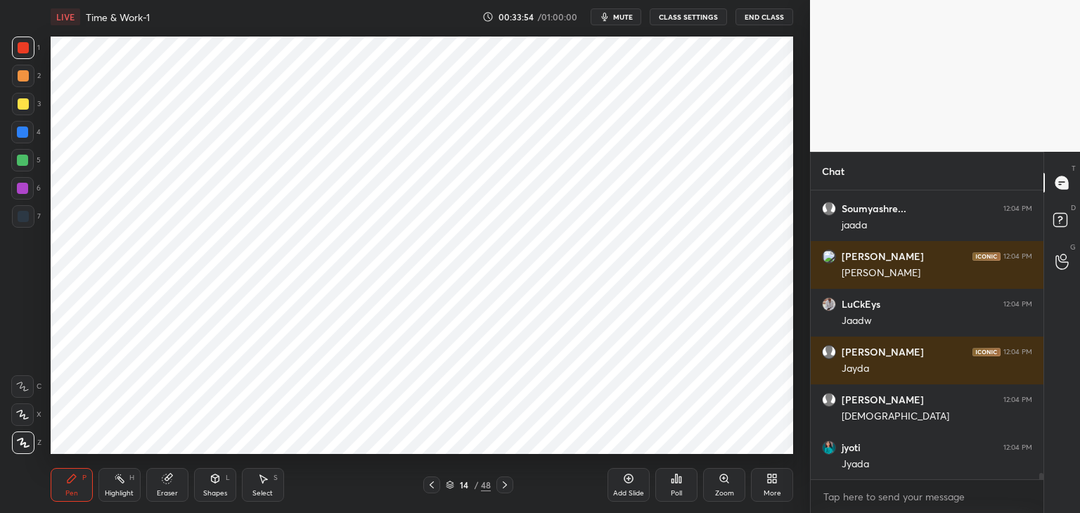
scroll to position [13292, 0]
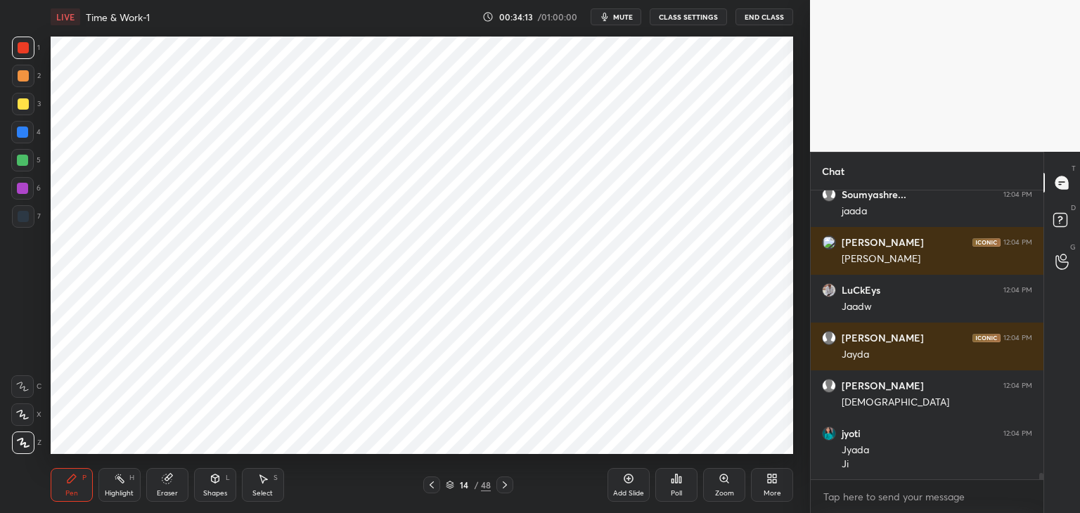
click at [27, 220] on div at bounding box center [23, 216] width 11 height 11
click at [36, 406] on div "X" at bounding box center [26, 415] width 30 height 22
click at [221, 487] on div "Shapes L" at bounding box center [215, 485] width 42 height 34
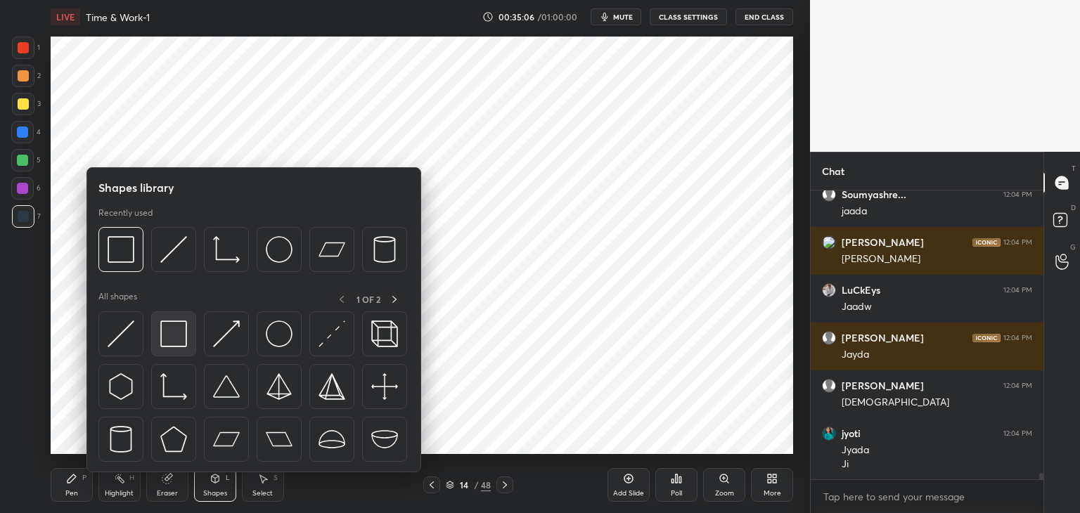
click at [179, 334] on img at bounding box center [173, 334] width 27 height 27
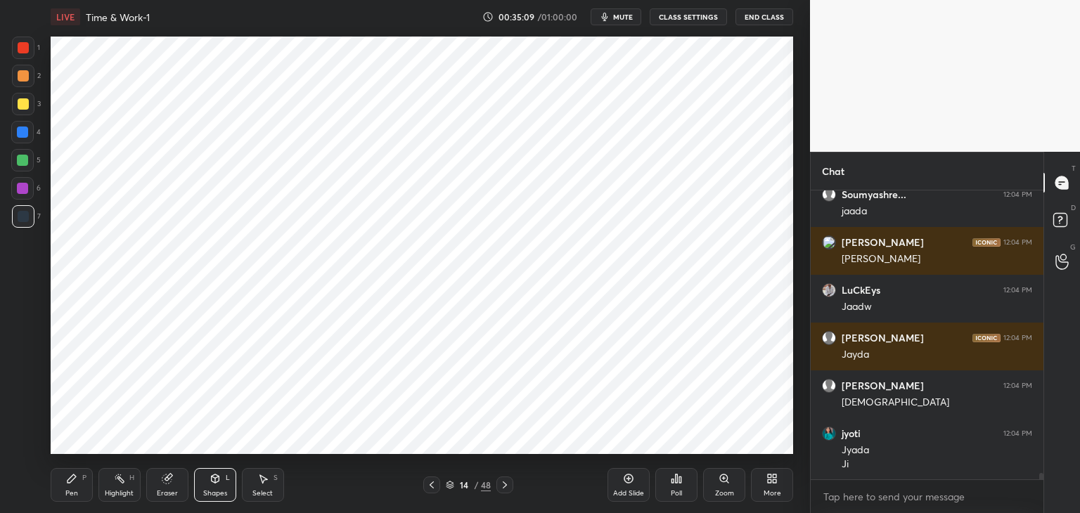
click at [79, 486] on div "Pen P" at bounding box center [72, 485] width 42 height 34
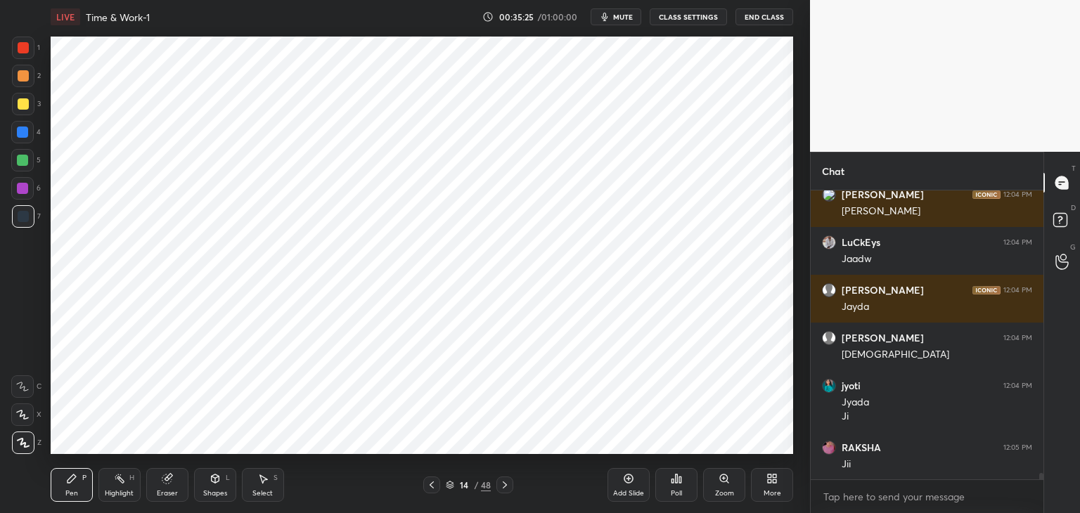
scroll to position [13388, 0]
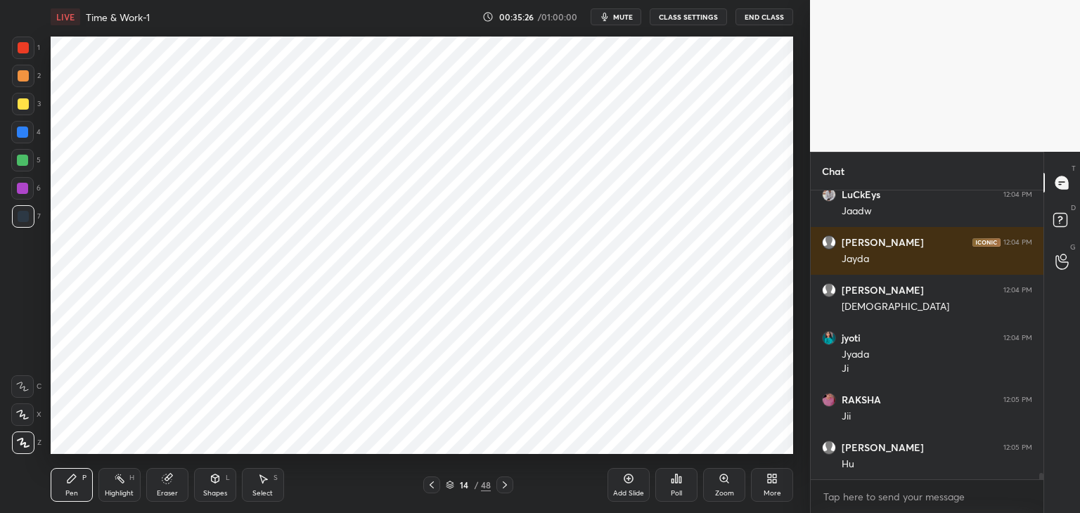
click at [508, 484] on icon at bounding box center [504, 484] width 11 height 11
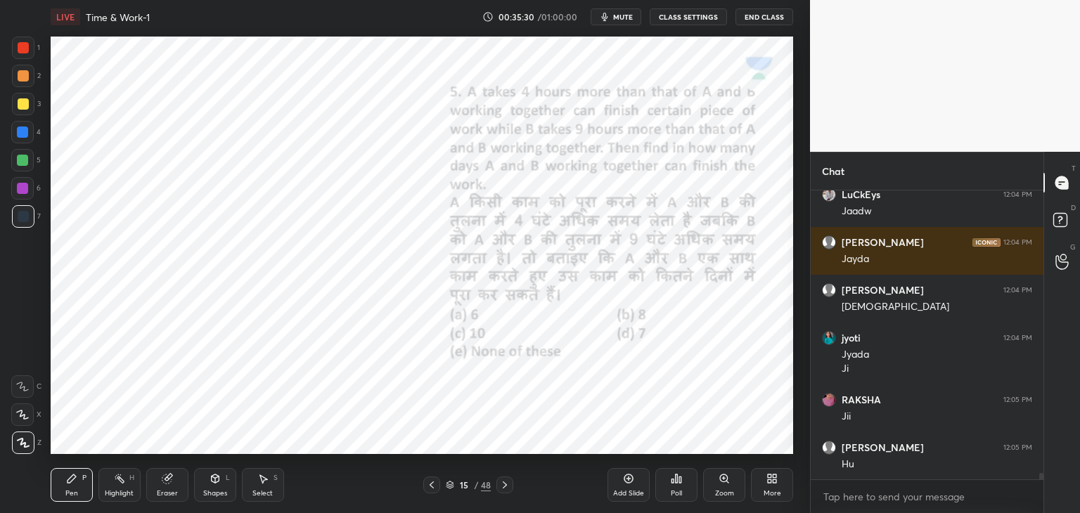
click at [24, 51] on div at bounding box center [23, 47] width 11 height 11
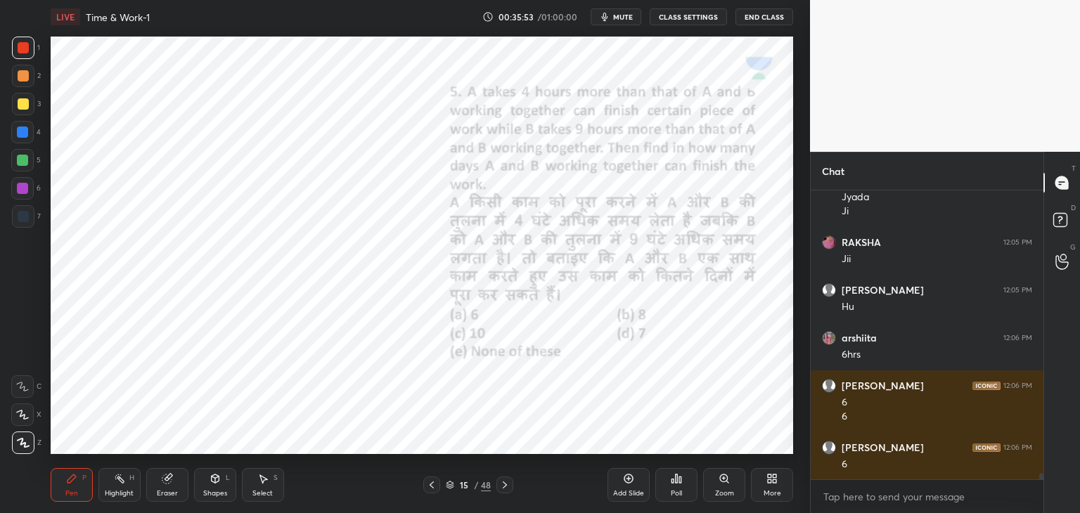
scroll to position [13593, 0]
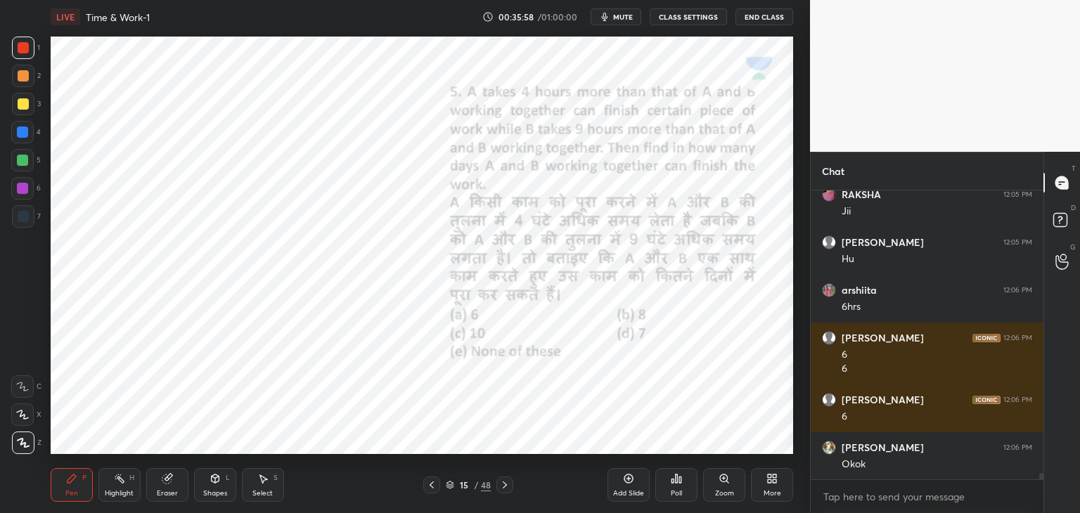
click at [22, 415] on icon at bounding box center [22, 415] width 11 height 8
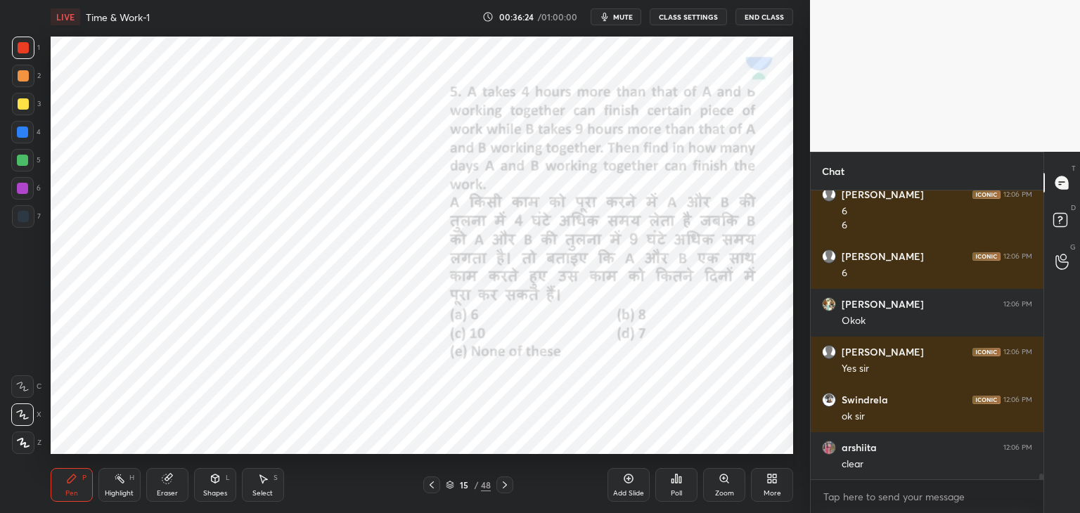
scroll to position [13784, 0]
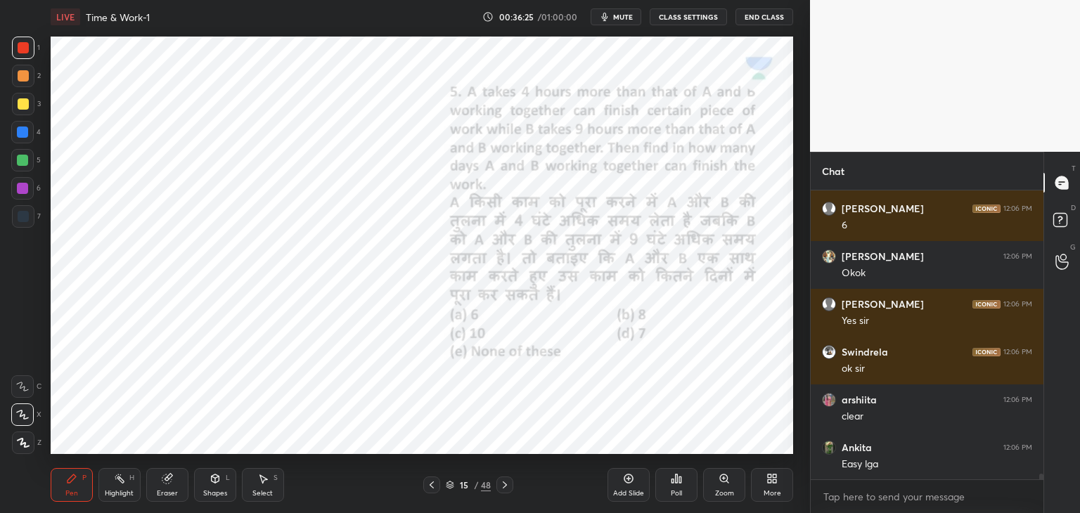
click at [506, 485] on icon at bounding box center [505, 485] width 4 height 7
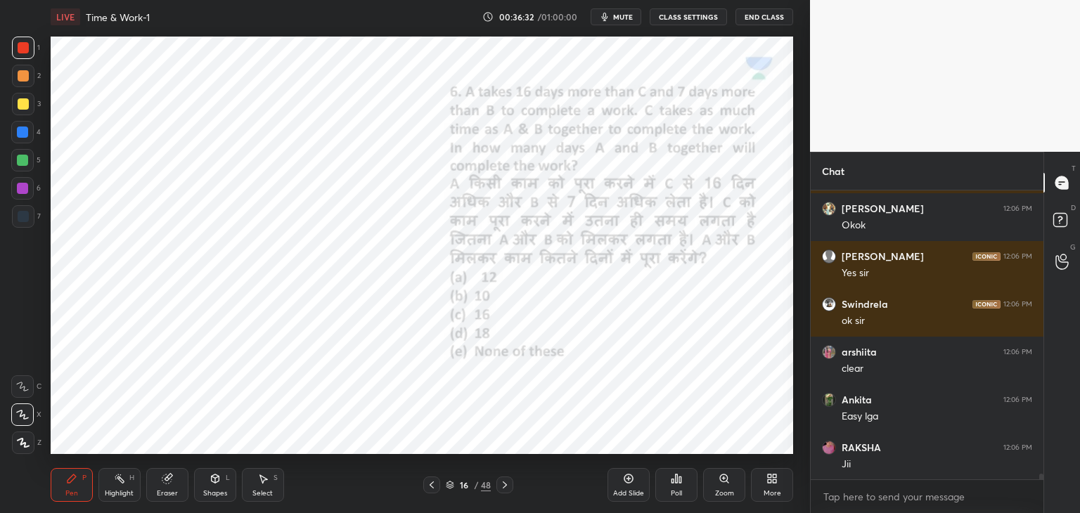
scroll to position [13880, 0]
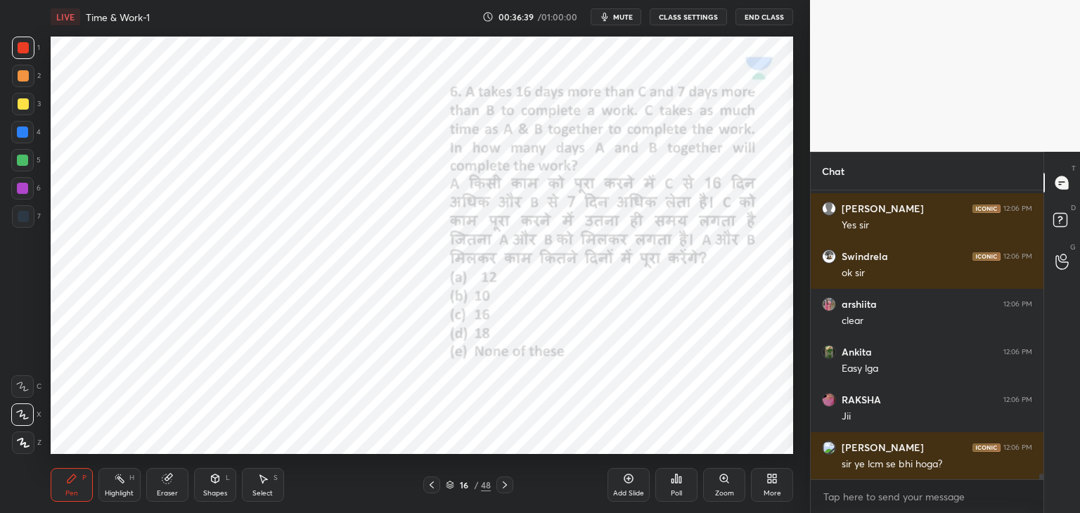
click at [434, 486] on icon at bounding box center [431, 484] width 11 height 11
click at [501, 484] on icon at bounding box center [504, 484] width 11 height 11
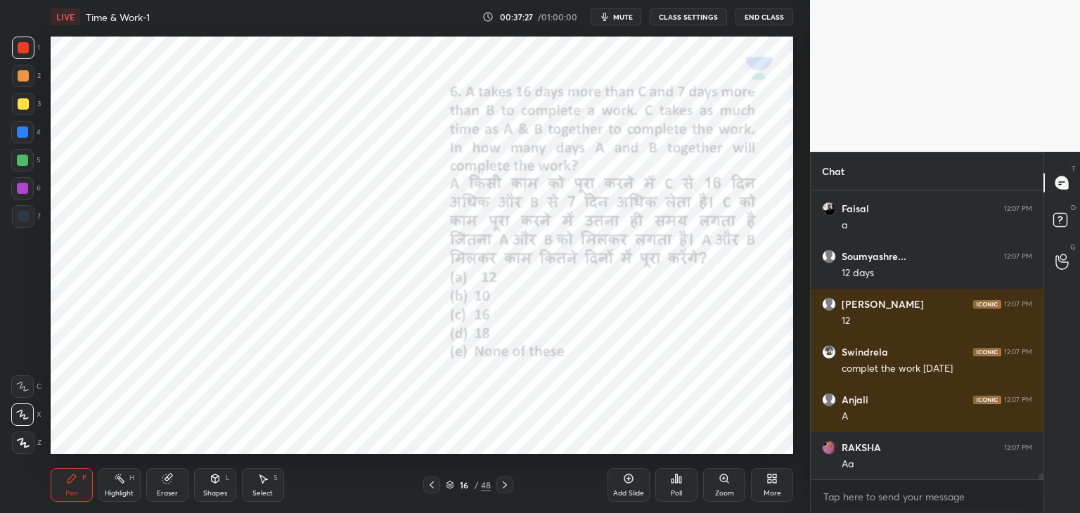
scroll to position [14262, 0]
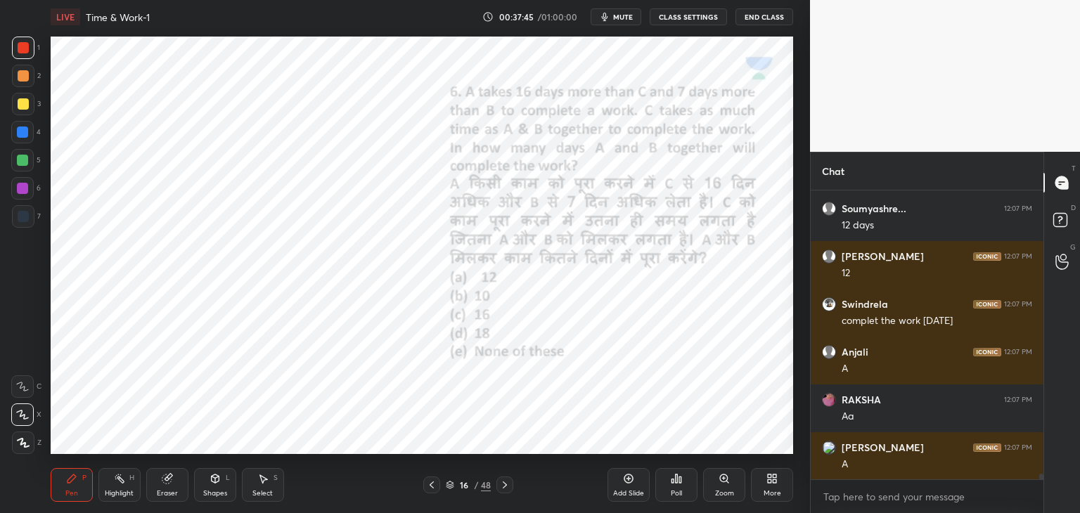
click at [200, 482] on div "Shapes L" at bounding box center [215, 485] width 42 height 34
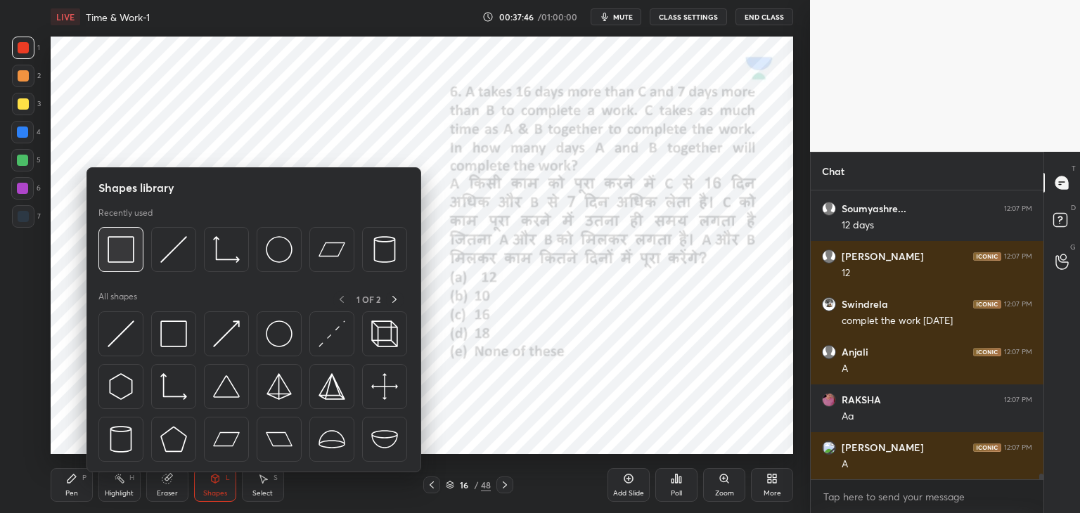
click at [129, 261] on img at bounding box center [121, 249] width 27 height 27
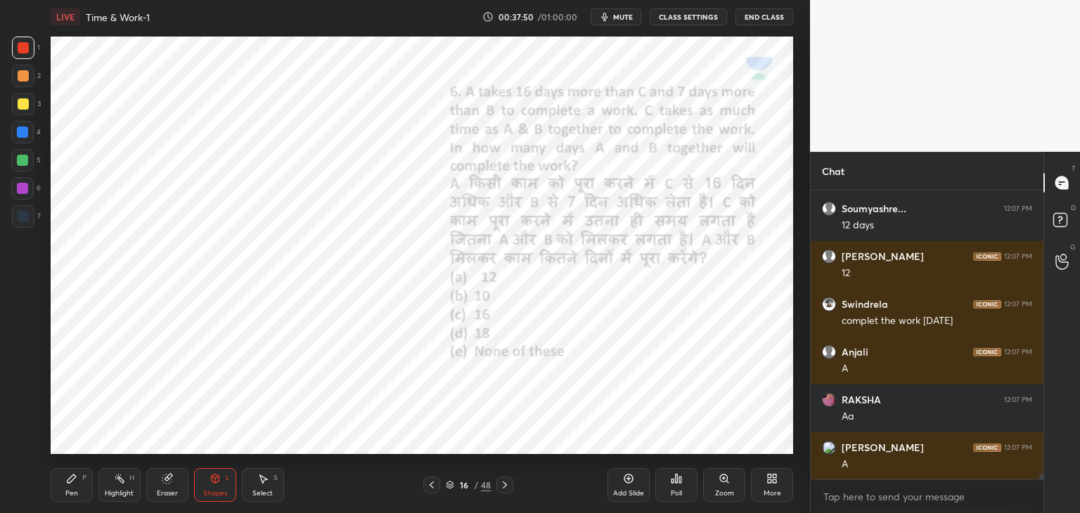
click at [169, 484] on icon at bounding box center [167, 478] width 11 height 11
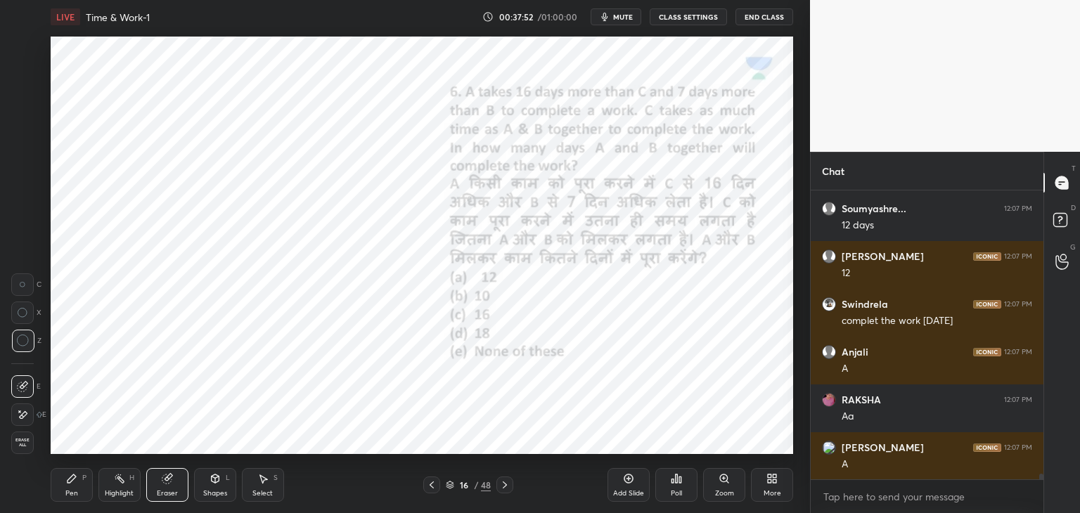
click at [70, 482] on icon at bounding box center [71, 479] width 8 height 8
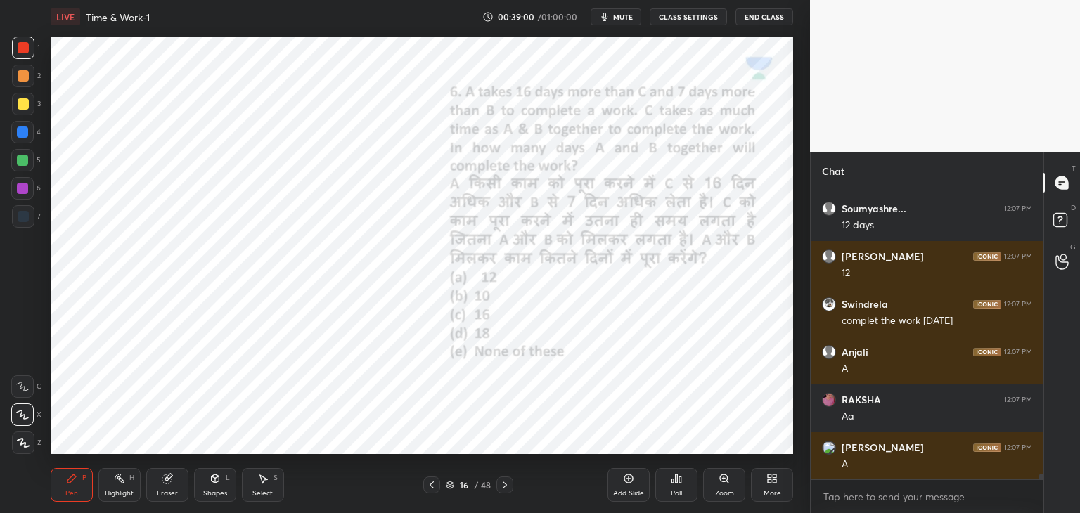
click at [431, 479] on icon at bounding box center [431, 484] width 11 height 11
click at [506, 486] on icon at bounding box center [504, 484] width 11 height 11
click at [506, 484] on icon at bounding box center [504, 484] width 11 height 11
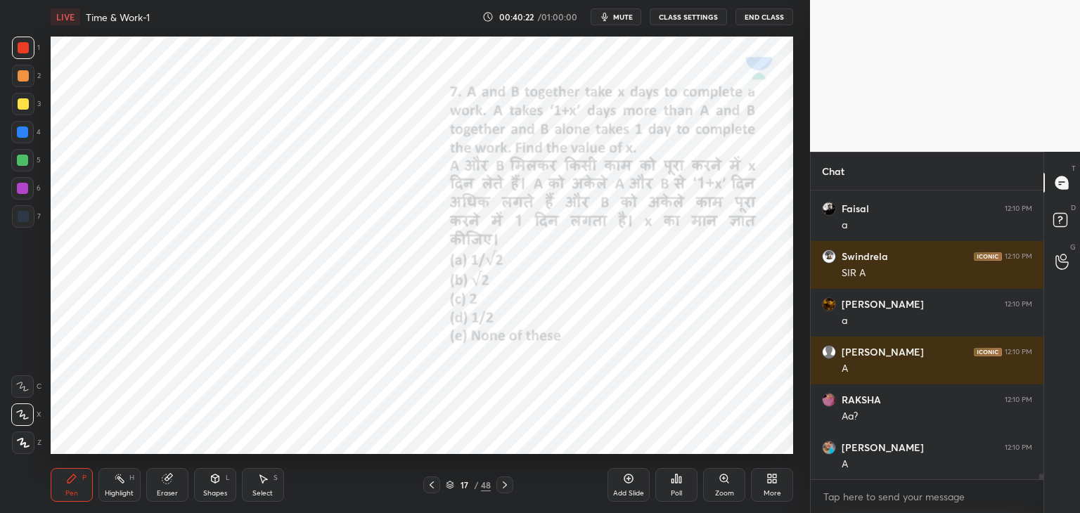
scroll to position [13987, 0]
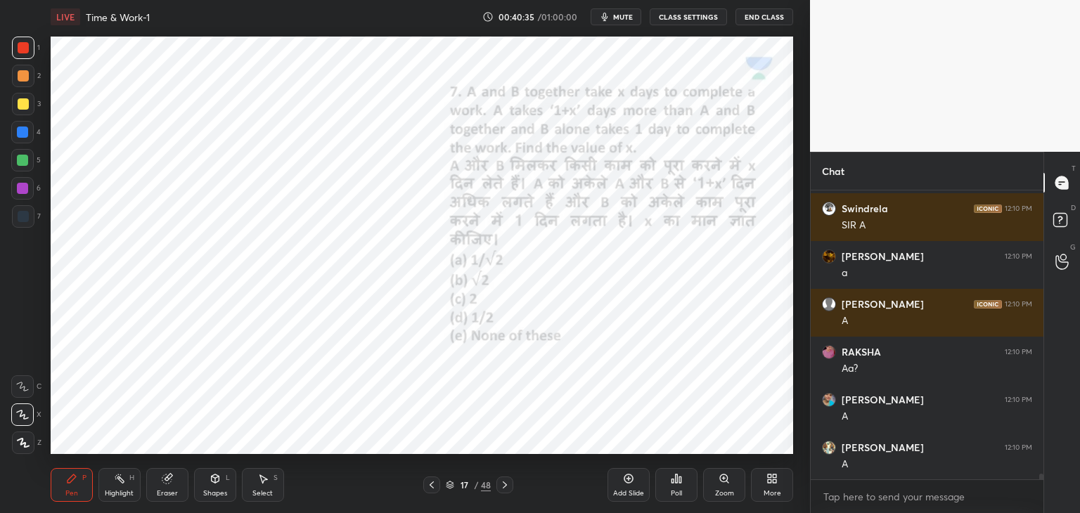
click at [25, 137] on div at bounding box center [22, 132] width 11 height 11
click at [218, 487] on div "Shapes L" at bounding box center [215, 485] width 42 height 34
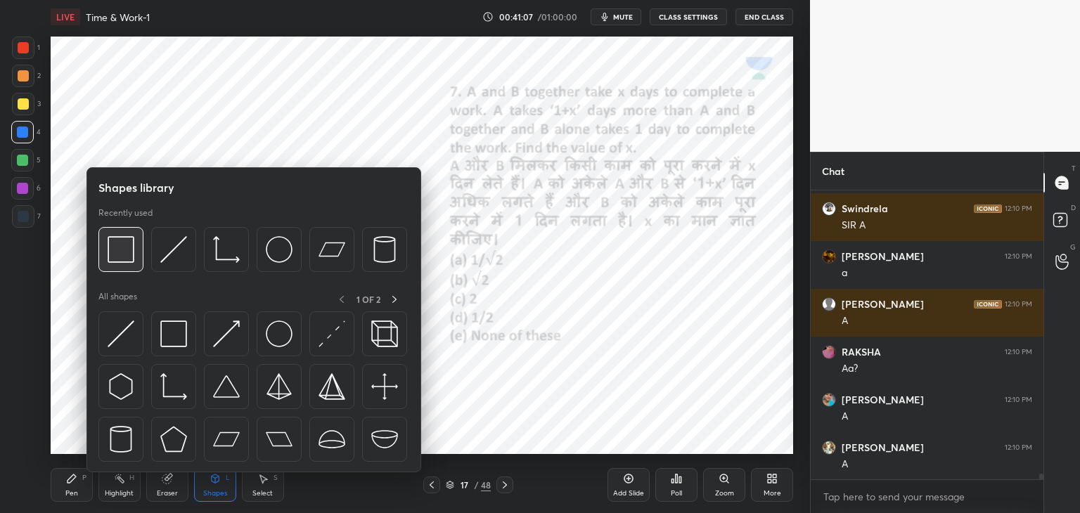
click at [129, 254] on img at bounding box center [121, 249] width 27 height 27
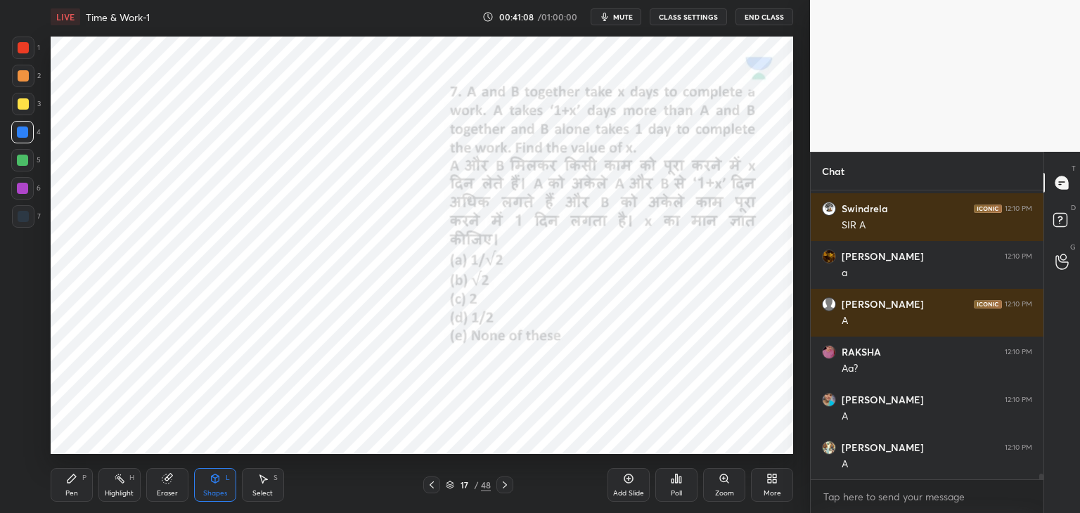
scroll to position [14034, 0]
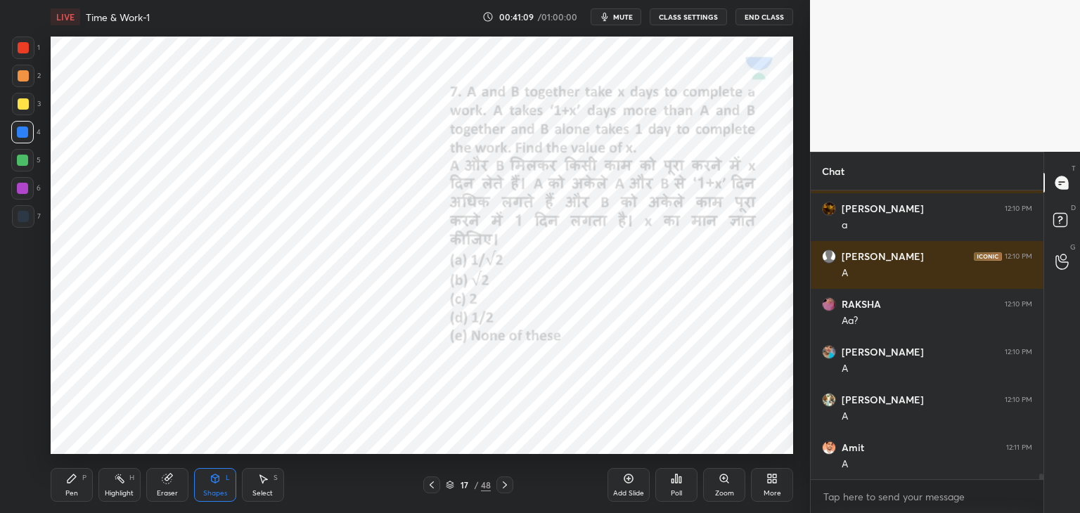
click at [77, 484] on icon at bounding box center [71, 478] width 11 height 11
click at [510, 487] on icon at bounding box center [504, 484] width 11 height 11
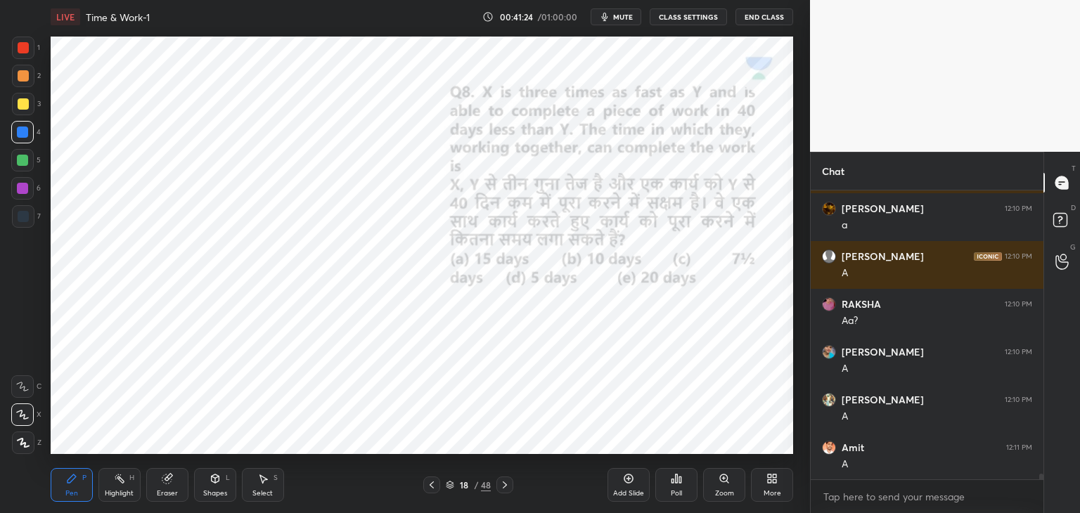
click at [24, 51] on div at bounding box center [23, 47] width 11 height 11
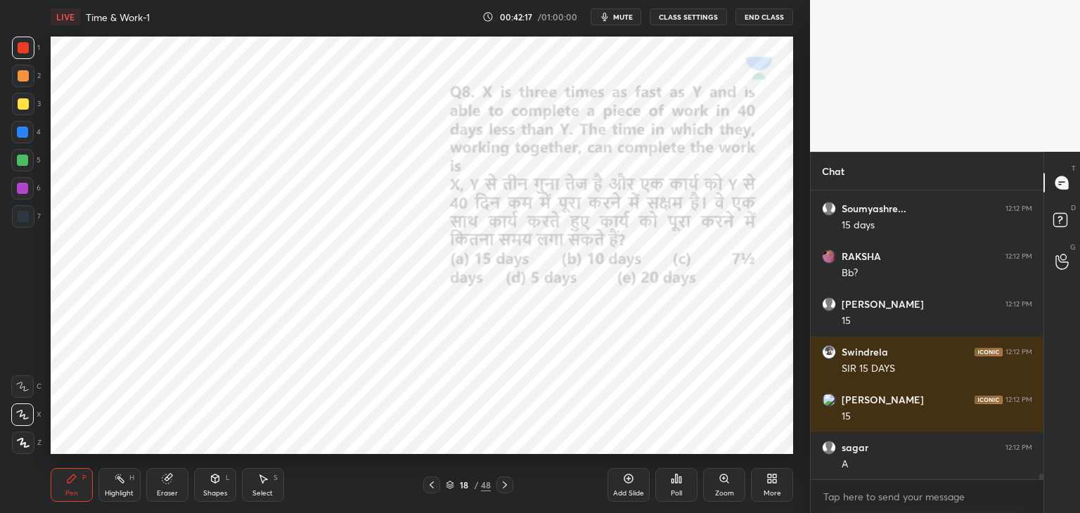
scroll to position [14369, 0]
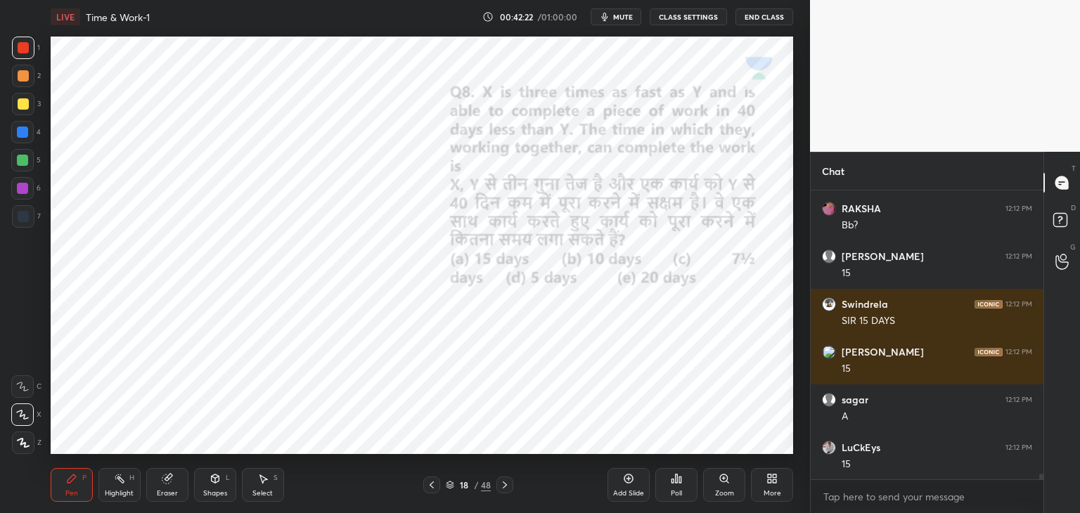
click at [205, 482] on div "Shapes L" at bounding box center [215, 485] width 42 height 34
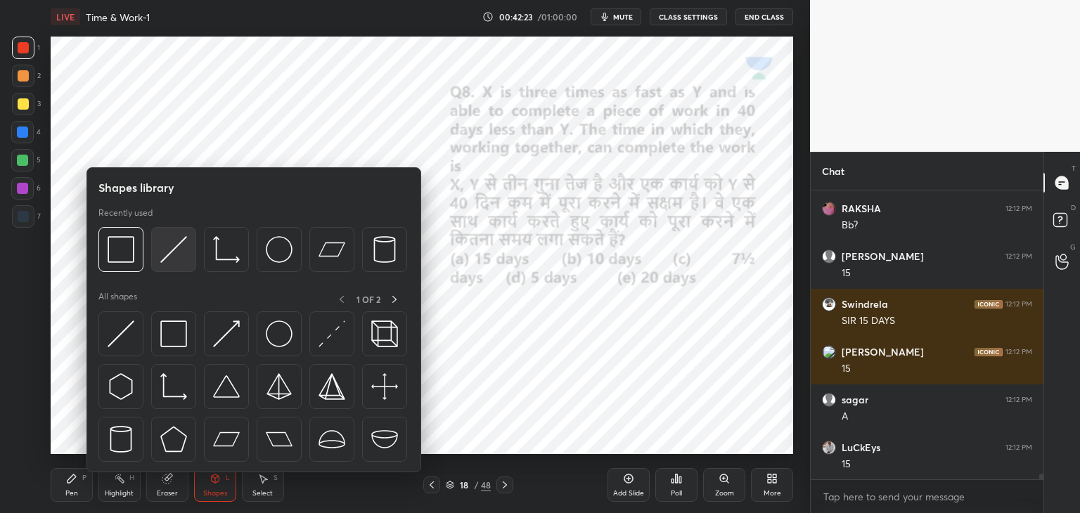
click at [164, 255] on img at bounding box center [173, 249] width 27 height 27
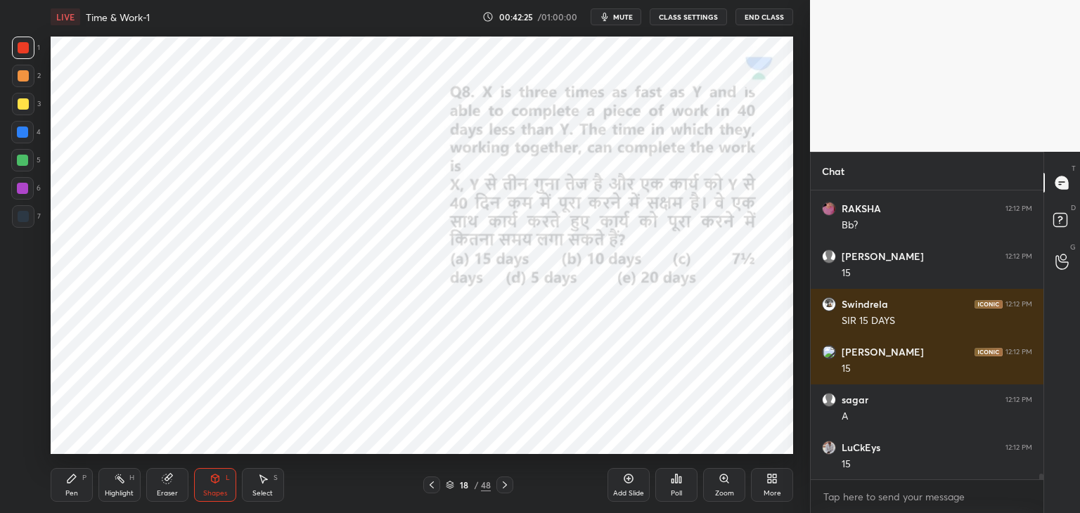
click at [23, 138] on div at bounding box center [22, 132] width 11 height 11
click at [67, 484] on icon at bounding box center [71, 478] width 11 height 11
click at [17, 49] on div at bounding box center [23, 48] width 22 height 22
click at [25, 137] on div at bounding box center [22, 132] width 11 height 11
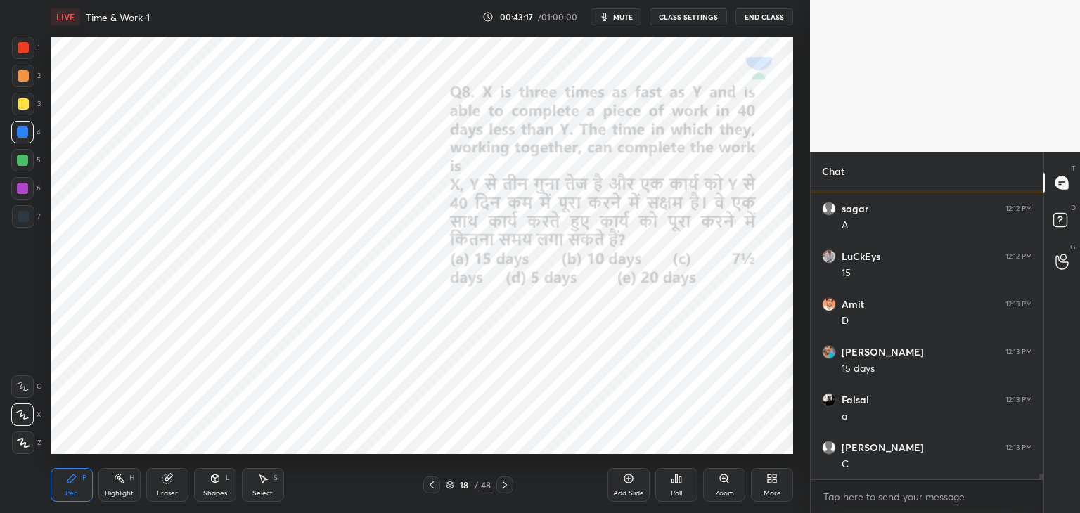
scroll to position [14608, 0]
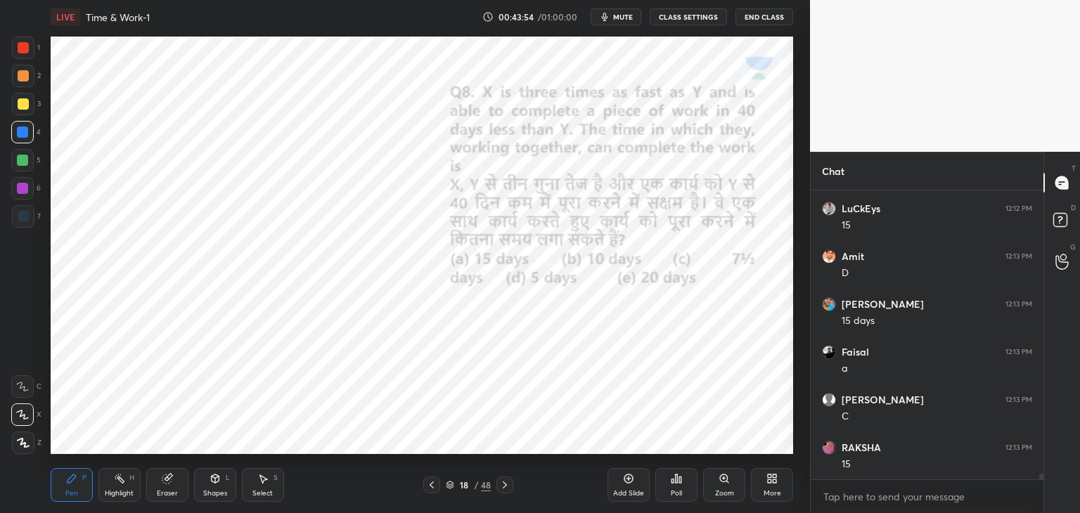
click at [22, 53] on div at bounding box center [23, 47] width 11 height 11
click at [30, 138] on div at bounding box center [22, 132] width 22 height 22
click at [26, 191] on div at bounding box center [22, 188] width 11 height 11
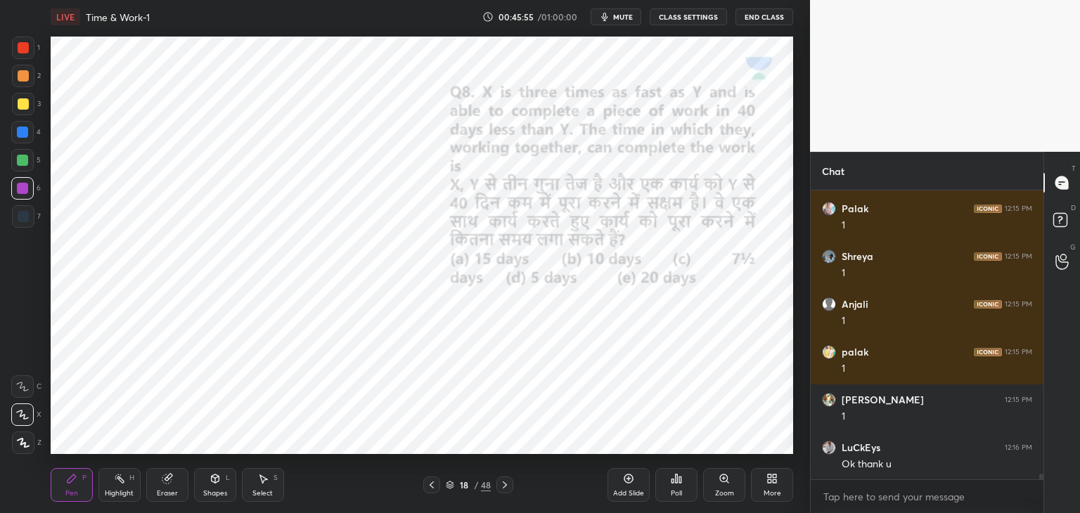
scroll to position [15468, 0]
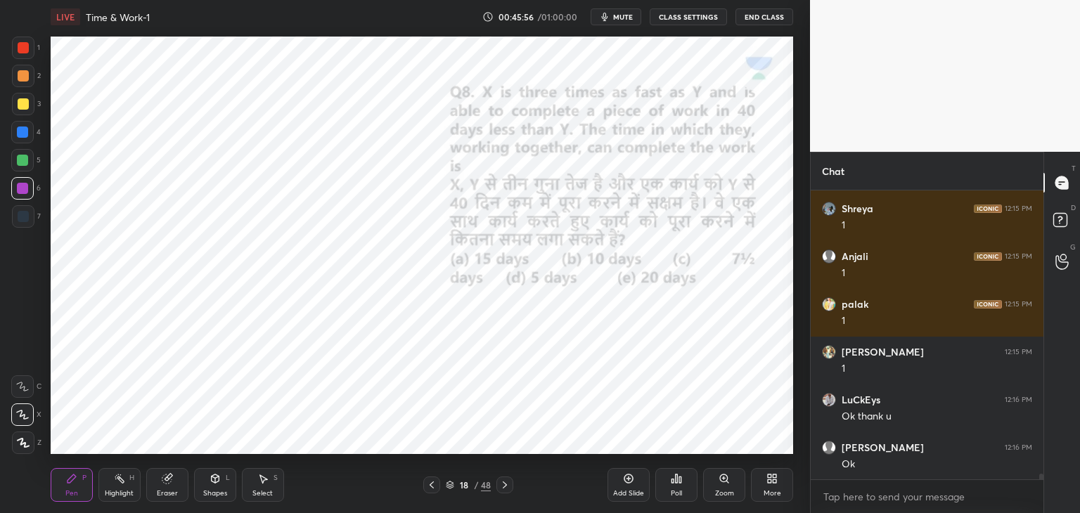
click at [500, 486] on icon at bounding box center [504, 484] width 11 height 11
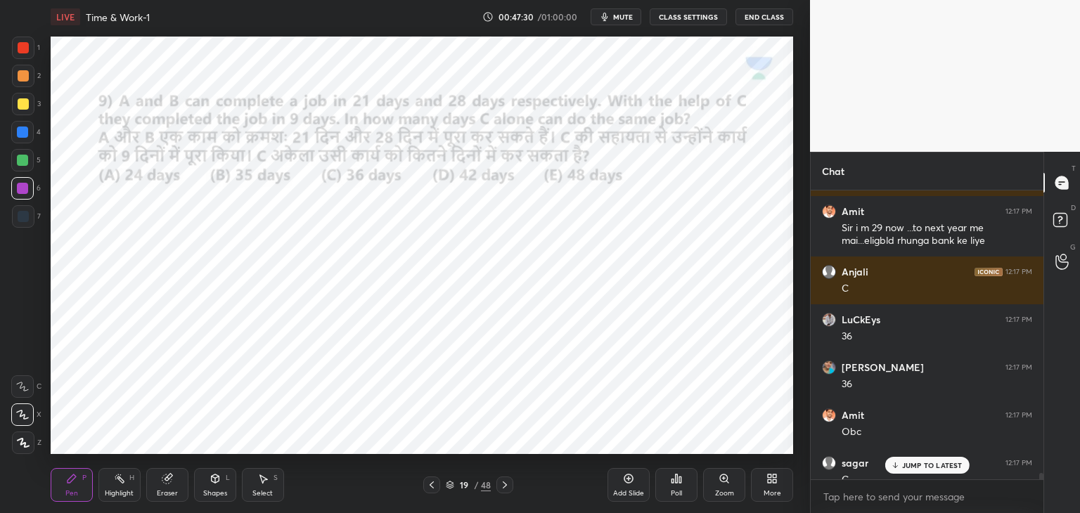
scroll to position [15653, 0]
click at [924, 464] on p "JUMP TO LATEST" at bounding box center [932, 465] width 60 height 8
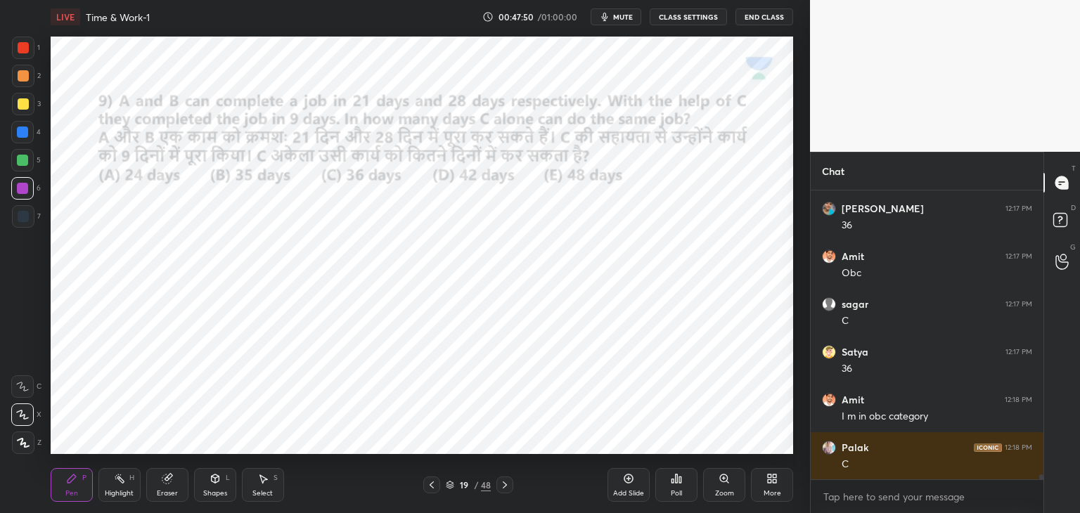
scroll to position [15859, 0]
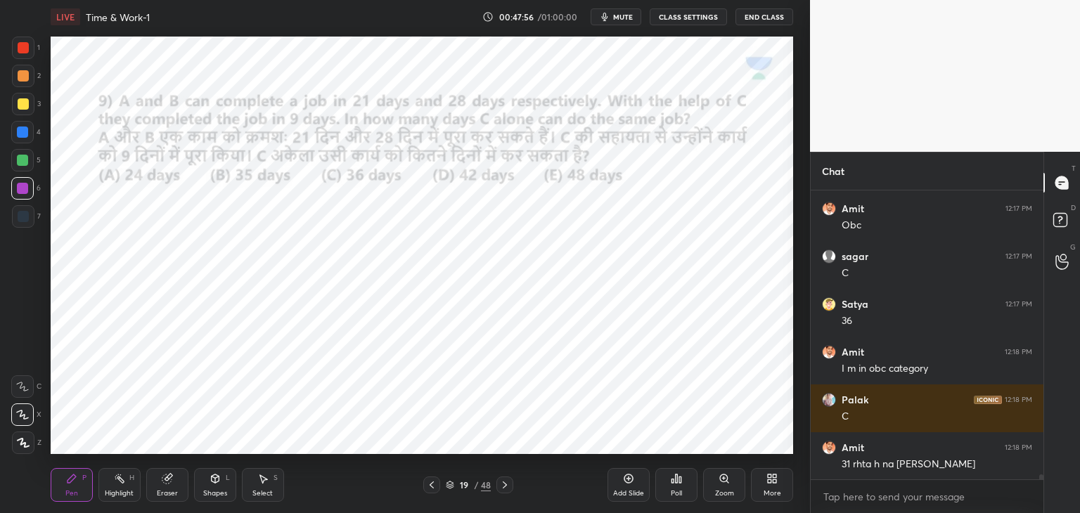
click at [215, 492] on div "Shapes" at bounding box center [215, 493] width 24 height 7
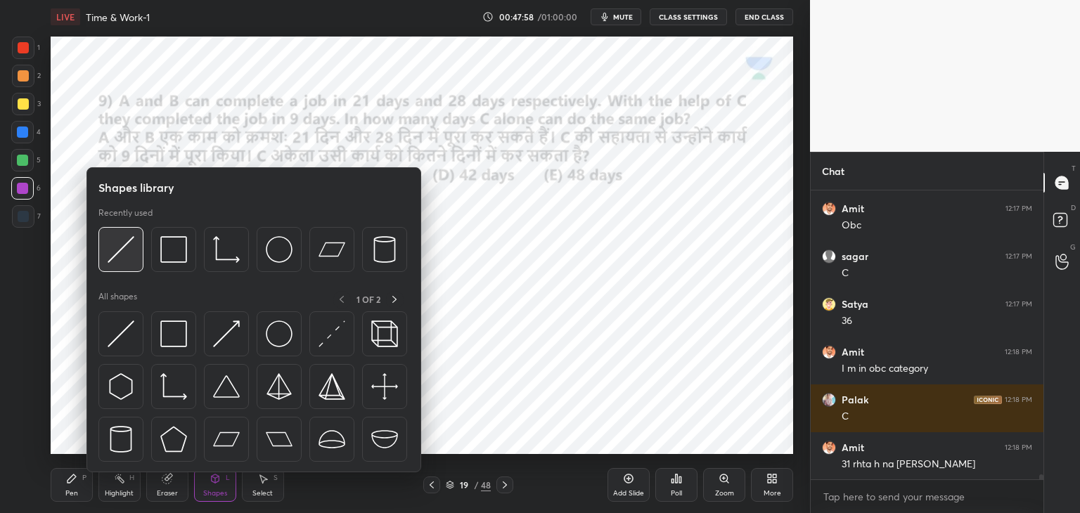
click at [129, 262] on img at bounding box center [121, 249] width 27 height 27
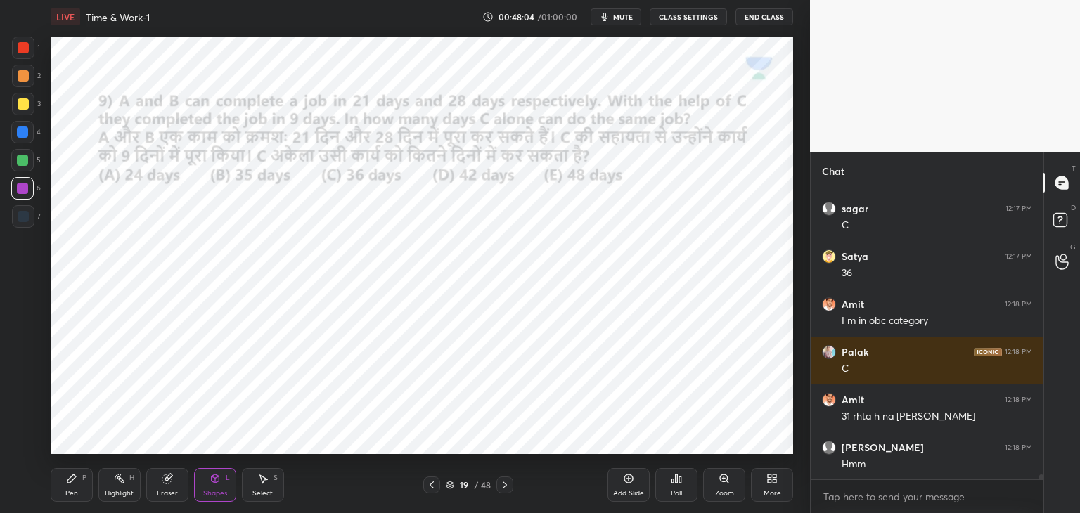
scroll to position [15955, 0]
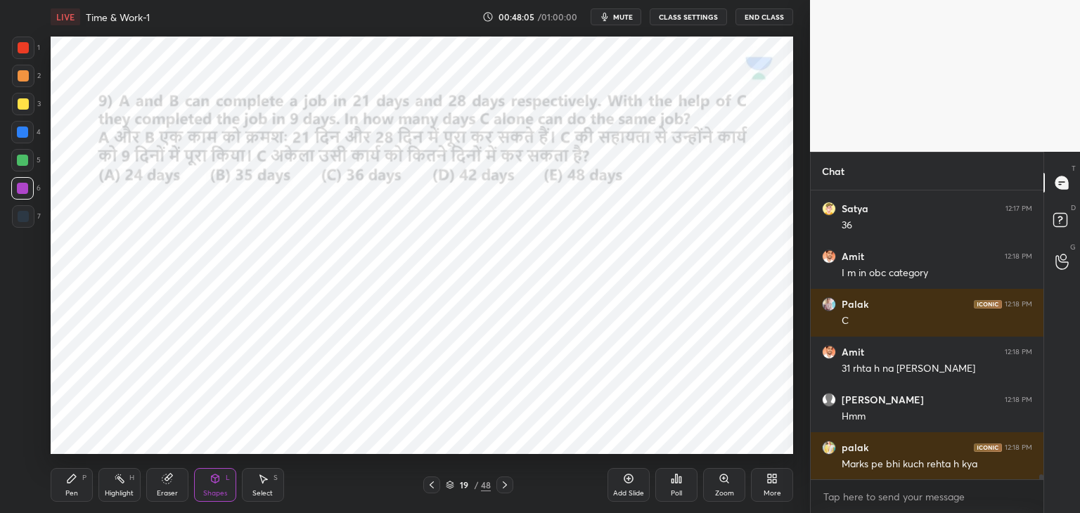
click at [25, 51] on div at bounding box center [23, 47] width 11 height 11
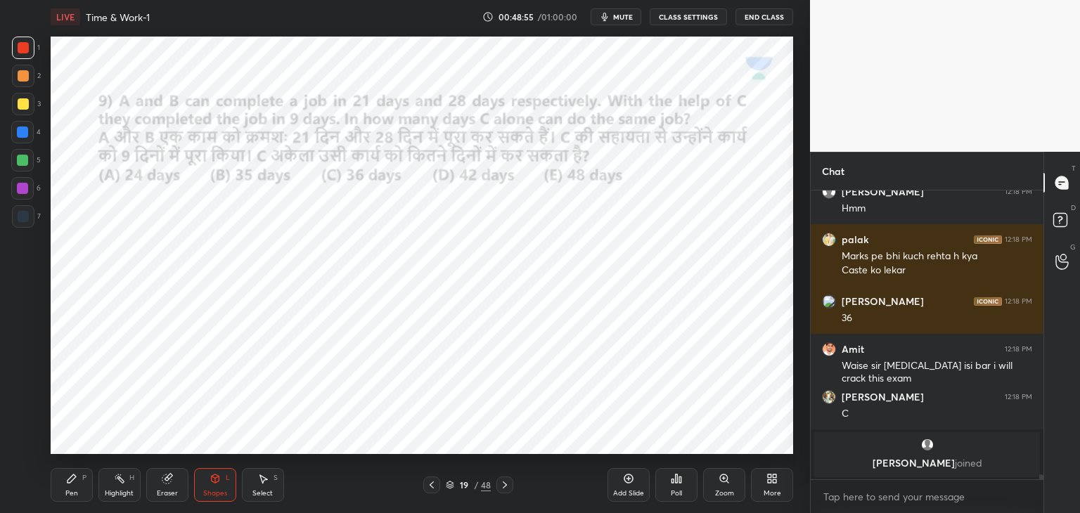
scroll to position [15903, 0]
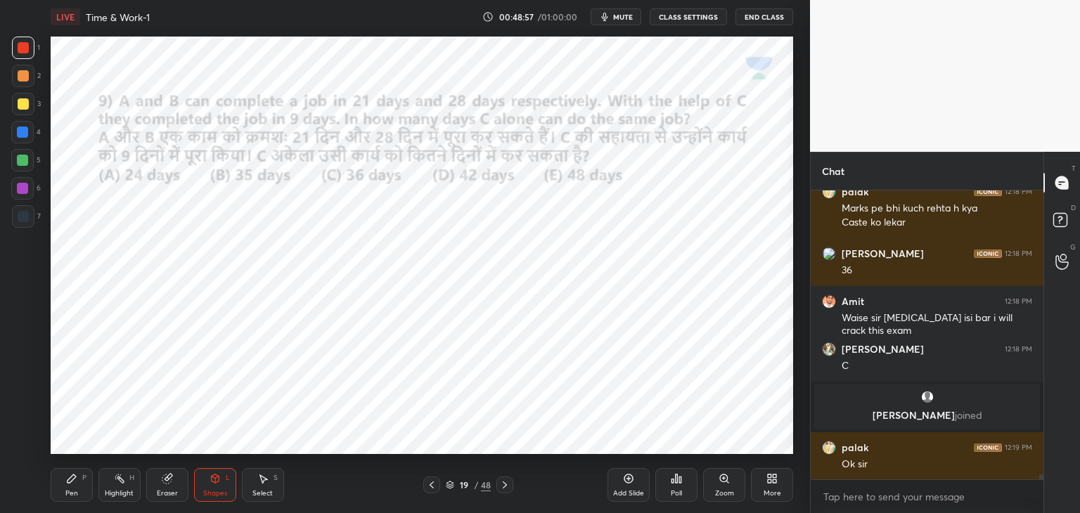
click at [70, 486] on div "Pen P" at bounding box center [72, 485] width 42 height 34
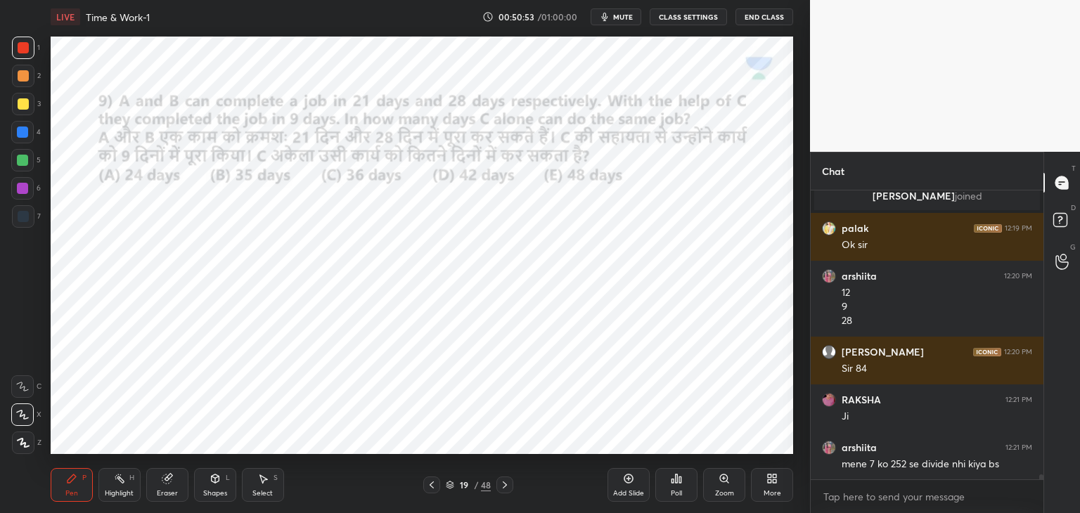
scroll to position [16170, 0]
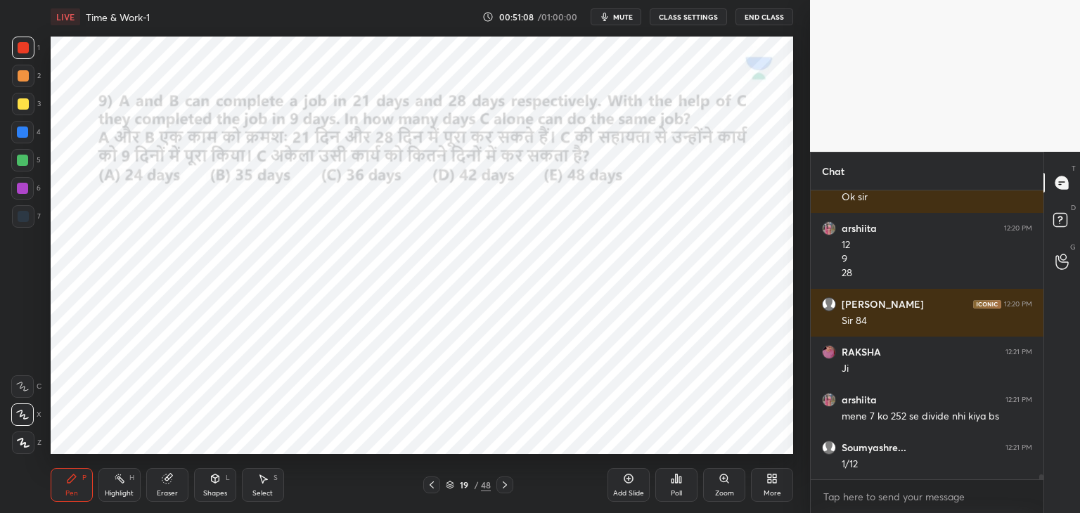
click at [28, 133] on div at bounding box center [22, 132] width 22 height 22
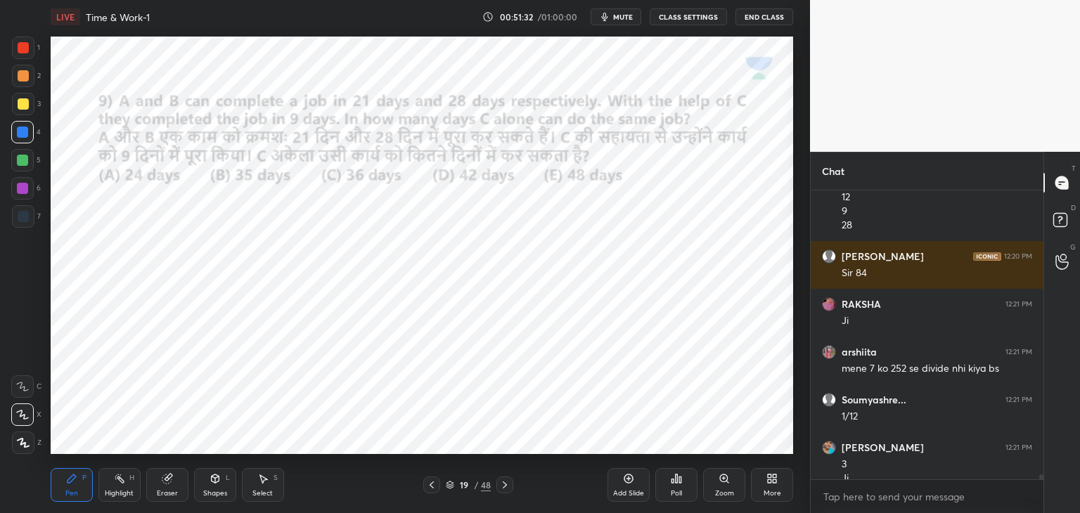
scroll to position [16232, 0]
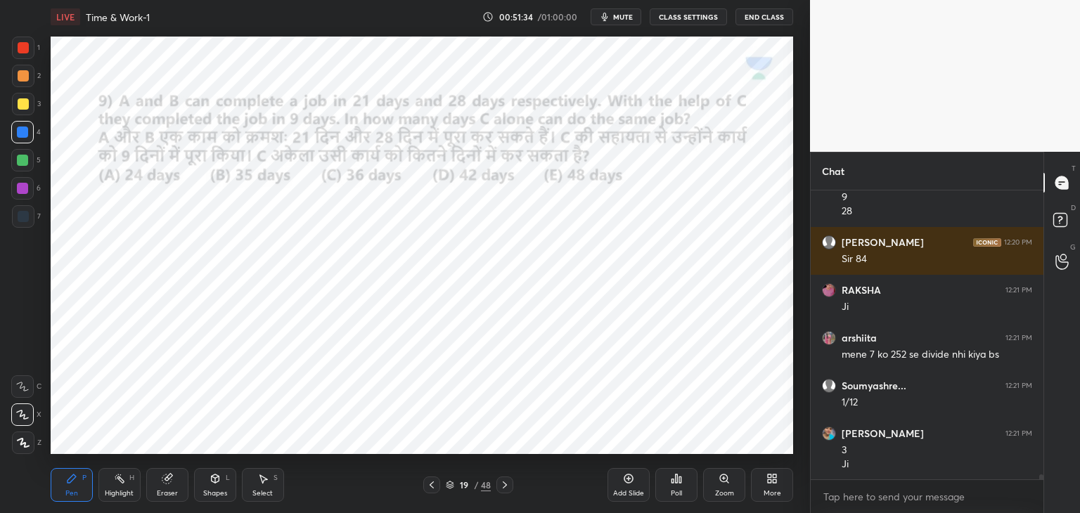
click at [626, 20] on span "mute" at bounding box center [623, 17] width 20 height 10
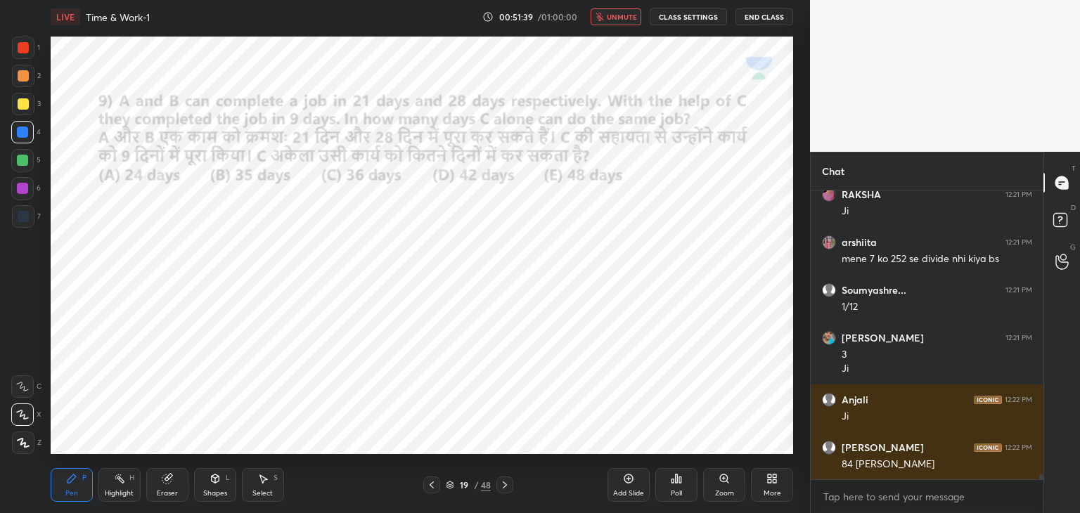
scroll to position [16375, 0]
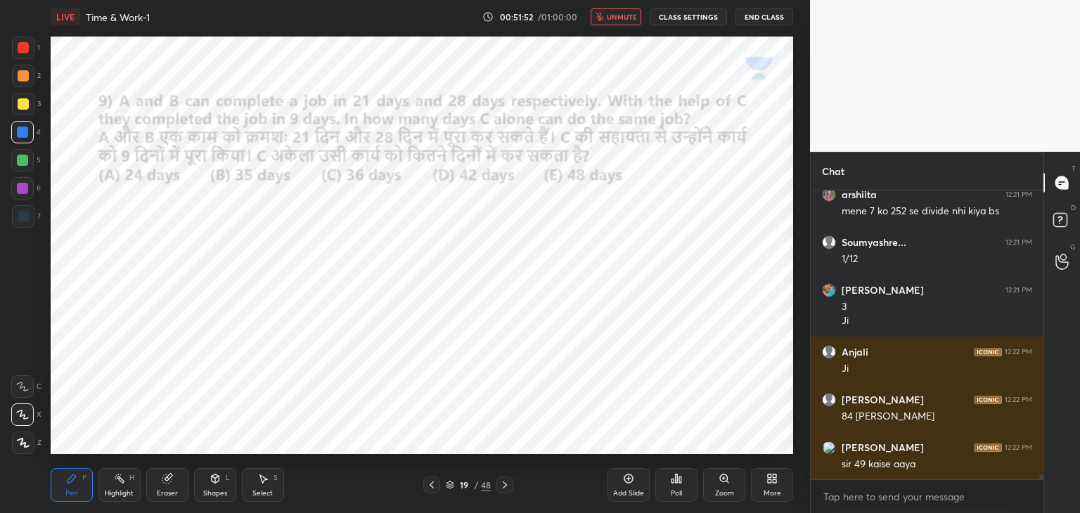
click at [499, 487] on icon at bounding box center [504, 484] width 11 height 11
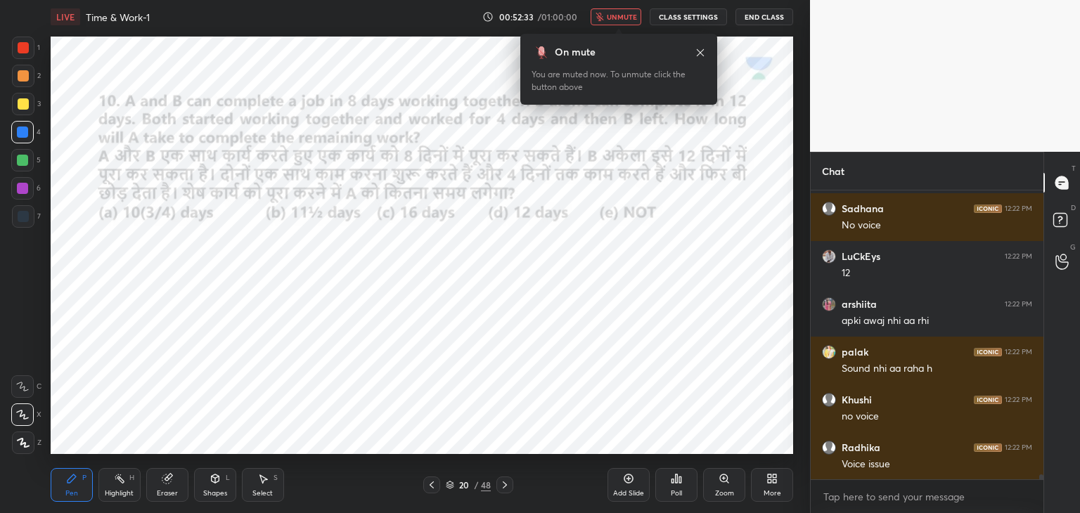
scroll to position [17073, 0]
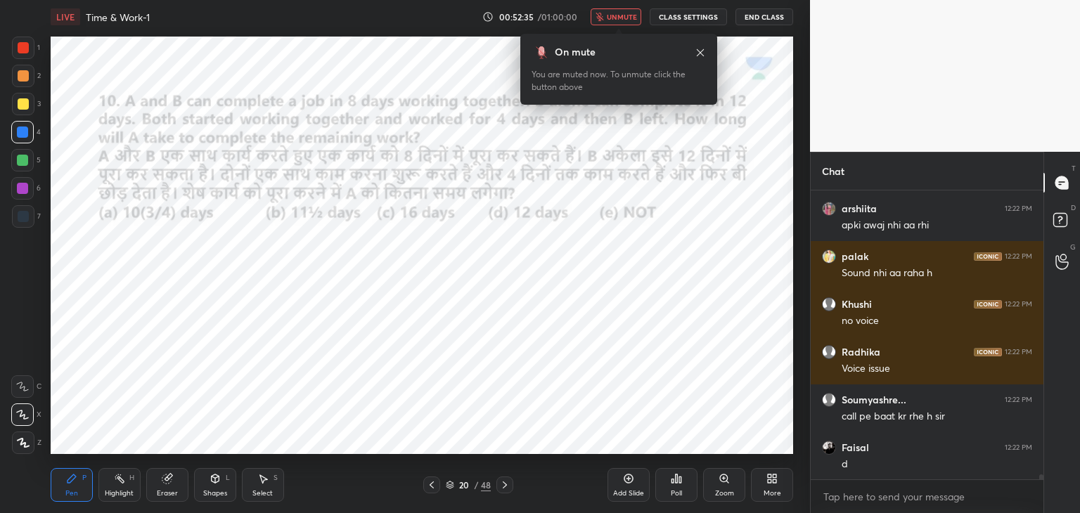
click at [624, 11] on button "unmute" at bounding box center [616, 16] width 51 height 17
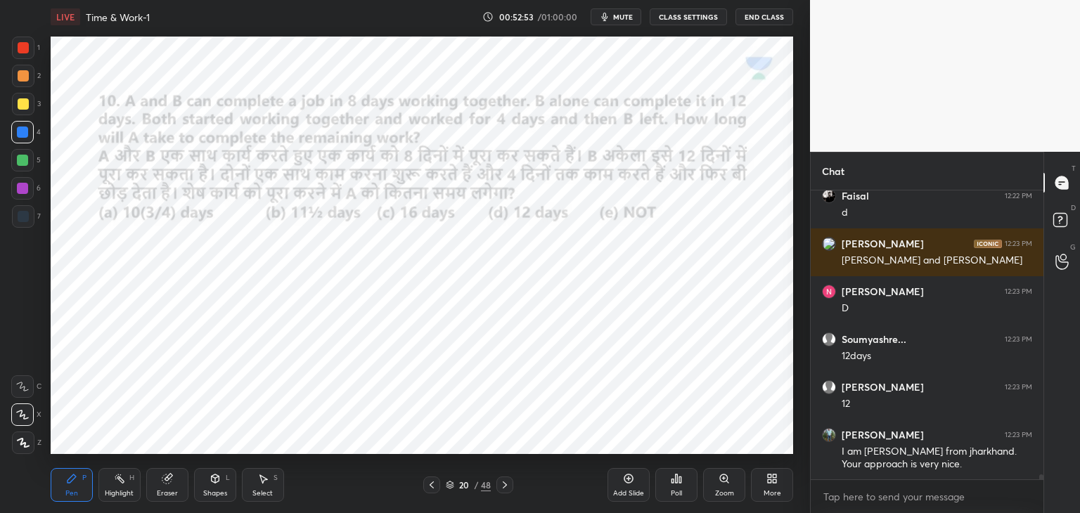
scroll to position [17372, 0]
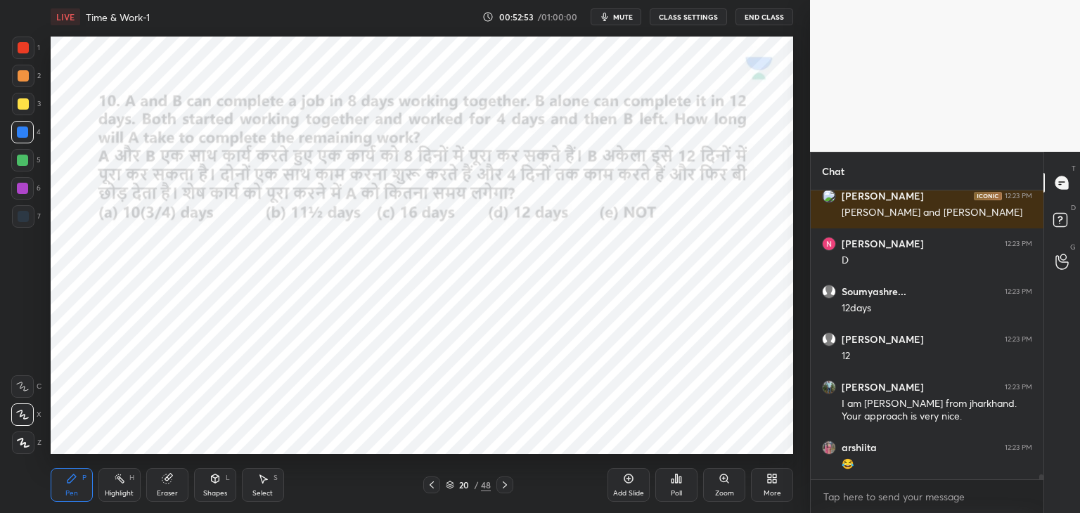
click at [172, 475] on icon at bounding box center [168, 477] width 8 height 7
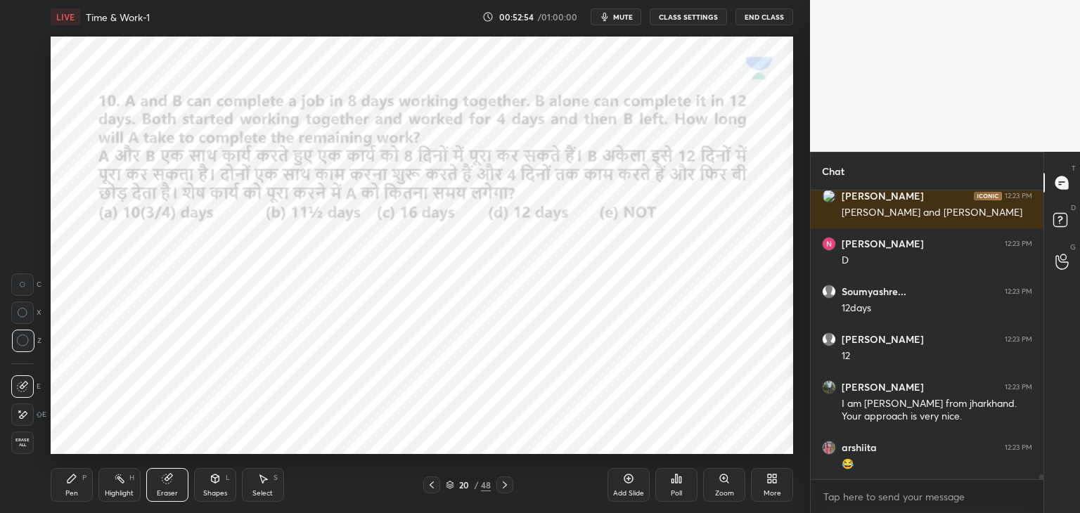
scroll to position [17420, 0]
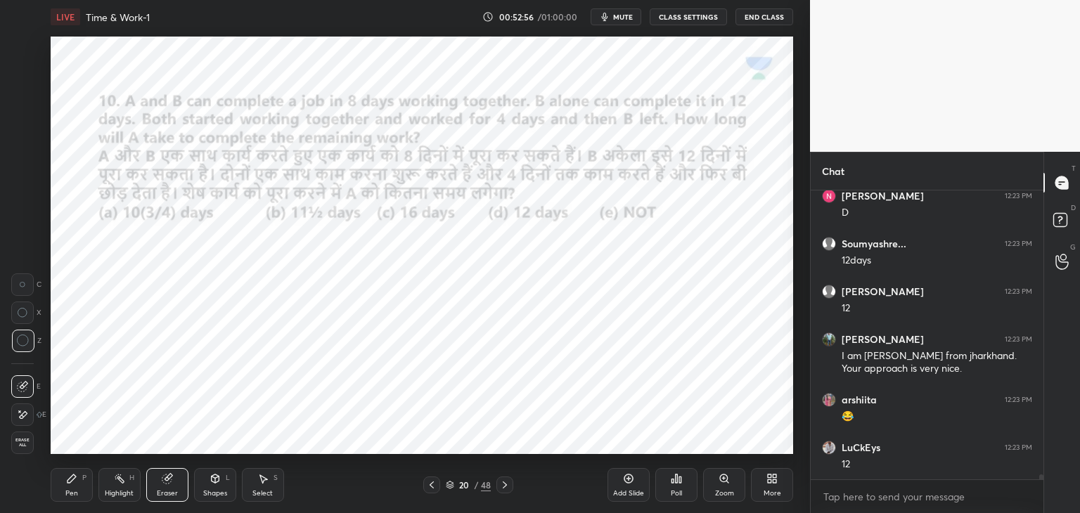
click at [79, 482] on div "Pen P" at bounding box center [72, 485] width 42 height 34
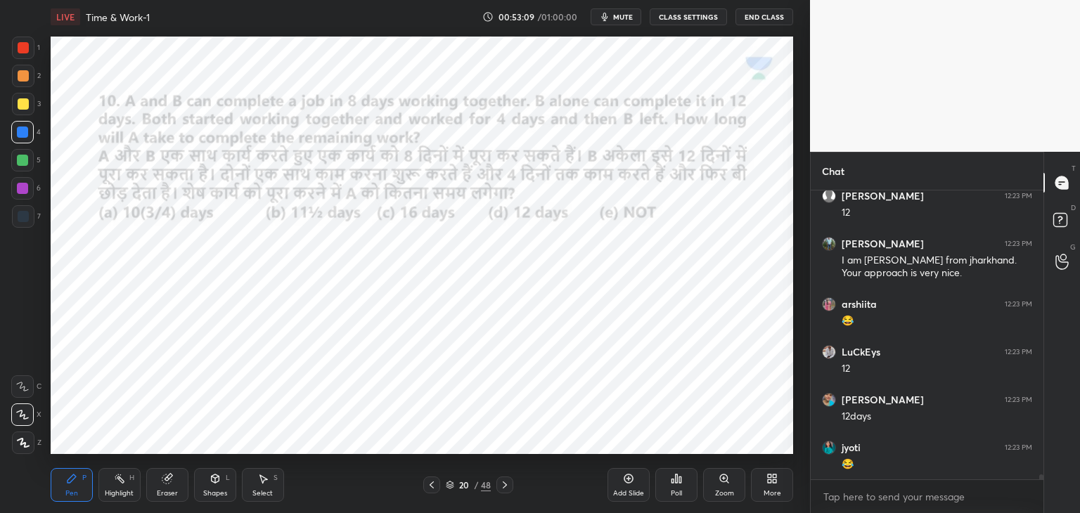
scroll to position [17563, 0]
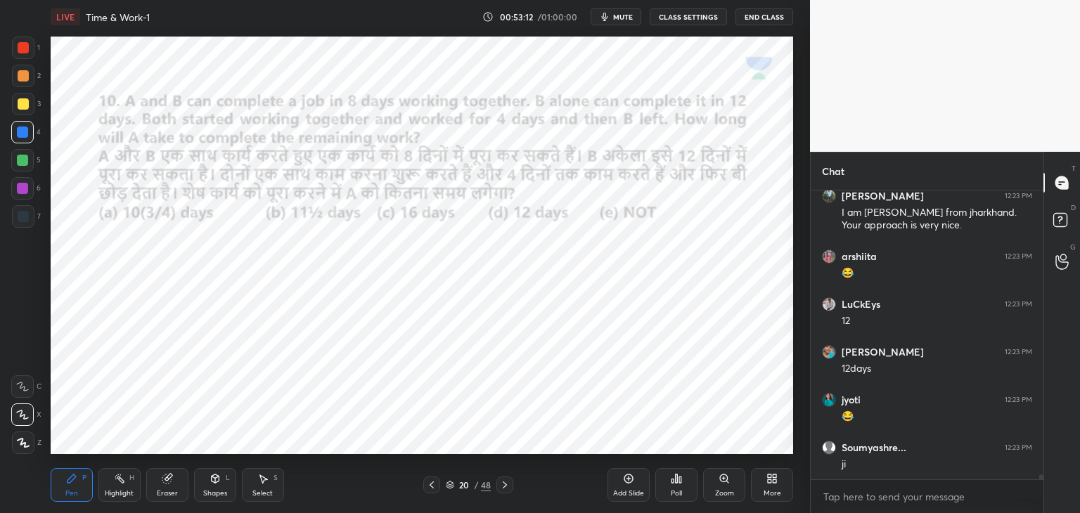
click at [170, 486] on div "Eraser" at bounding box center [167, 485] width 42 height 34
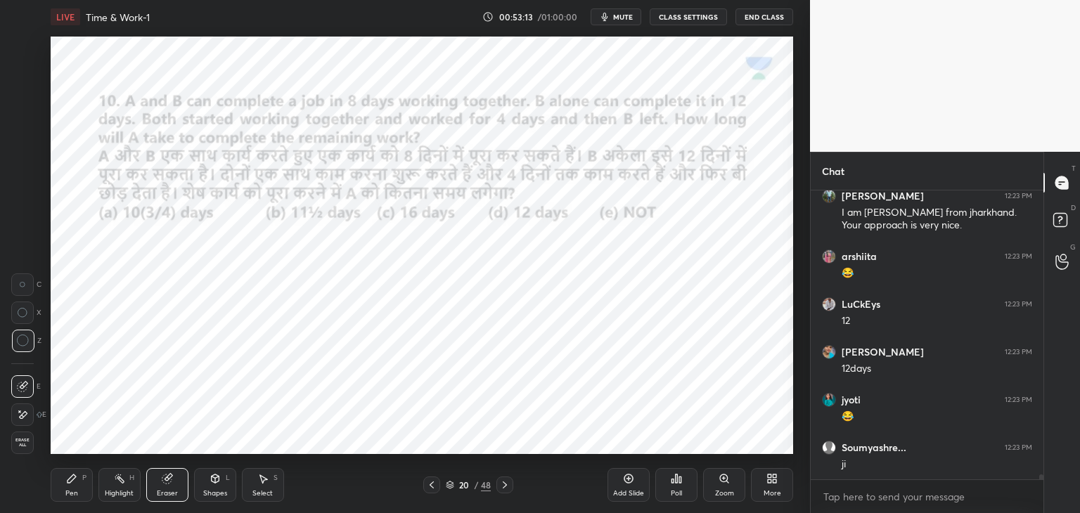
scroll to position [17611, 0]
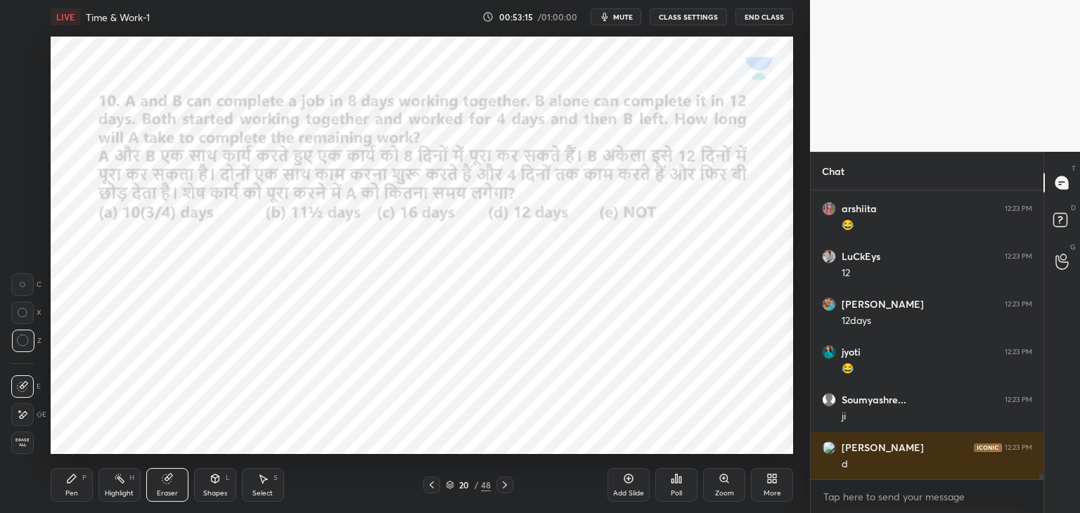
click at [70, 493] on div "Pen" at bounding box center [71, 493] width 13 height 7
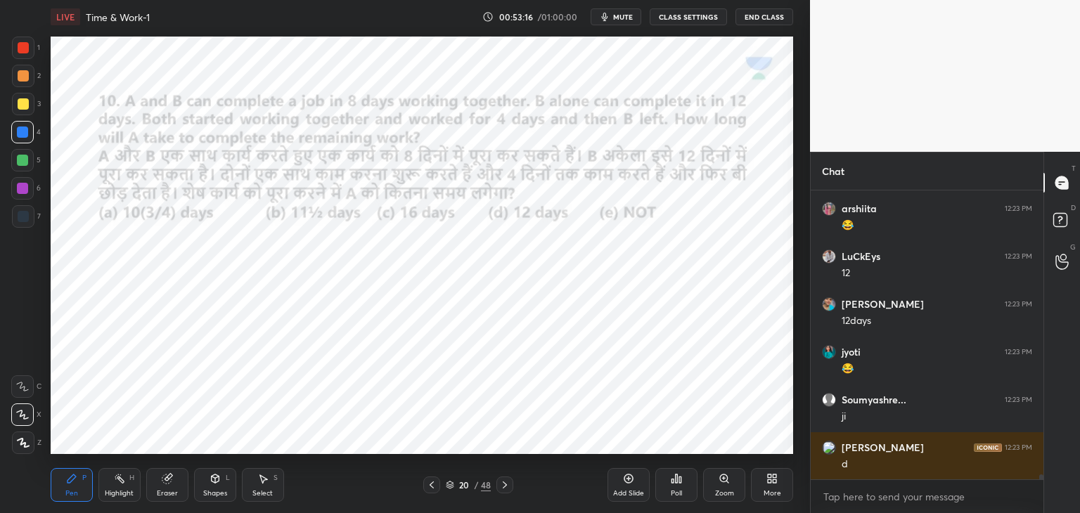
click at [20, 44] on div at bounding box center [23, 47] width 11 height 11
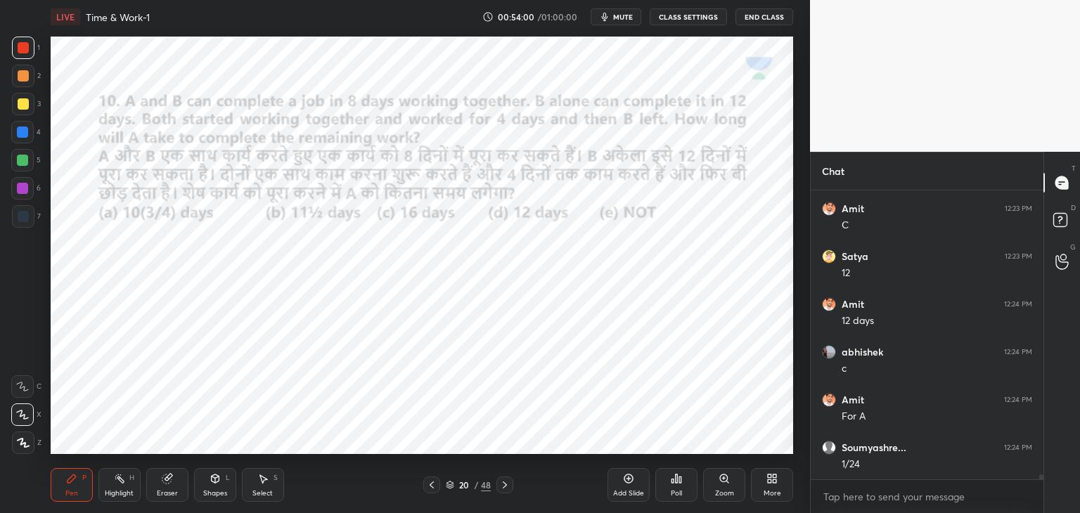
scroll to position [17994, 0]
click at [22, 129] on div at bounding box center [22, 132] width 11 height 11
click at [222, 484] on div "Shapes L" at bounding box center [215, 485] width 42 height 34
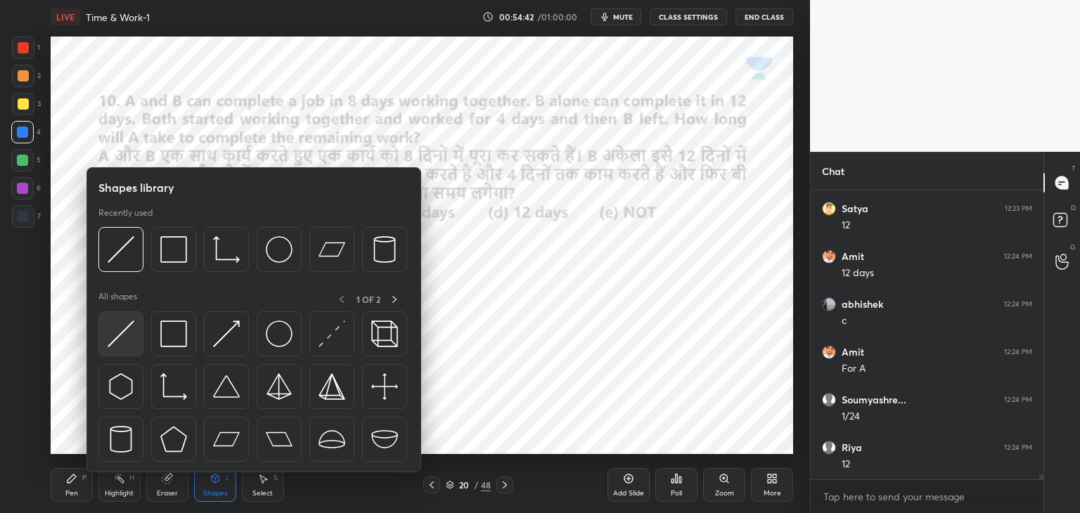
click at [121, 335] on img at bounding box center [121, 334] width 27 height 27
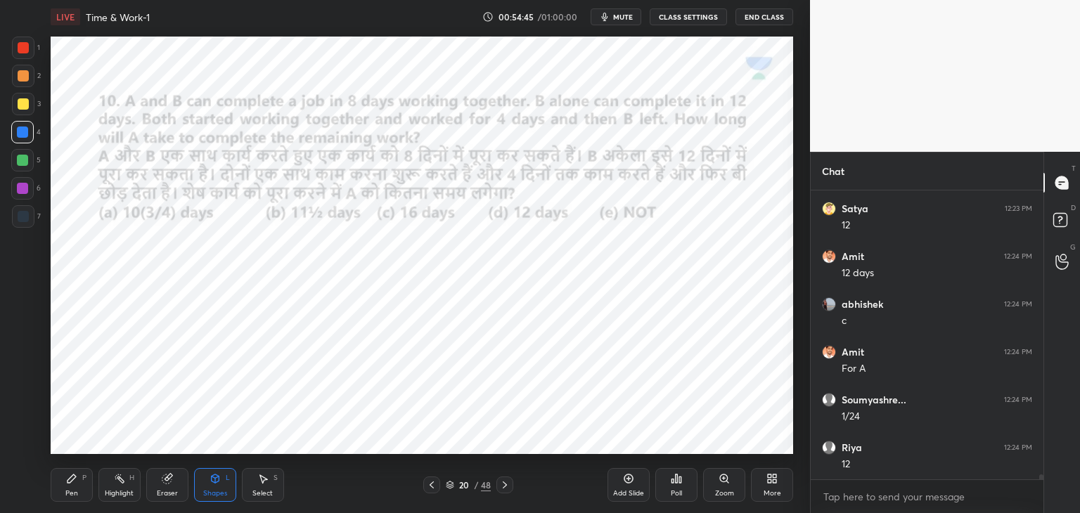
scroll to position [18041, 0]
click at [28, 48] on div at bounding box center [23, 47] width 11 height 11
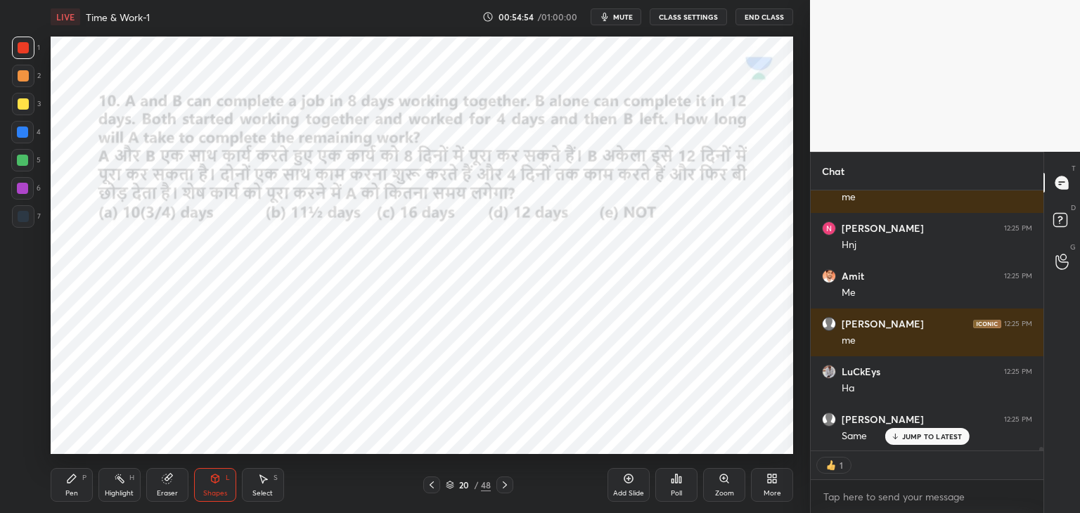
scroll to position [18643, 0]
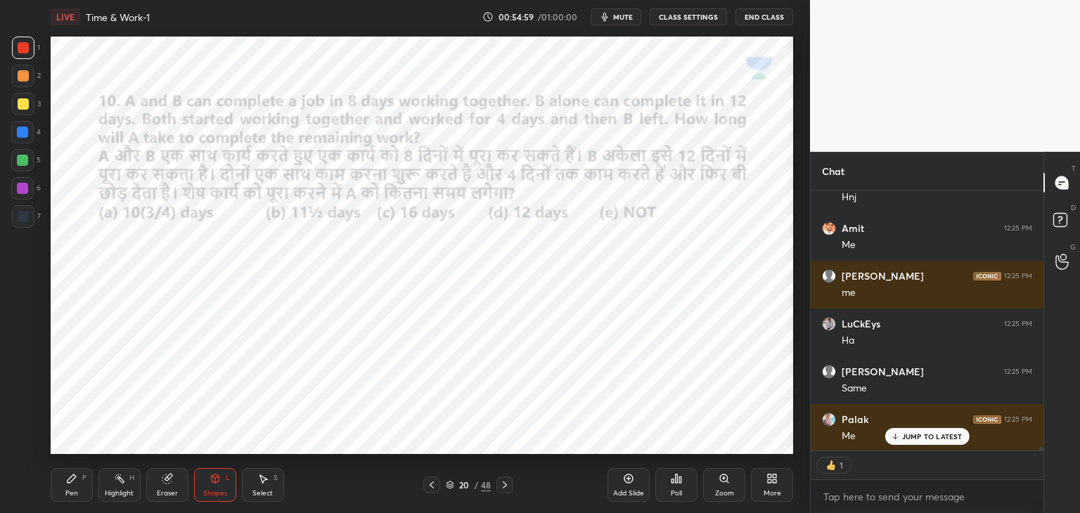
click at [75, 477] on icon at bounding box center [71, 479] width 8 height 8
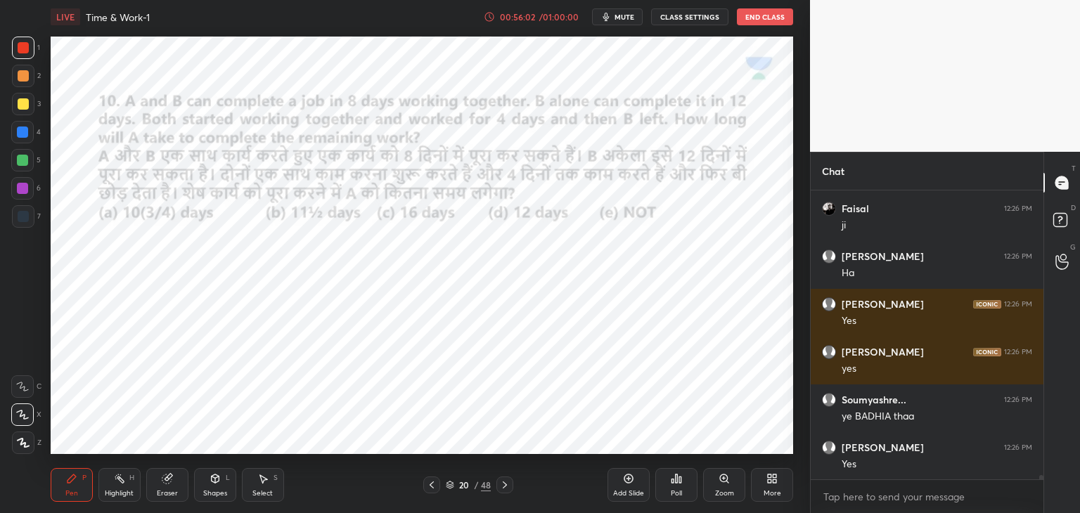
scroll to position [19475, 0]
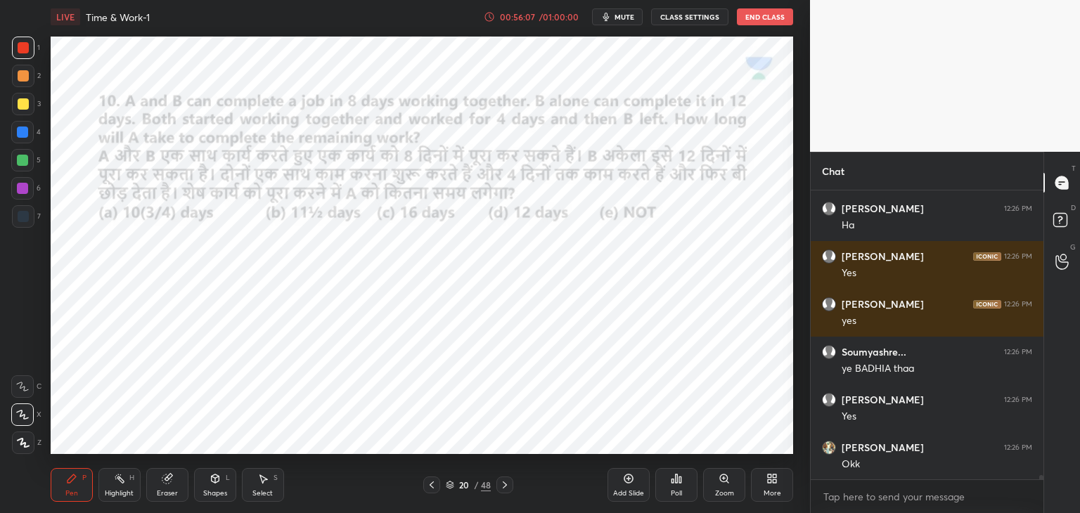
click at [503, 484] on icon at bounding box center [504, 484] width 11 height 11
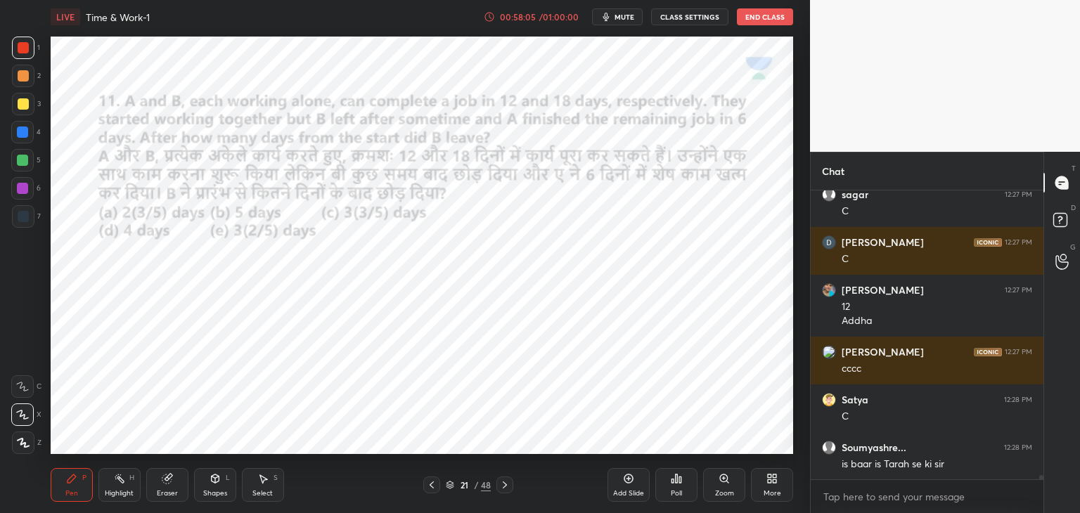
scroll to position [20398, 0]
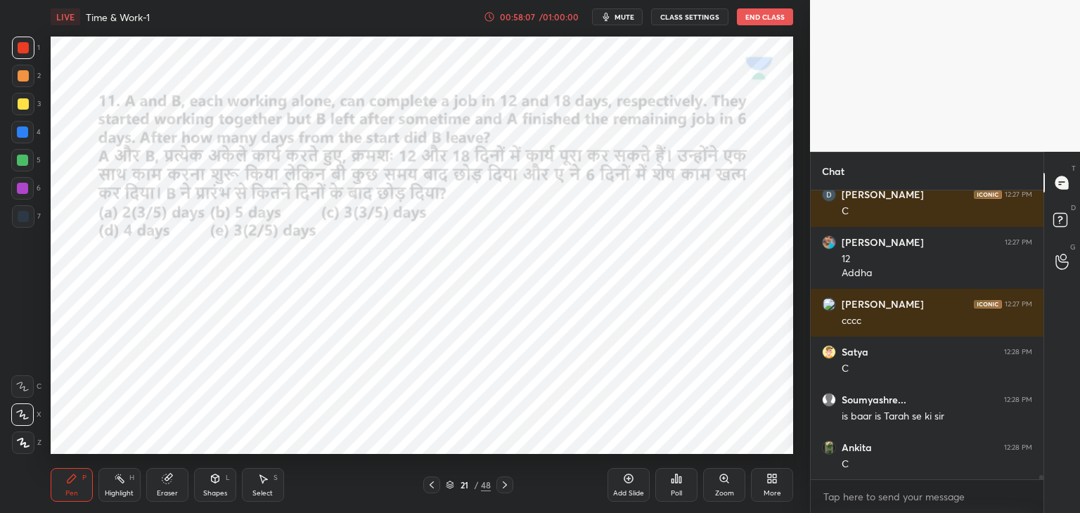
click at [506, 489] on icon at bounding box center [504, 484] width 11 height 11
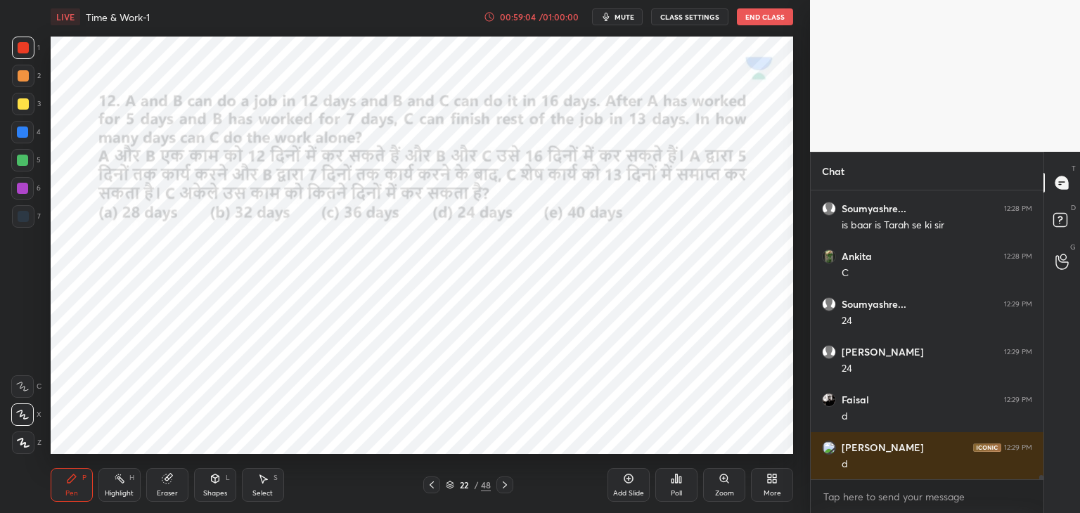
scroll to position [20637, 0]
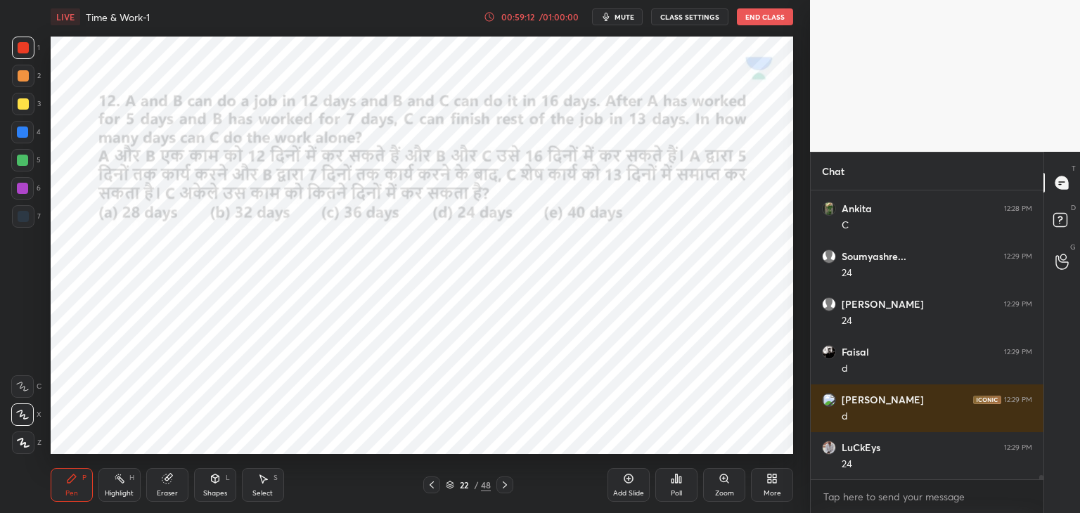
click at [551, 15] on div "/ 01:00:00" at bounding box center [559, 17] width 44 height 8
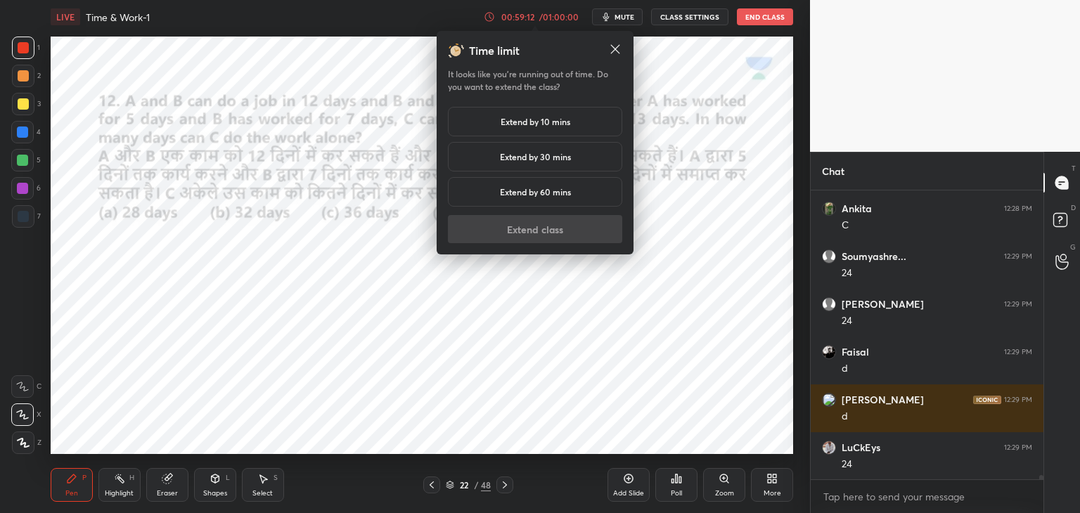
click at [535, 118] on h5 "Extend by 10 mins" at bounding box center [536, 121] width 70 height 13
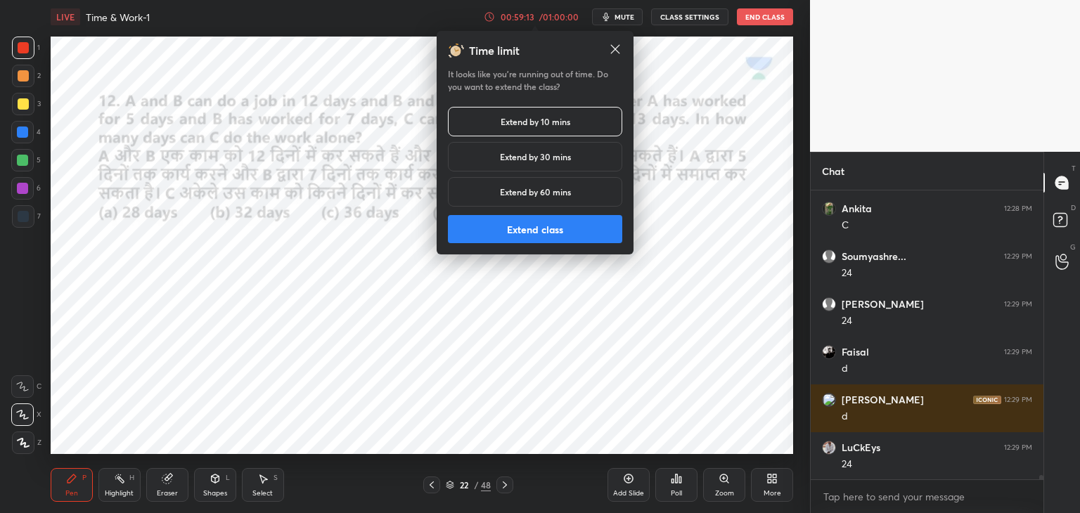
click at [515, 226] on button "Extend class" at bounding box center [535, 229] width 174 height 28
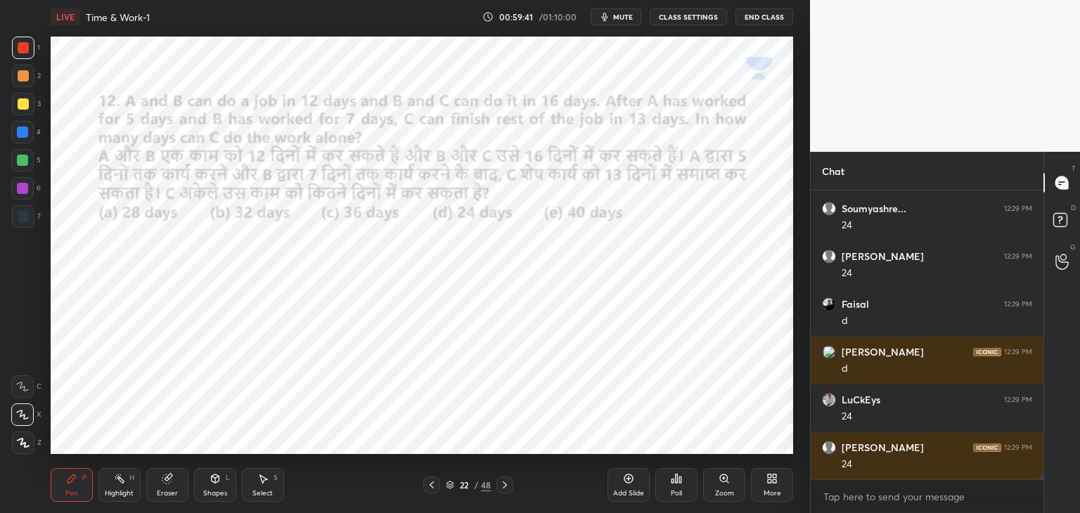
scroll to position [20732, 0]
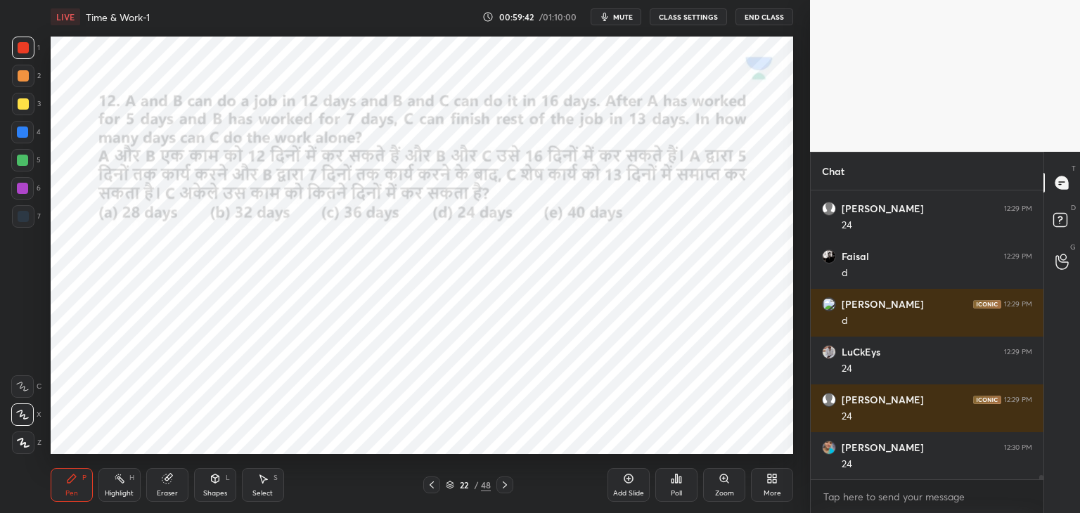
click at [18, 189] on div at bounding box center [22, 188] width 11 height 11
click at [21, 131] on div at bounding box center [22, 132] width 11 height 11
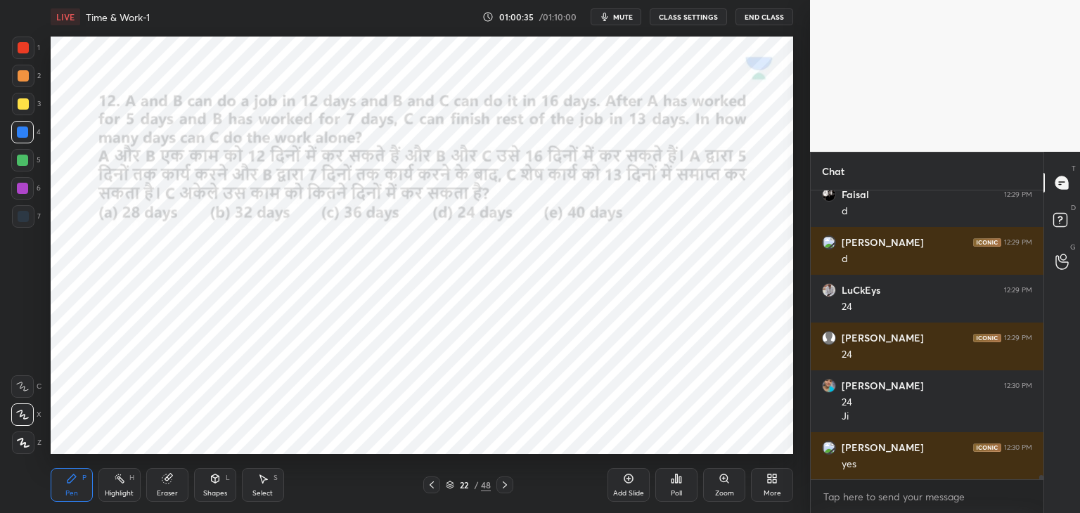
scroll to position [20842, 0]
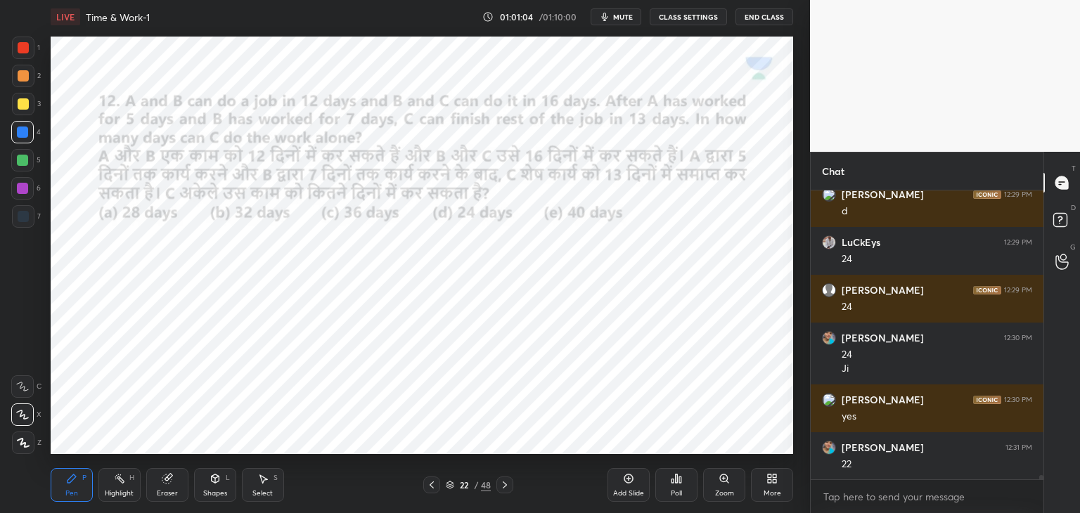
click at [501, 482] on icon at bounding box center [504, 484] width 11 height 11
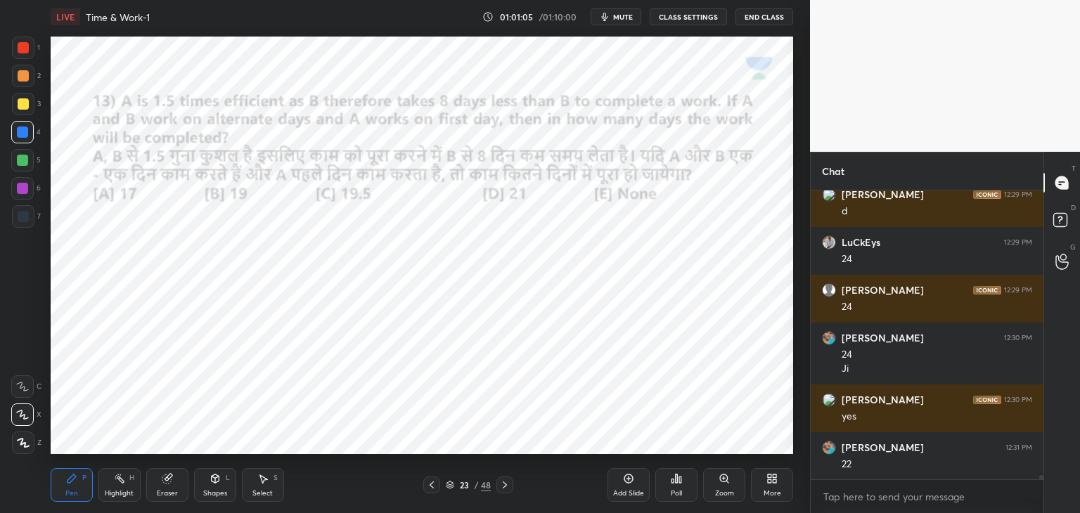
scroll to position [20890, 0]
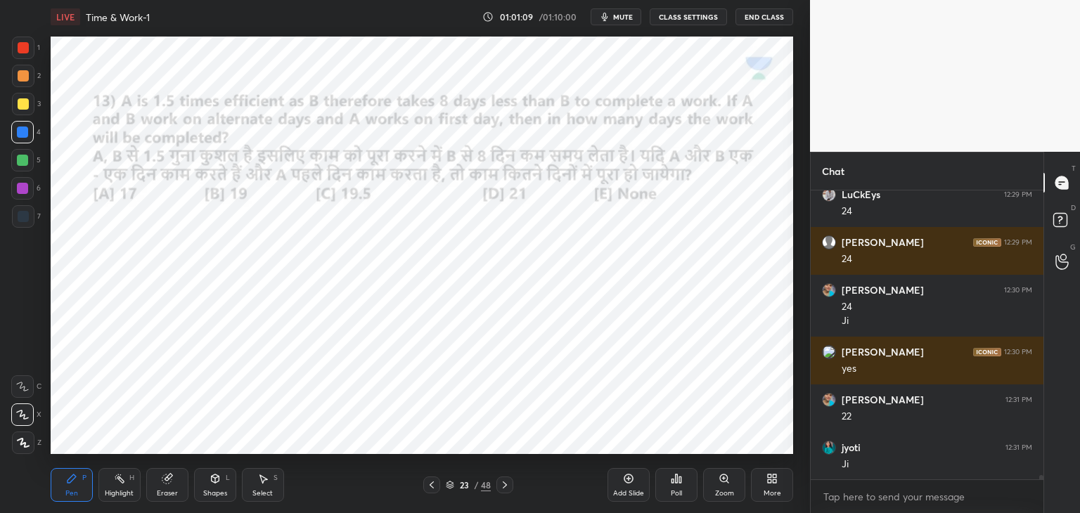
click at [503, 487] on icon at bounding box center [504, 484] width 11 height 11
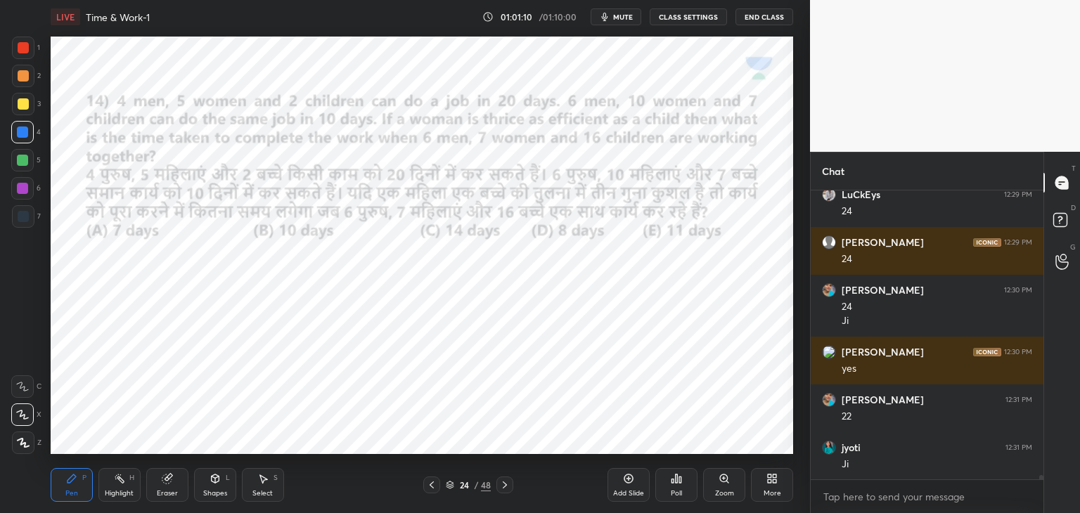
scroll to position [5, 4]
click at [499, 488] on icon at bounding box center [504, 484] width 11 height 11
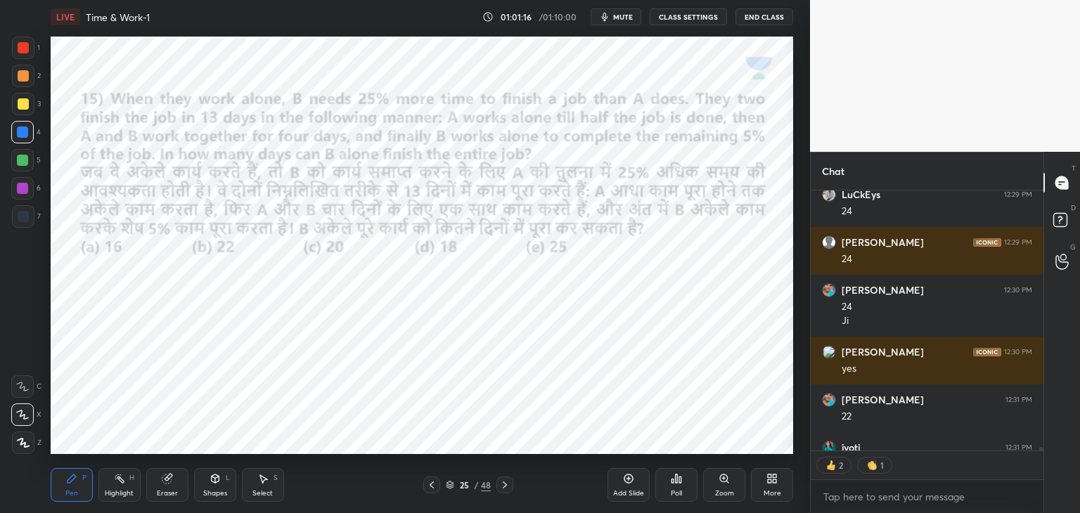
click at [435, 490] on icon at bounding box center [431, 484] width 11 height 11
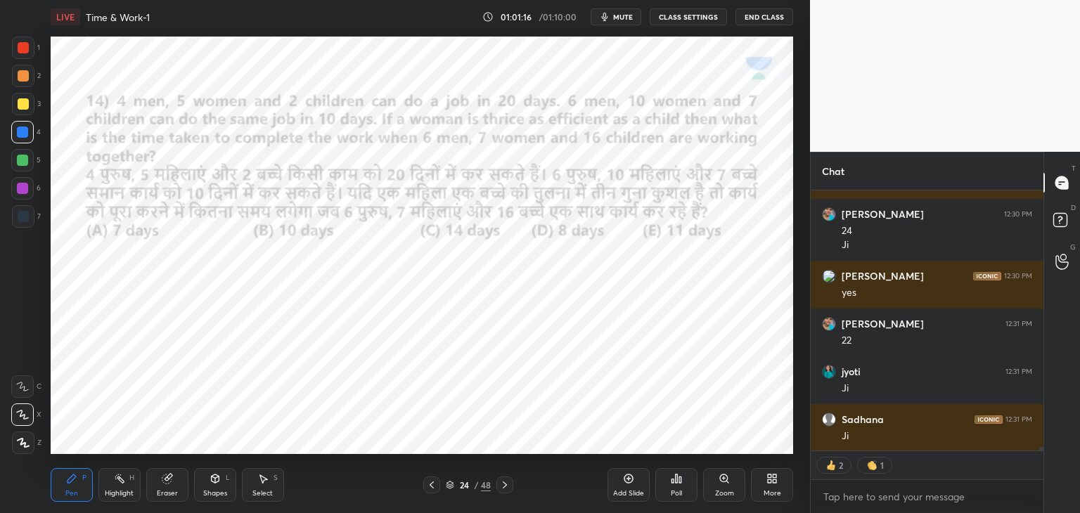
click at [430, 486] on icon at bounding box center [431, 484] width 11 height 11
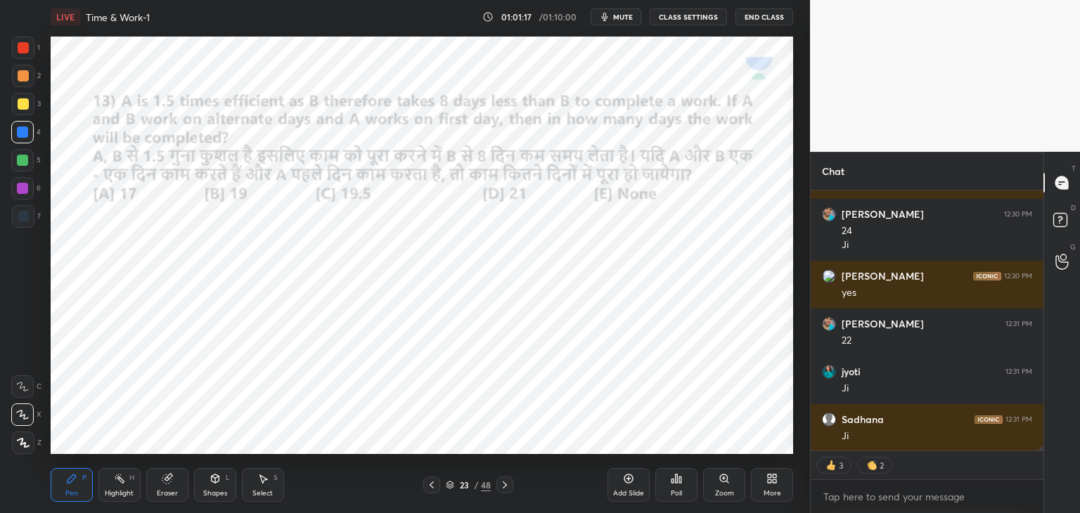
scroll to position [21014, 0]
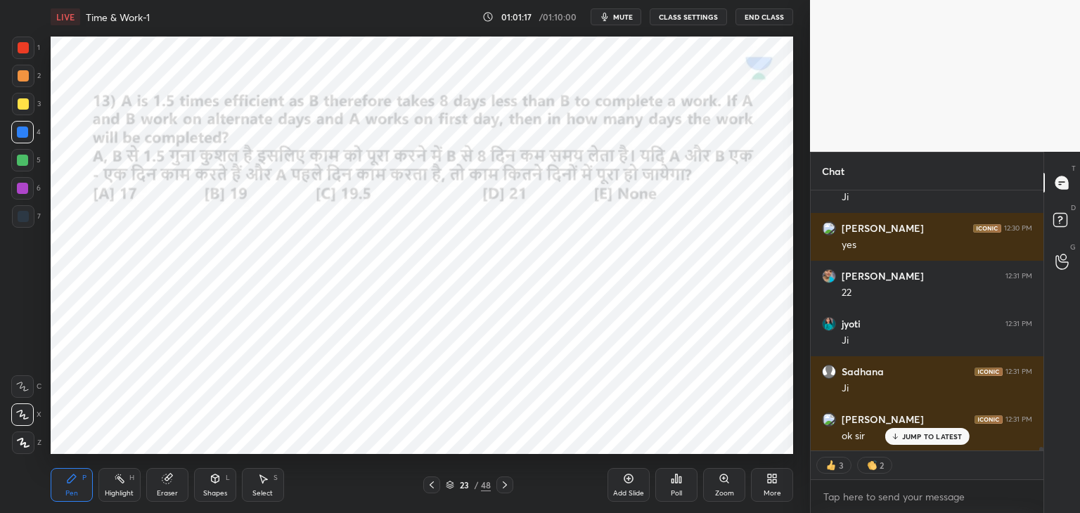
click at [432, 484] on icon at bounding box center [431, 484] width 11 height 11
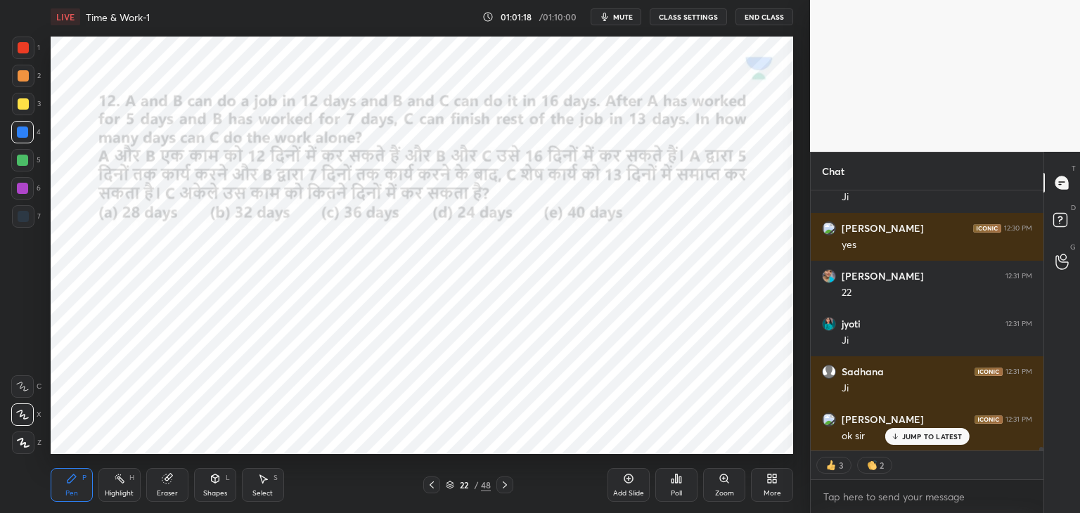
click at [506, 493] on div at bounding box center [504, 485] width 17 height 17
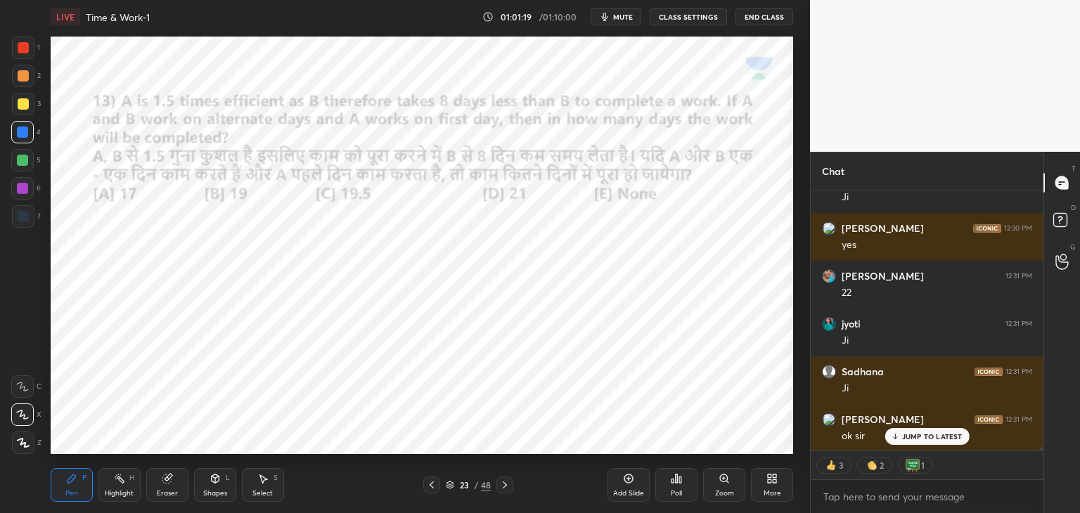
click at [507, 491] on div at bounding box center [504, 485] width 17 height 17
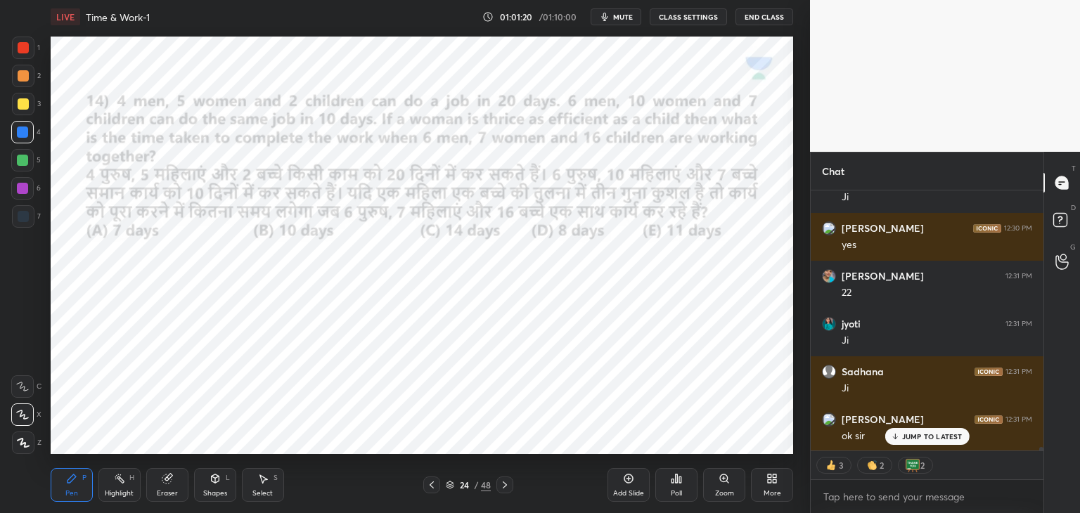
click at [504, 490] on icon at bounding box center [504, 484] width 11 height 11
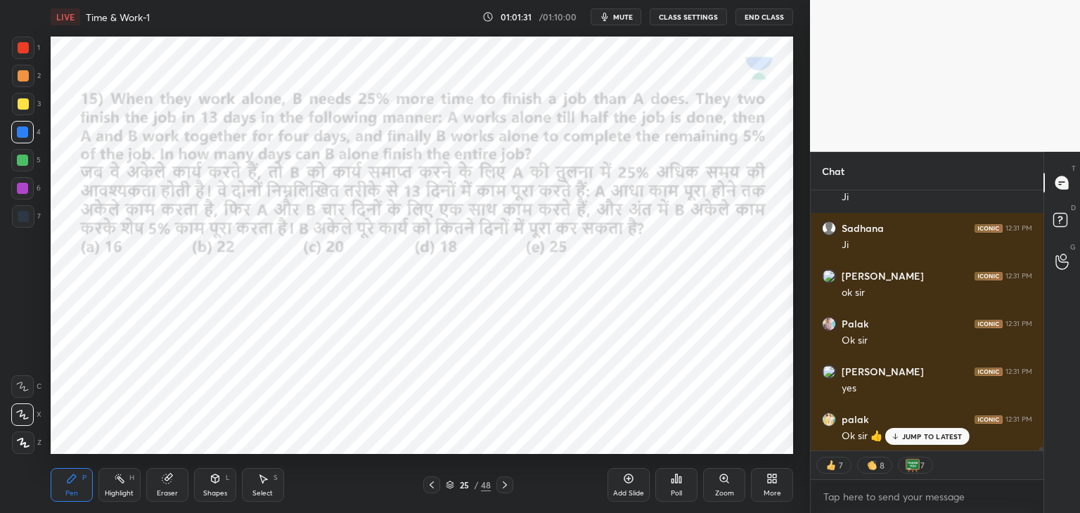
scroll to position [21205, 0]
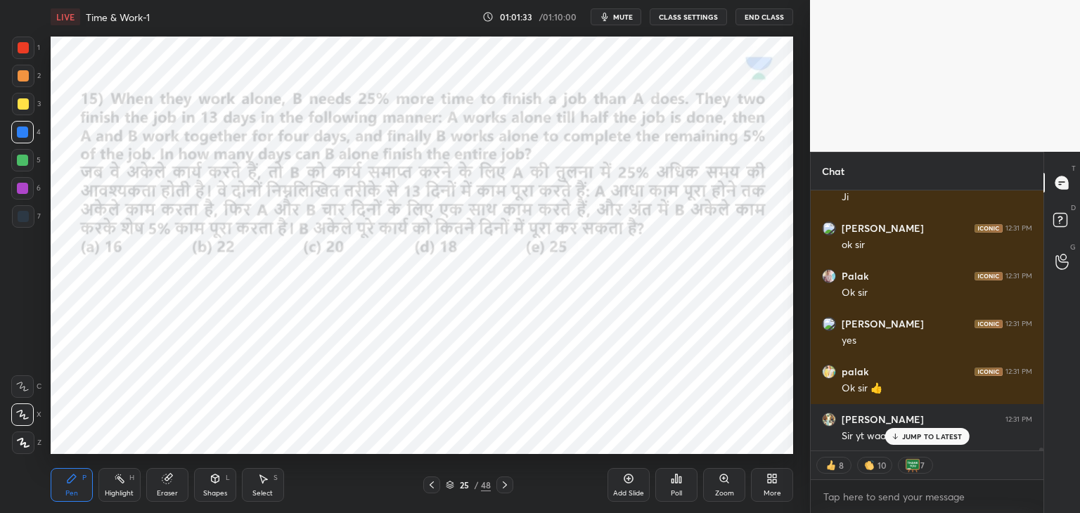
click at [899, 439] on icon at bounding box center [894, 436] width 9 height 8
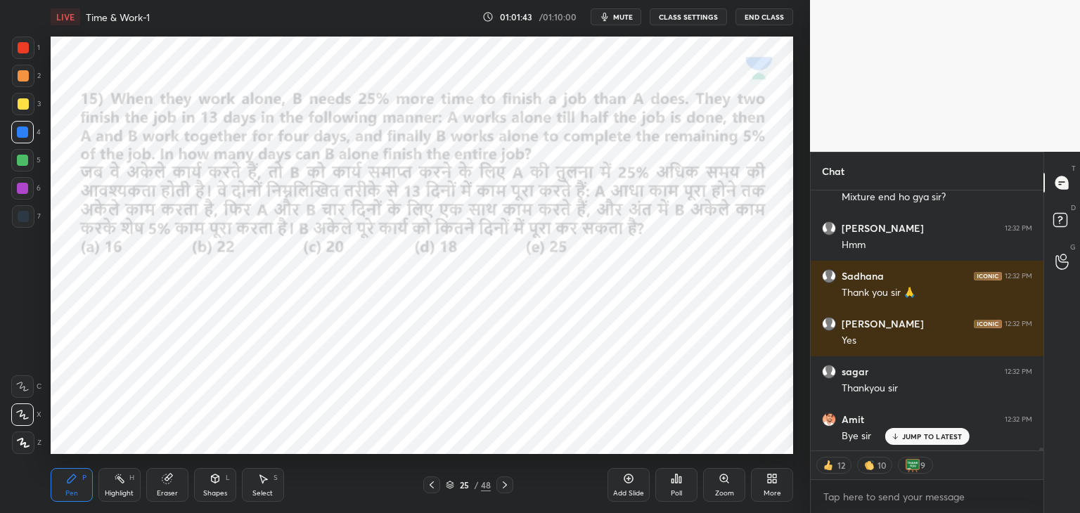
scroll to position [21539, 0]
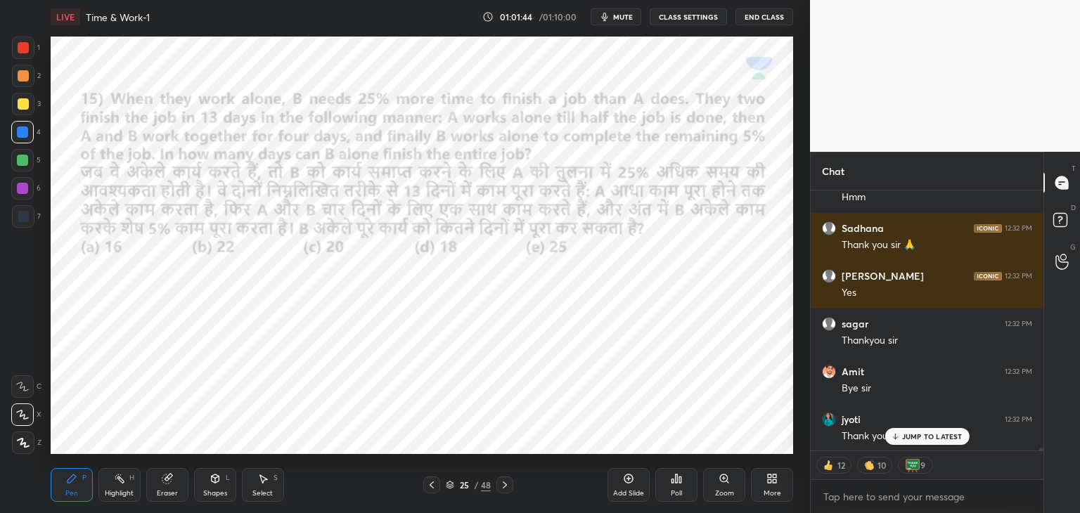
click at [761, 20] on button "End Class" at bounding box center [764, 16] width 58 height 17
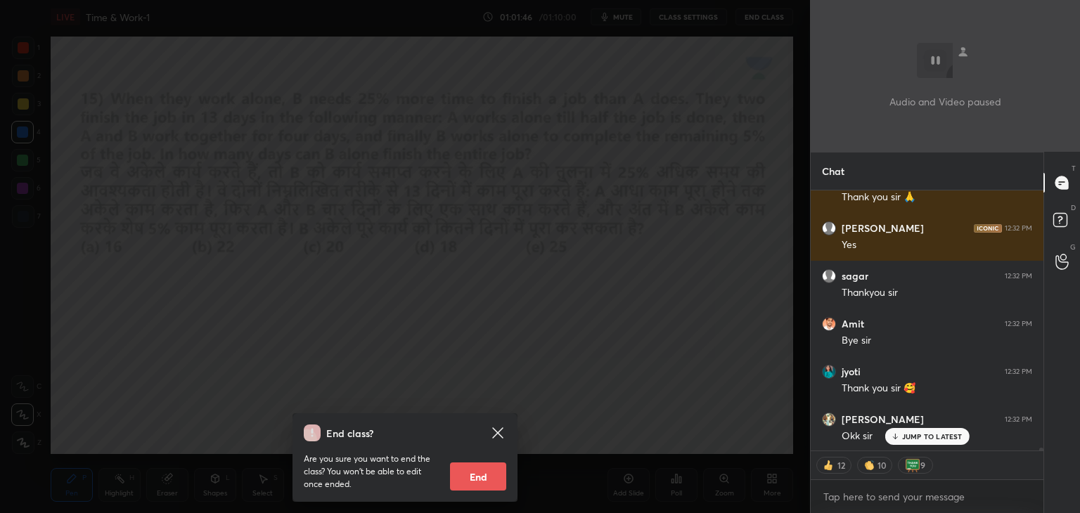
scroll to position [21635, 0]
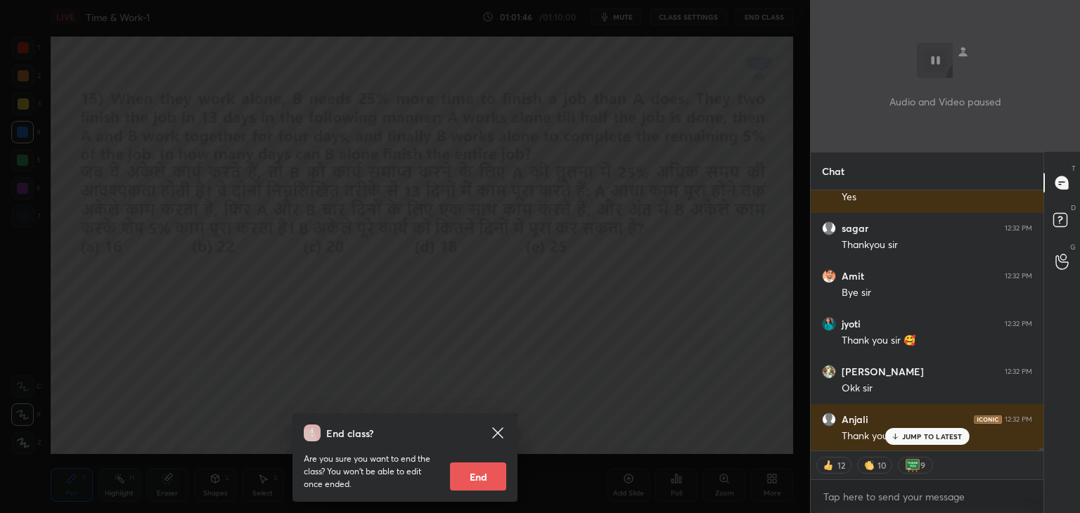
click at [481, 475] on button "End" at bounding box center [478, 477] width 56 height 28
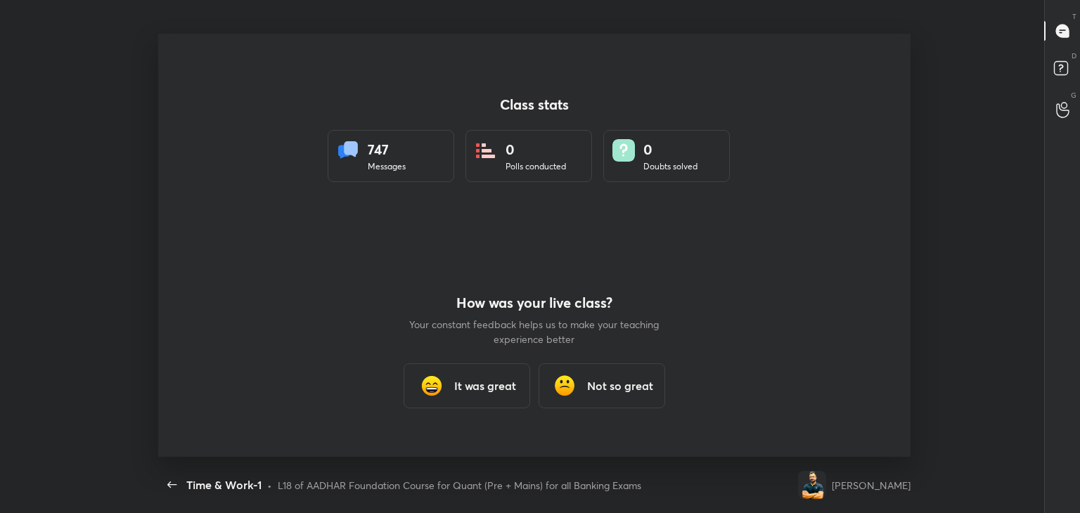
scroll to position [0, 0]
click at [479, 389] on h3 "It was great" at bounding box center [485, 386] width 62 height 17
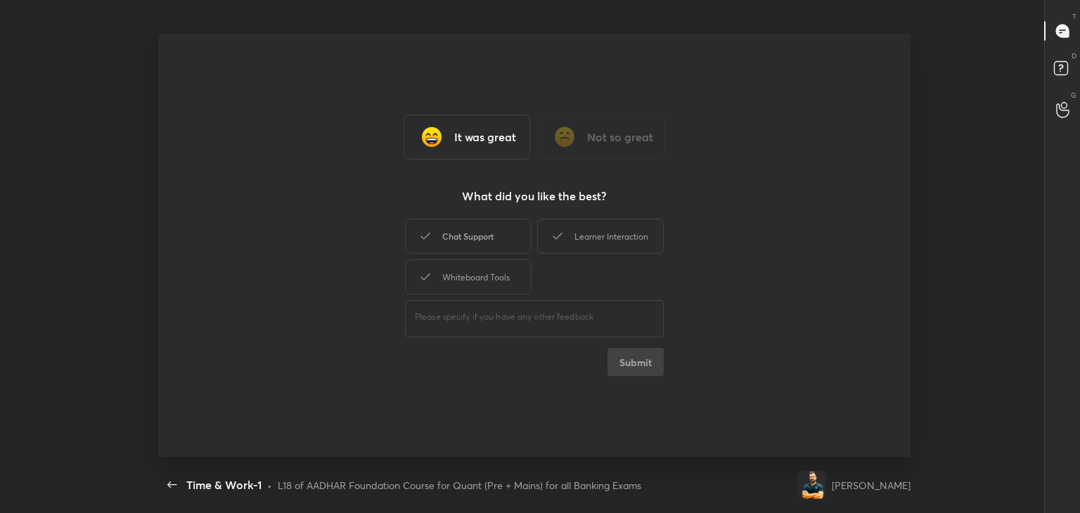
click at [508, 234] on div "Chat Support" at bounding box center [468, 236] width 127 height 35
click at [572, 245] on div "Learner Interaction" at bounding box center [600, 236] width 127 height 35
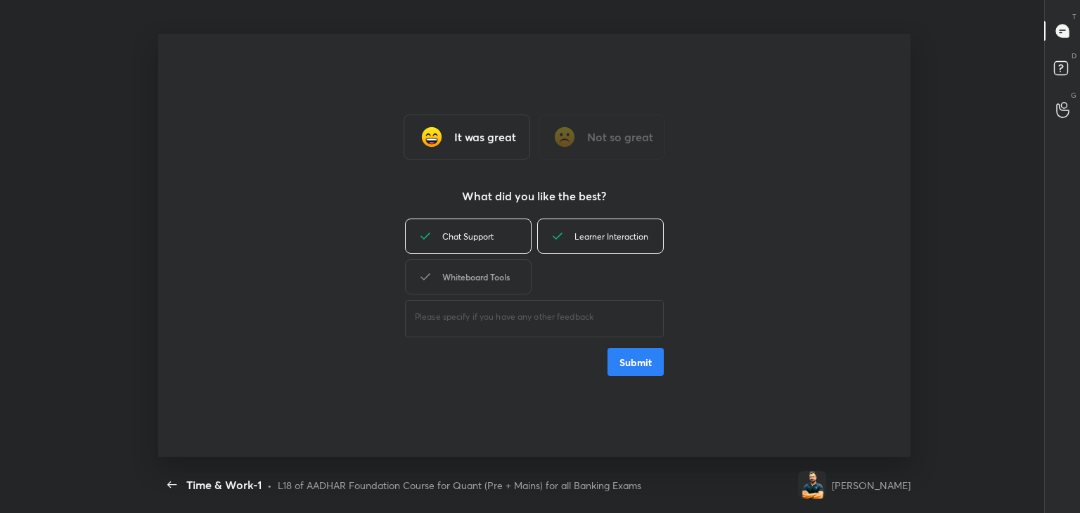
click at [498, 283] on div "Whiteboard Tools" at bounding box center [468, 276] width 127 height 35
click at [639, 366] on button "Submit" at bounding box center [635, 362] width 56 height 28
type textarea "x"
